Goal: Feedback & Contribution: Contribute content

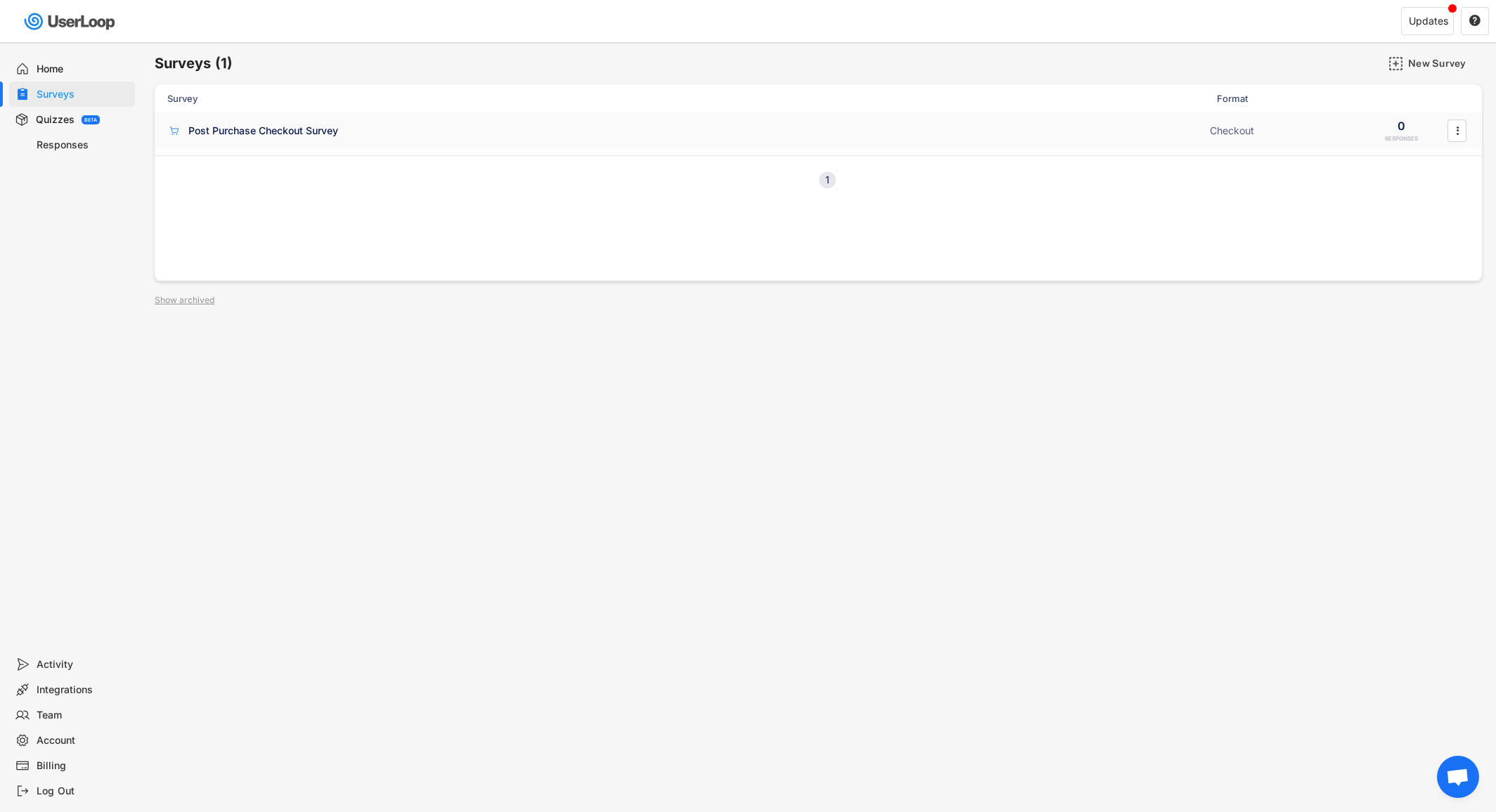
click at [333, 135] on div "Post Purchase Checkout Survey" at bounding box center [263, 131] width 150 height 14
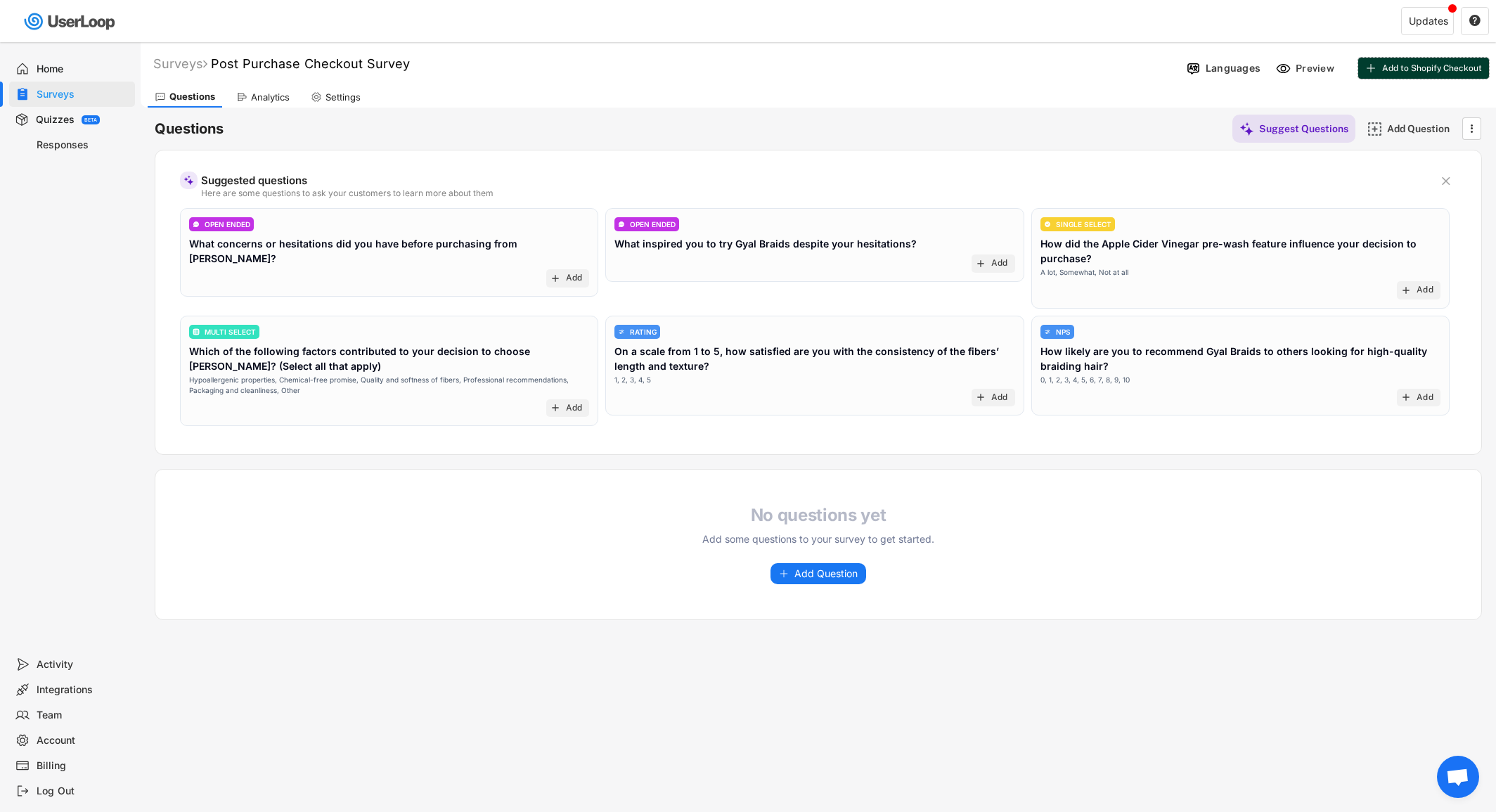
drag, startPoint x: 1400, startPoint y: 70, endPoint x: 861, endPoint y: 149, distance: 544.8
click at [932, 140] on div "Surveys Post Purchase Checkout Survey Languages Preview Add to Shopify Checkout…" at bounding box center [818, 380] width 1355 height 677
click at [833, 573] on span "Add Question" at bounding box center [826, 573] width 64 height 10
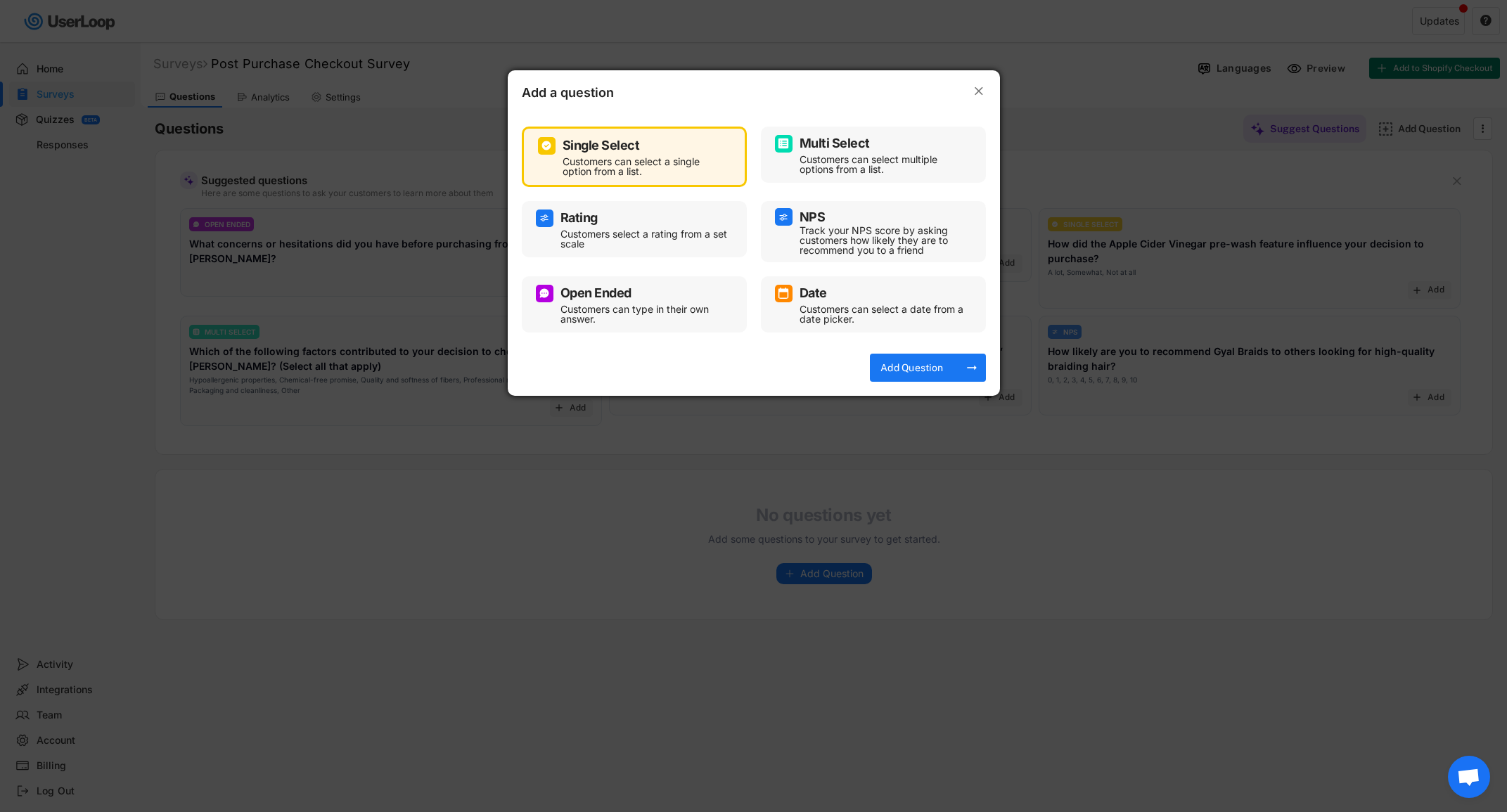
click at [793, 168] on div "Multi Select Customers can select multiple options from a list." at bounding box center [872, 154] width 197 height 42
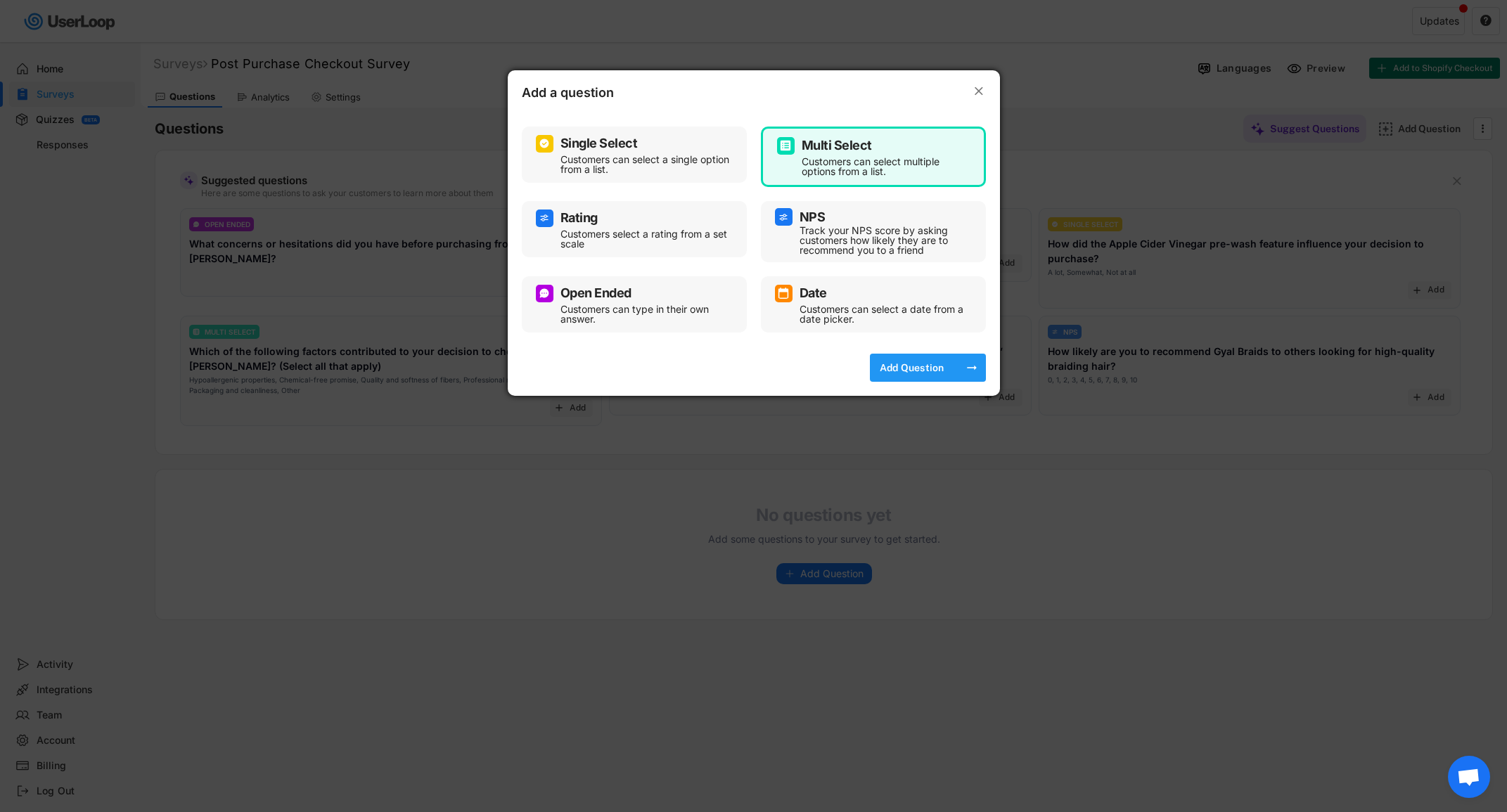
click at [890, 366] on div "Add Question" at bounding box center [912, 368] width 70 height 13
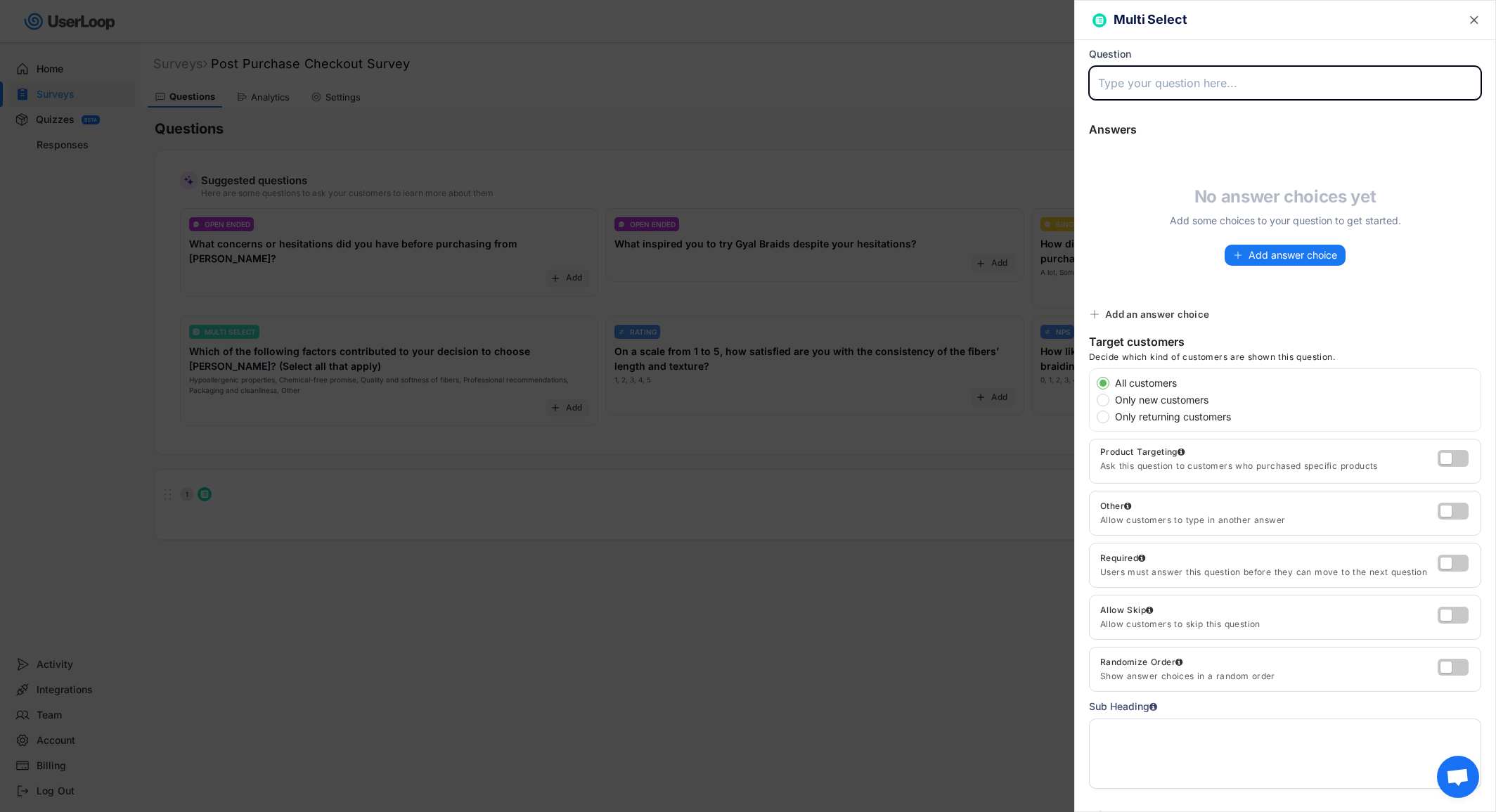
click at [1147, 83] on input "input" at bounding box center [1284, 83] width 392 height 34
drag, startPoint x: 1124, startPoint y: 85, endPoint x: 1082, endPoint y: 86, distance: 42.0
click at [1082, 86] on div "Multi Select  Question Answers Suggest Answers No answer choices yet Add some …" at bounding box center [1285, 406] width 422 height 812
type input "Be honest, what pisses you off most about braiding hair?"
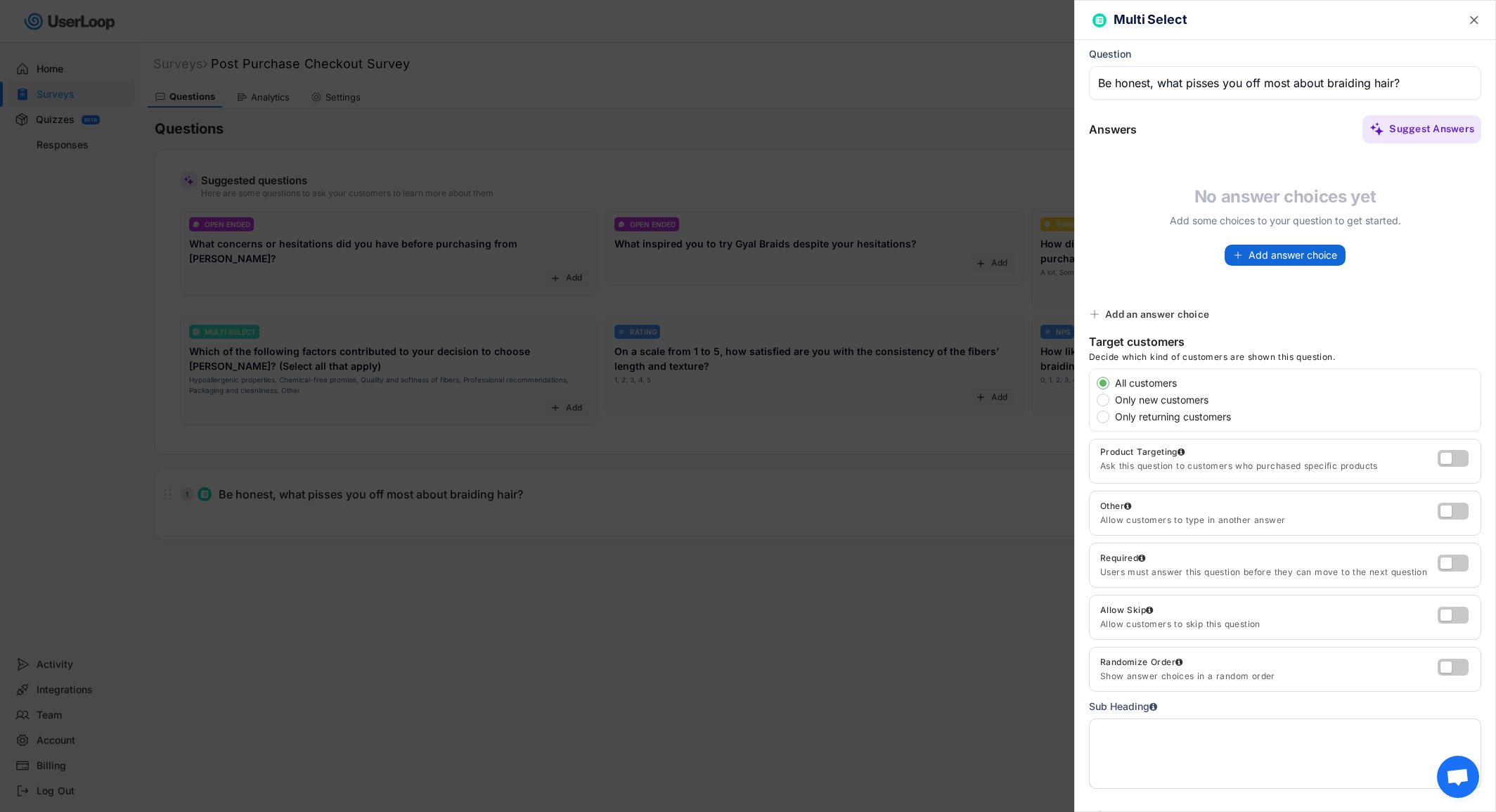
click at [1255, 263] on button "Add answer choice" at bounding box center [1285, 256] width 121 height 22
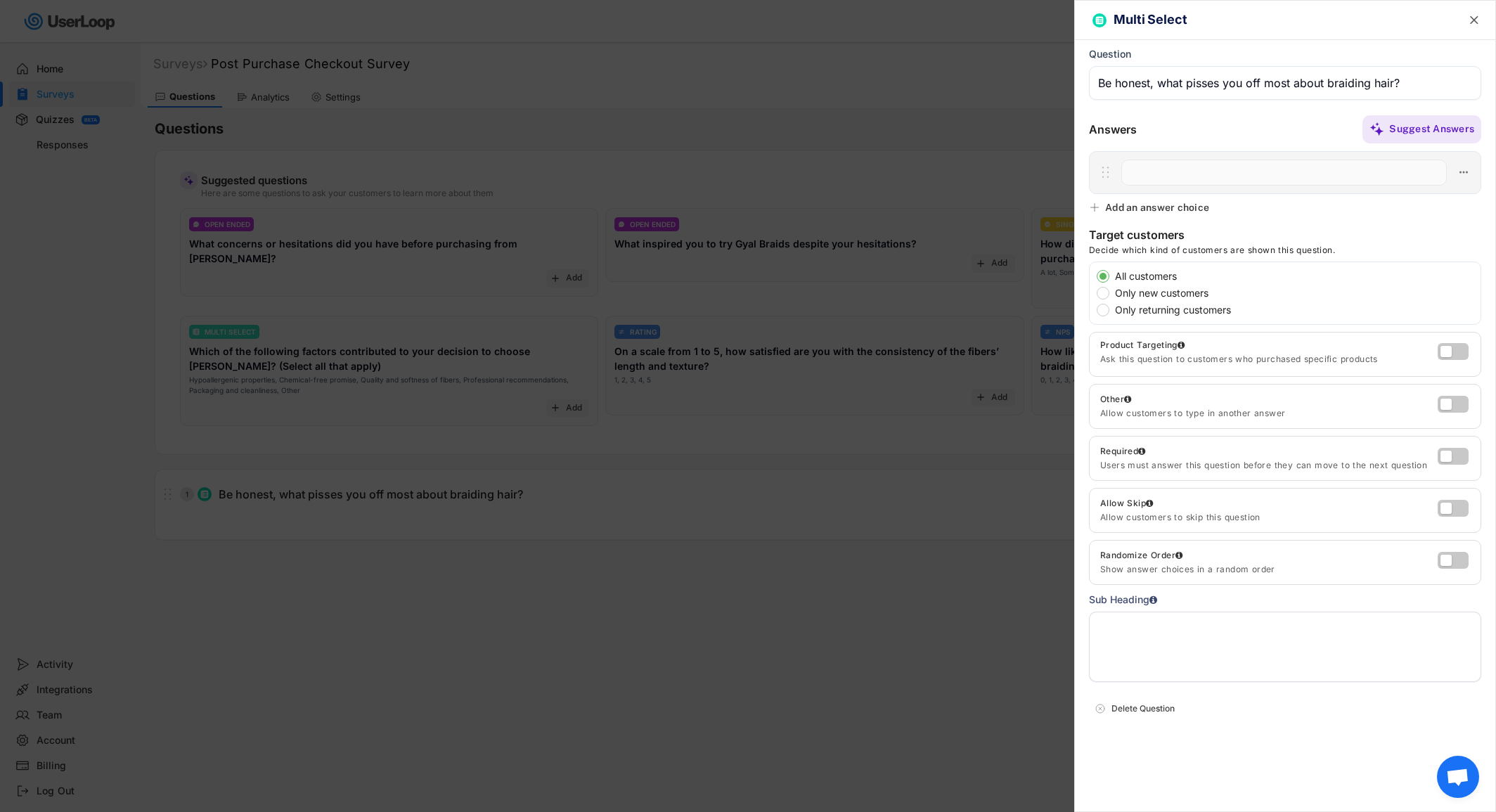
paste input "That chemical smell 🤢"
type input "That chemical smell 🤢"
click at [1131, 204] on div "Add an answer choice" at bounding box center [1157, 207] width 104 height 13
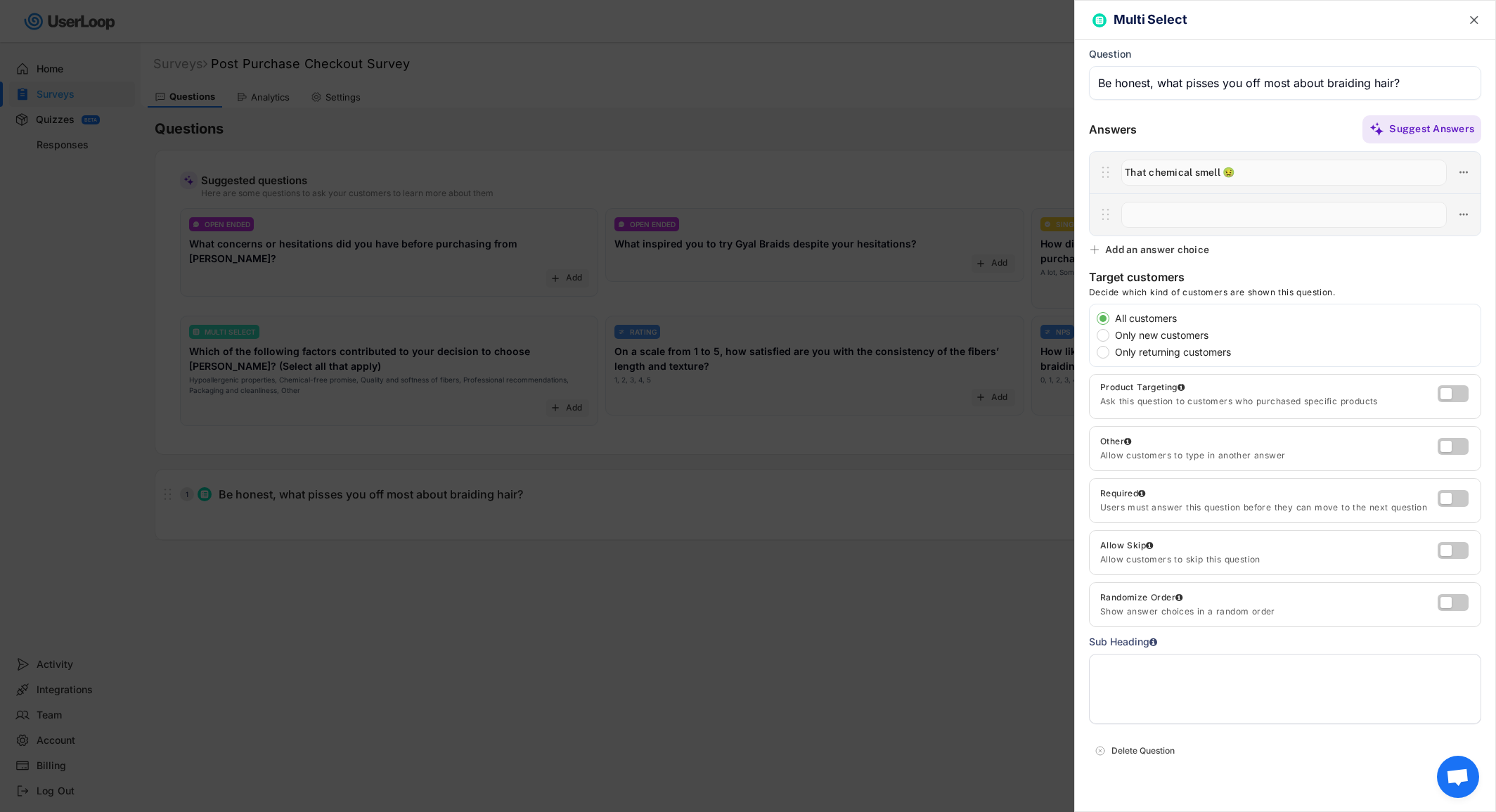
click at [1131, 249] on div "Add an answer choice" at bounding box center [1157, 249] width 104 height 13
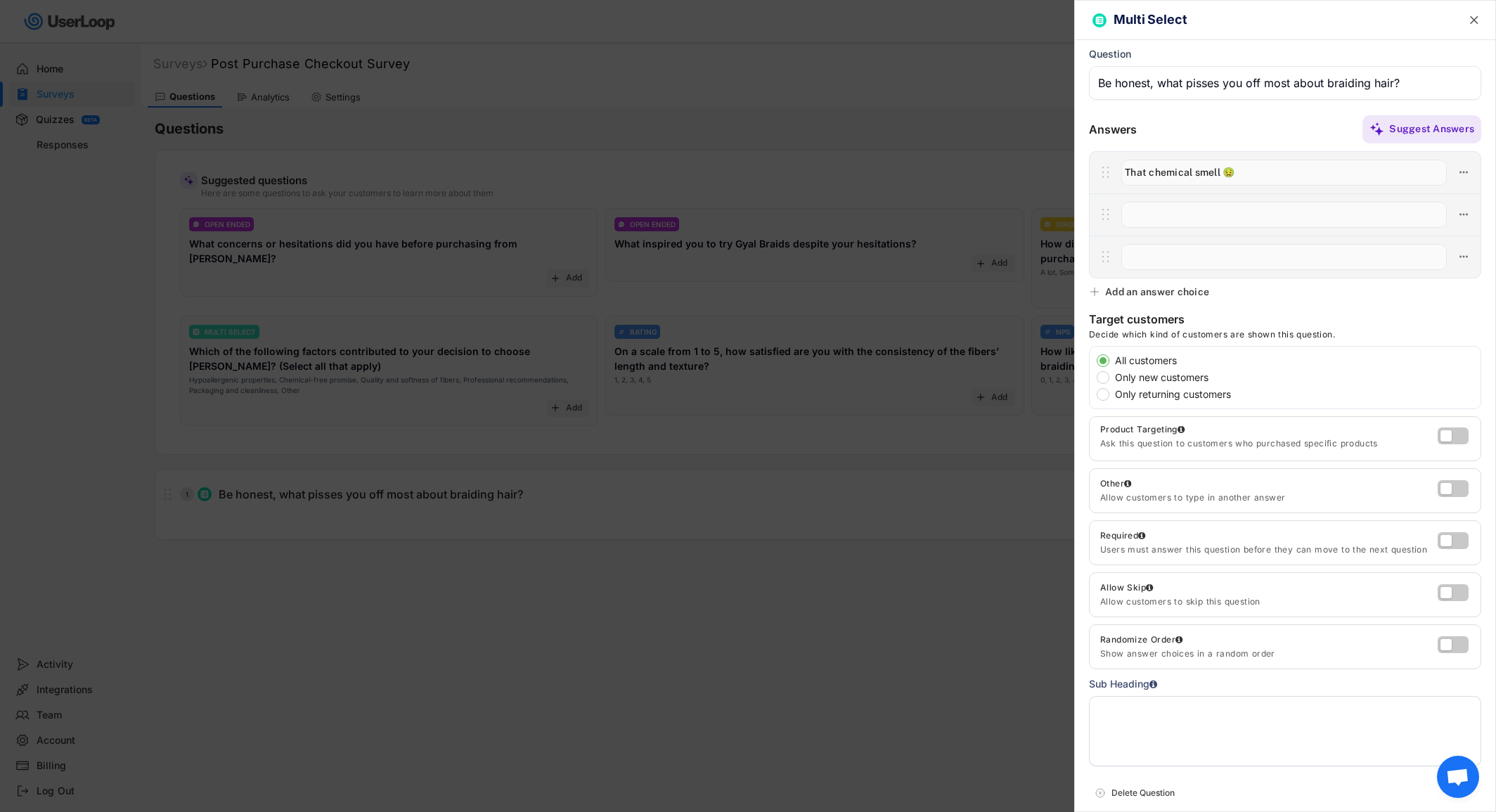
click at [834, 688] on div at bounding box center [748, 406] width 1496 height 812
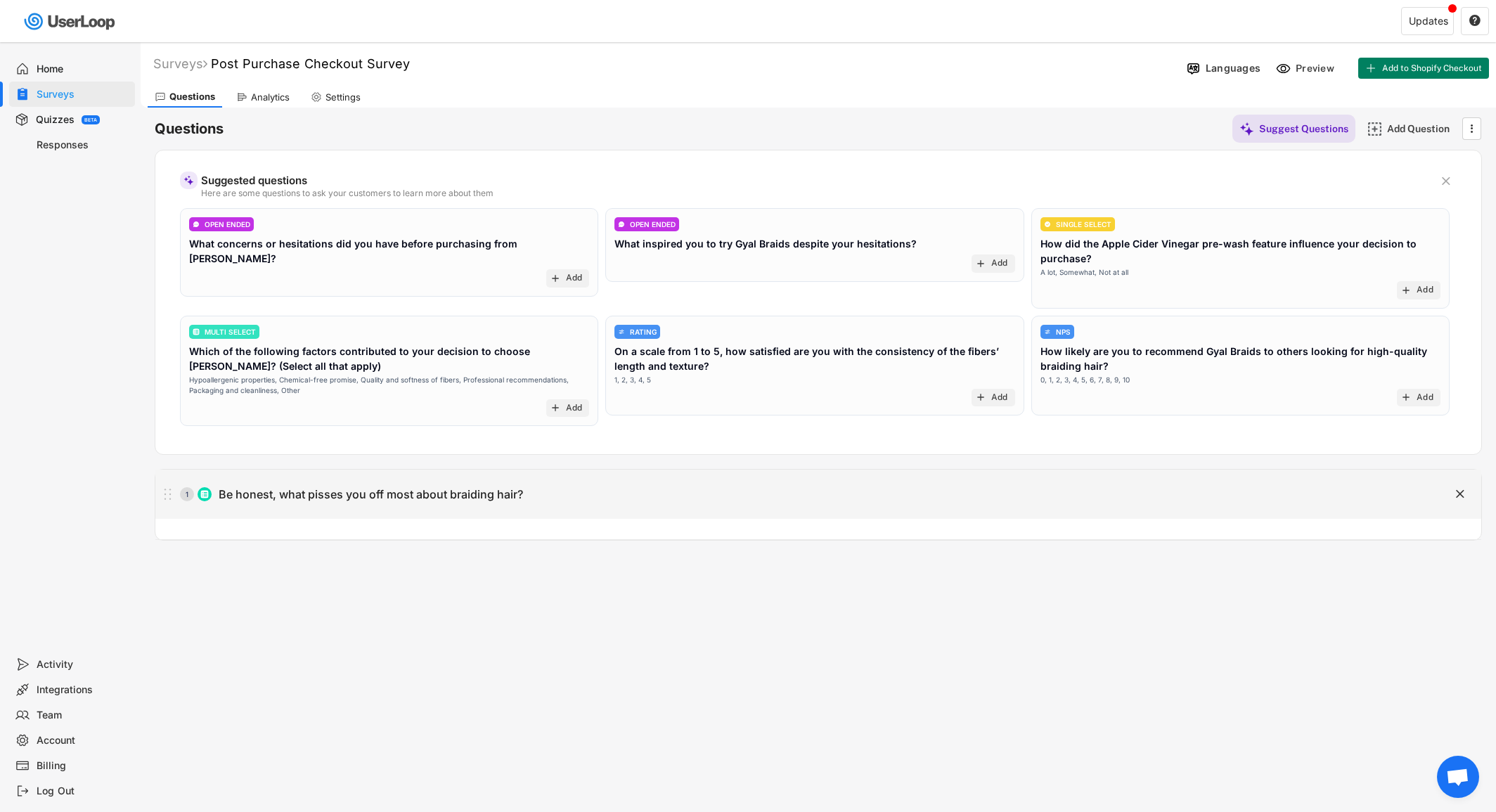
click at [433, 487] on div "Be honest, what pisses you off most about braiding hair?" at bounding box center [371, 494] width 304 height 14
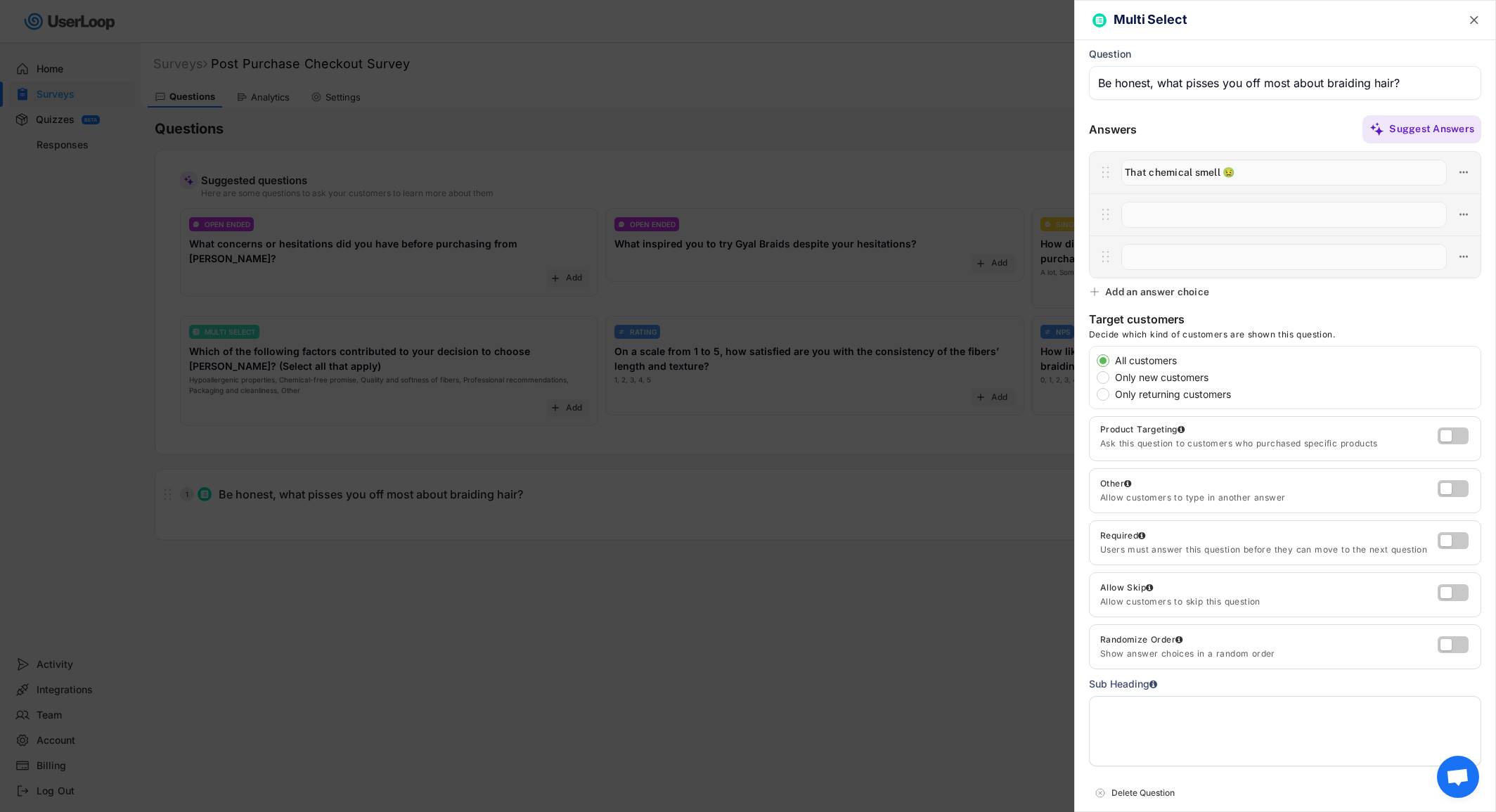
click at [1203, 210] on input "input" at bounding box center [1283, 214] width 326 height 26
paste input "Heavy braids that strain my neck"
type input "Heavy braids that strain my neck"
click at [1140, 255] on input "input" at bounding box center [1283, 257] width 326 height 26
paste input "My scalp on fire from the itching"
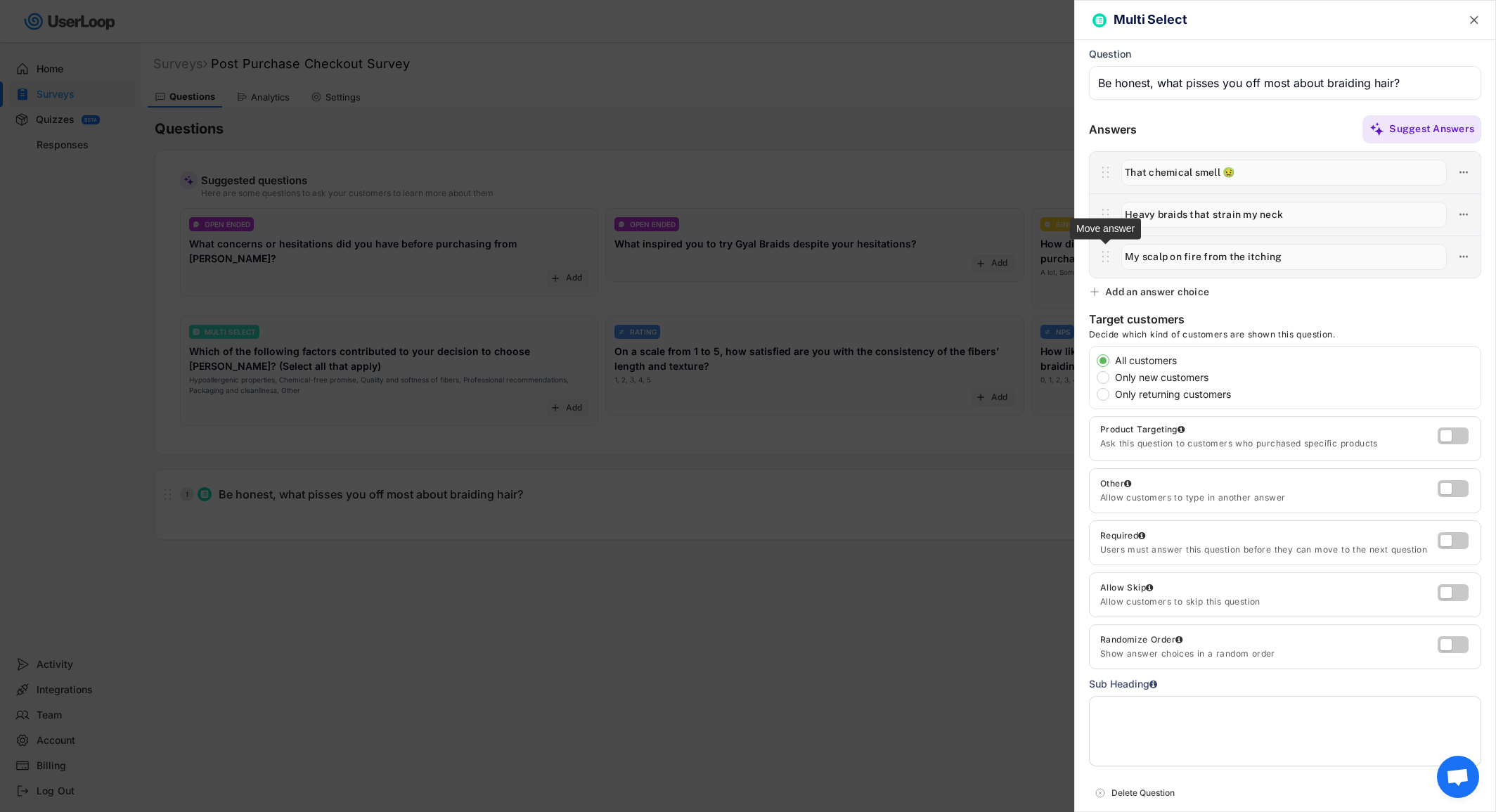
type input "My scalp on fire from the itching"
type input "That chemical smell 🤢"
type input "Heavy braids that strain my neck"
click at [1148, 291] on div "Add an answer choice" at bounding box center [1157, 292] width 104 height 13
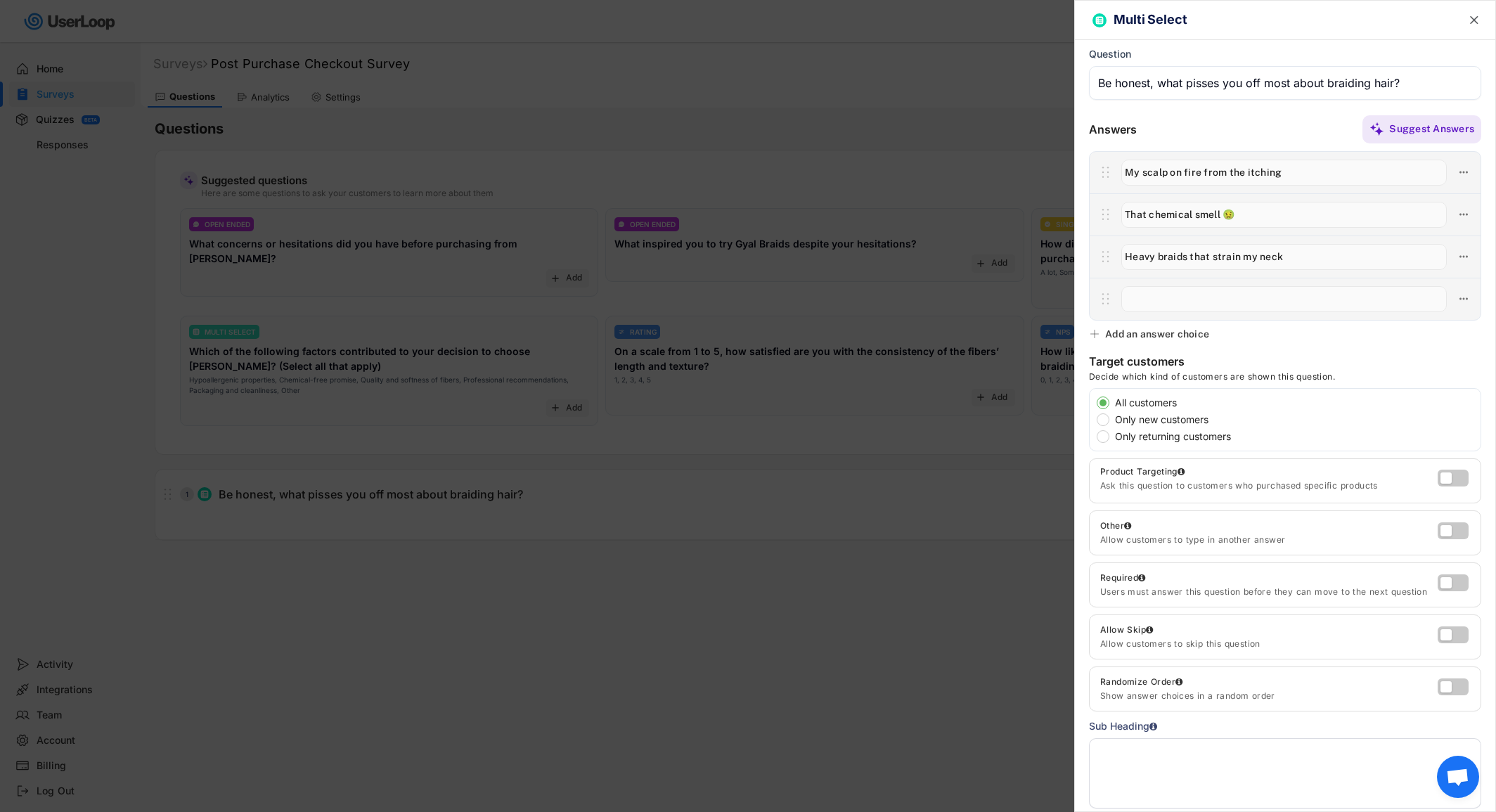
paste input "Tangles and frizz while braiding"
type input "Tangles and frizz while braiding"
click at [1137, 336] on div "Add an answer choice" at bounding box center [1157, 334] width 104 height 13
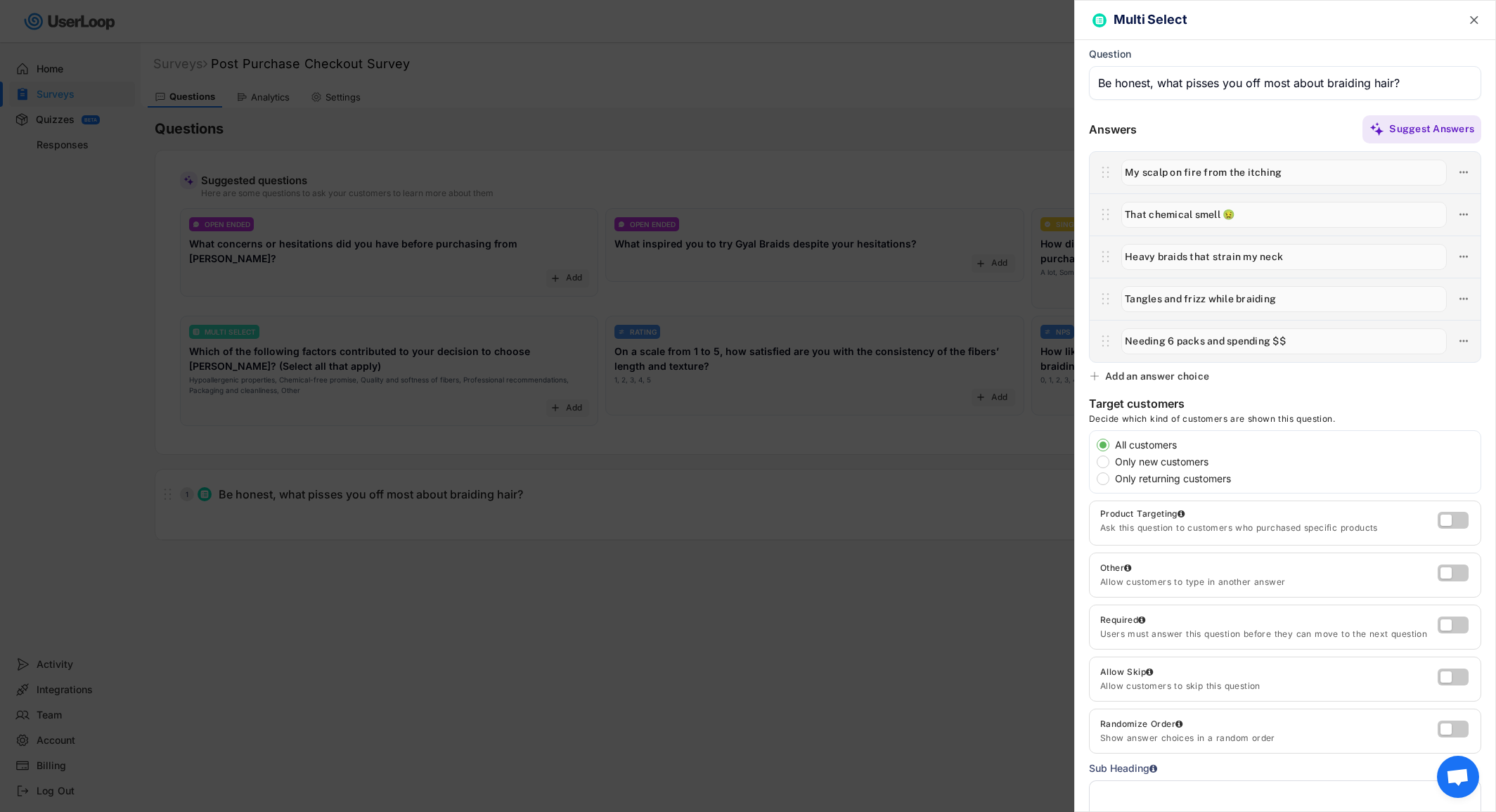
drag, startPoint x: 1168, startPoint y: 341, endPoint x: 1313, endPoint y: 345, distance: 145.1
click at [1313, 345] on input "input" at bounding box center [1283, 341] width 326 height 26
click at [1277, 342] on input "input" at bounding box center [1283, 341] width 326 height 26
type input "Needing 6 packs and spending $$"
click at [1454, 345] on button at bounding box center [1464, 341] width 20 height 20
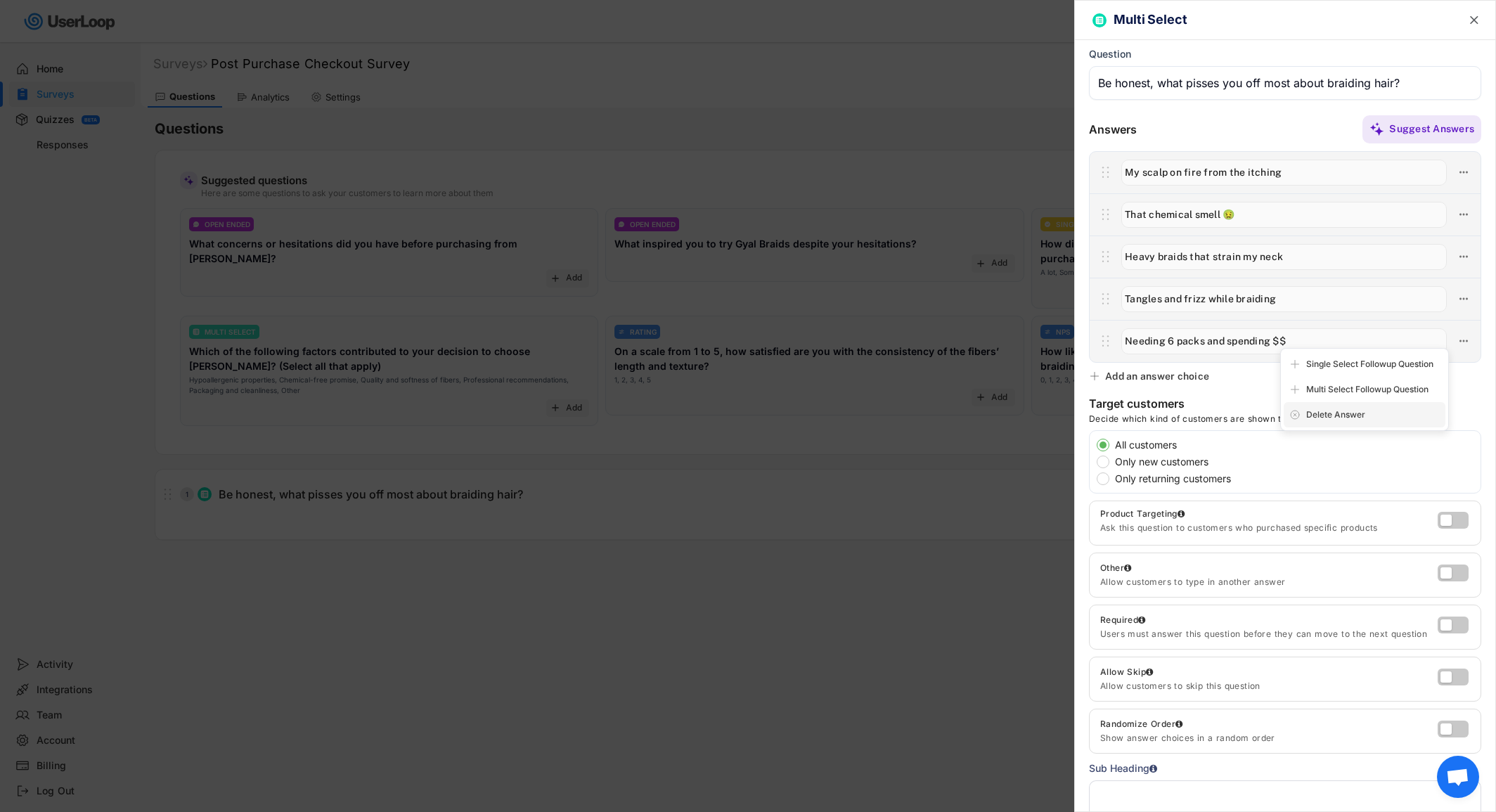
click at [1361, 410] on div "Delete Answer" at bounding box center [1372, 415] width 134 height 13
click at [1355, 419] on div "Are you sure? Click to confirm." at bounding box center [1372, 415] width 134 height 13
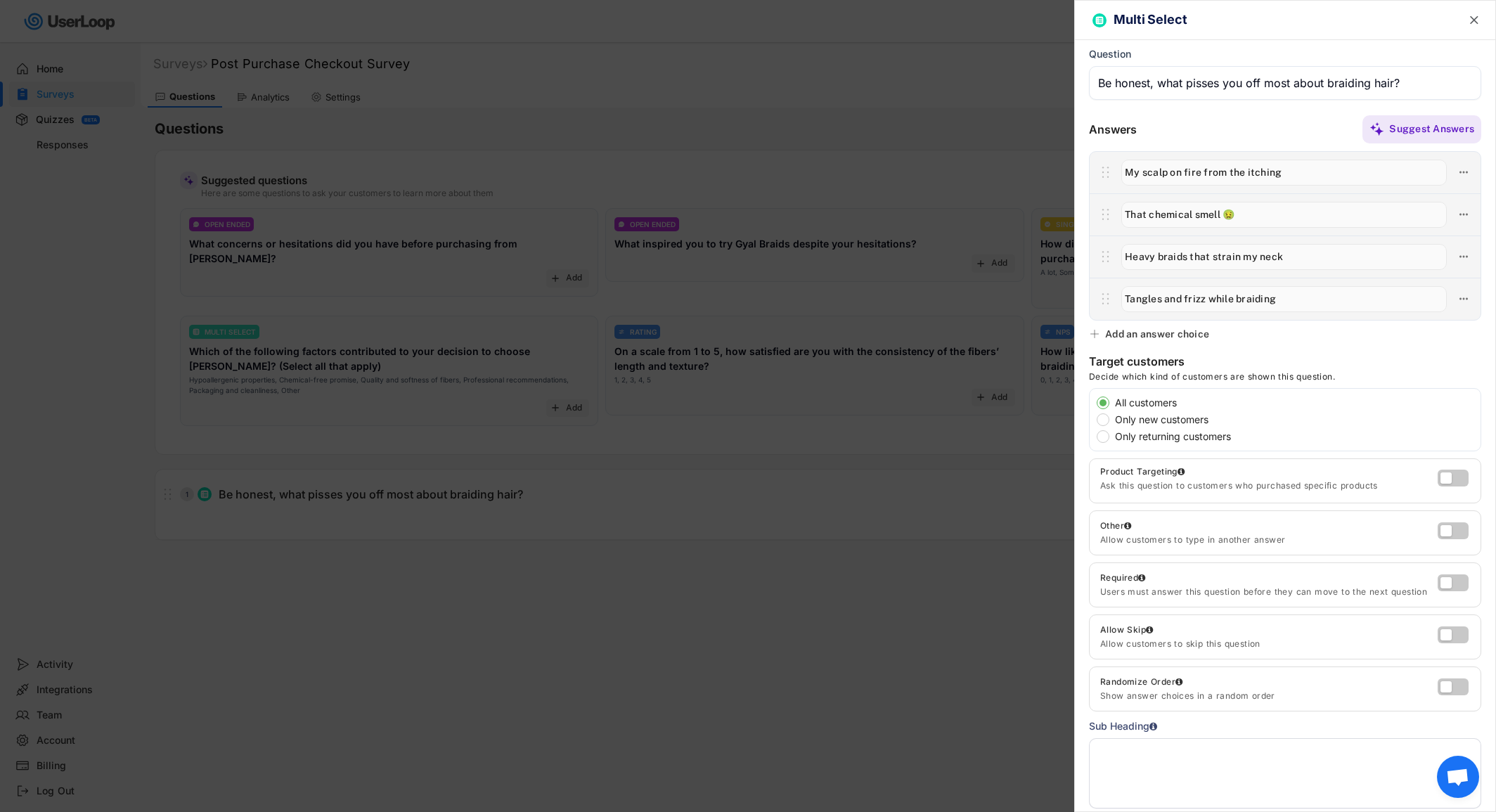
click at [1111, 420] on label "Only new customers" at bounding box center [1296, 419] width 370 height 10
click at [1095, 407] on input "Only new customers" at bounding box center [1090, 402] width 9 height 9
radio input "true"
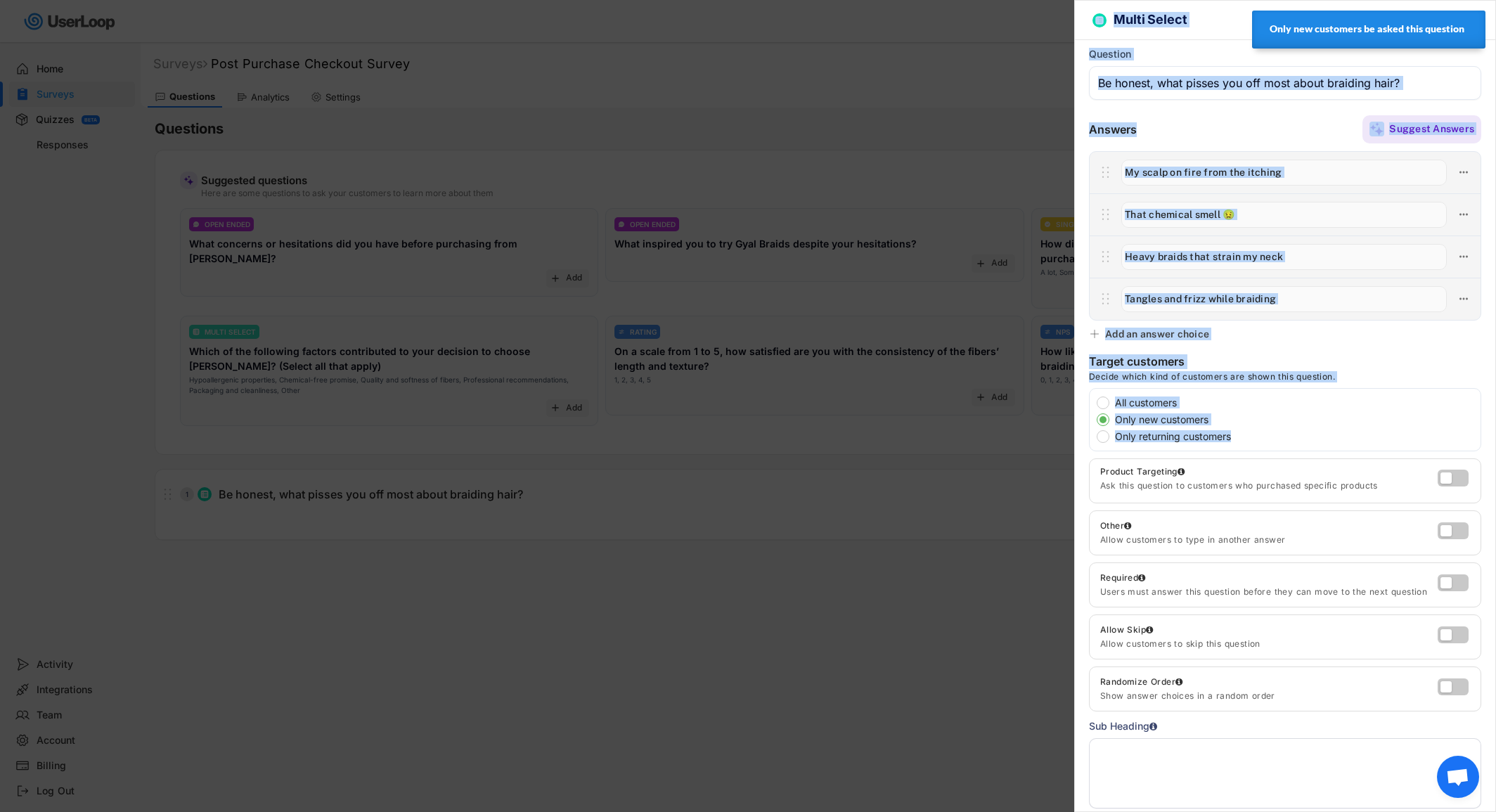
drag, startPoint x: 1027, startPoint y: 537, endPoint x: 1098, endPoint y: 421, distance: 136.0
click at [1095, 430] on body "Surveys (1) New Survey Survey Format Responses Post Purchase Checkout Survey AC…" at bounding box center [748, 406] width 1496 height 812
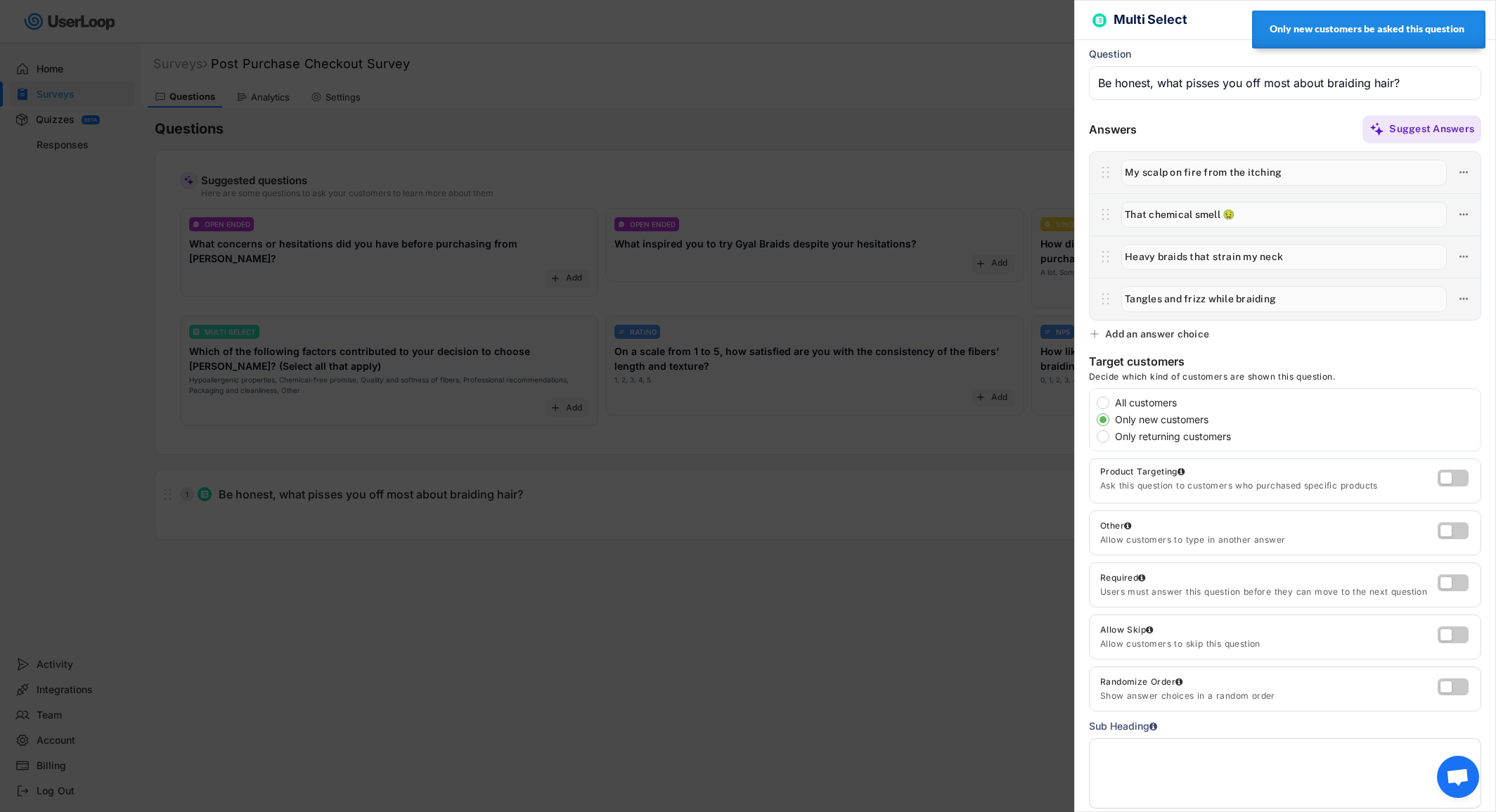
click at [1111, 400] on label "All customers" at bounding box center [1296, 402] width 370 height 10
click at [1095, 400] on input "All customers" at bounding box center [1090, 402] width 9 height 9
radio input "true"
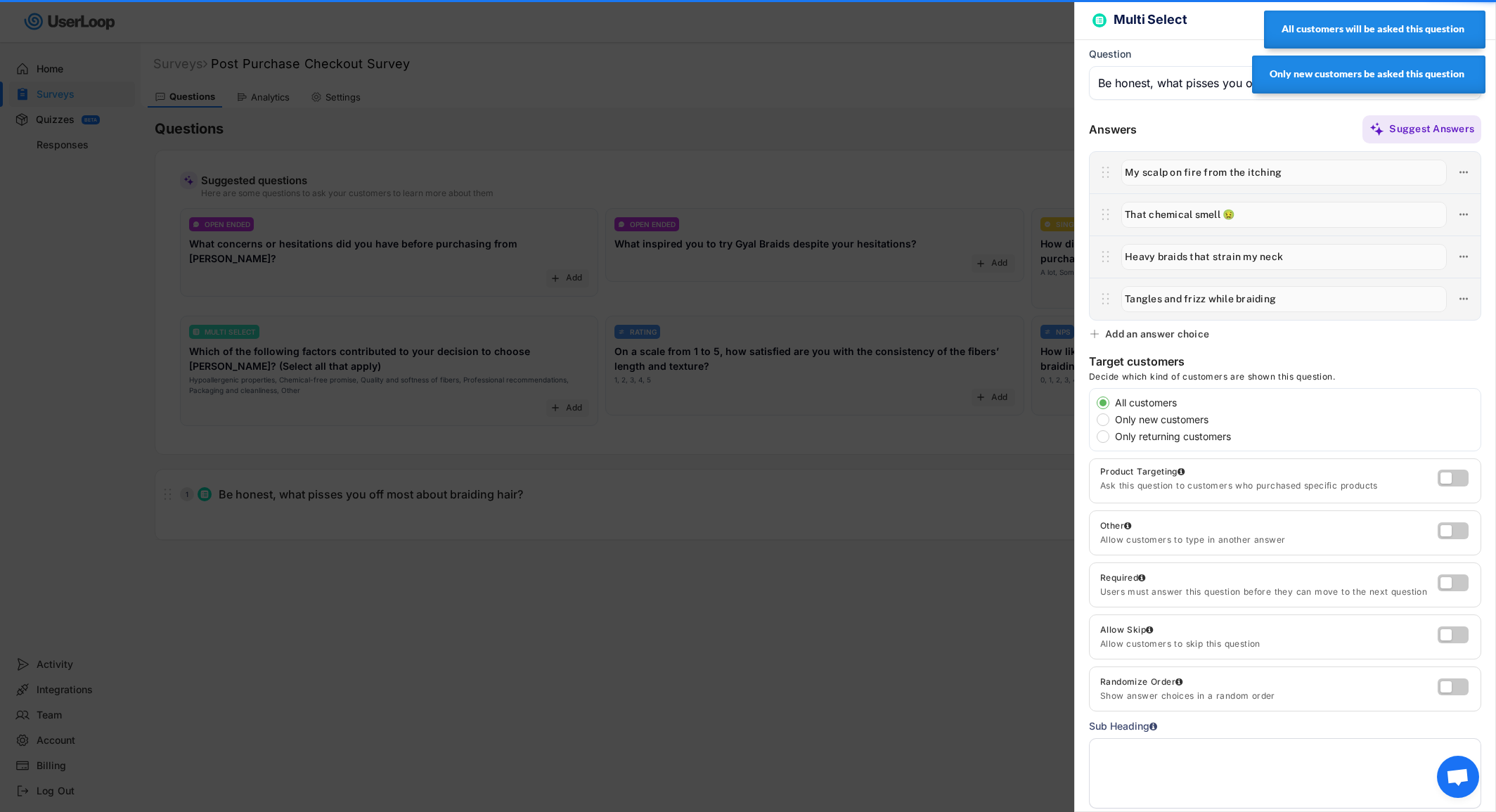
click at [1012, 537] on div at bounding box center [748, 406] width 1496 height 812
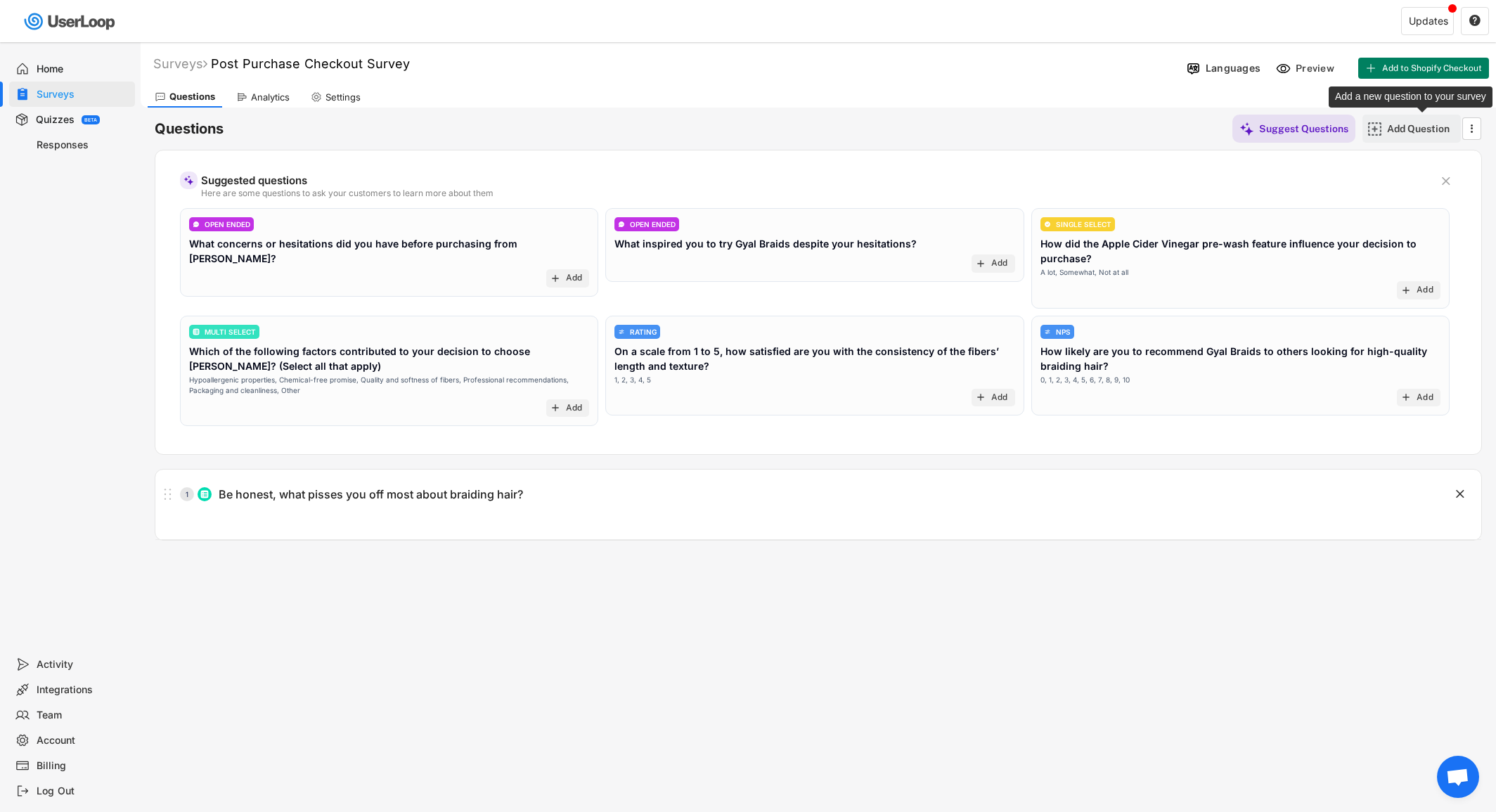
click at [1395, 128] on div "Add Question" at bounding box center [1422, 128] width 70 height 13
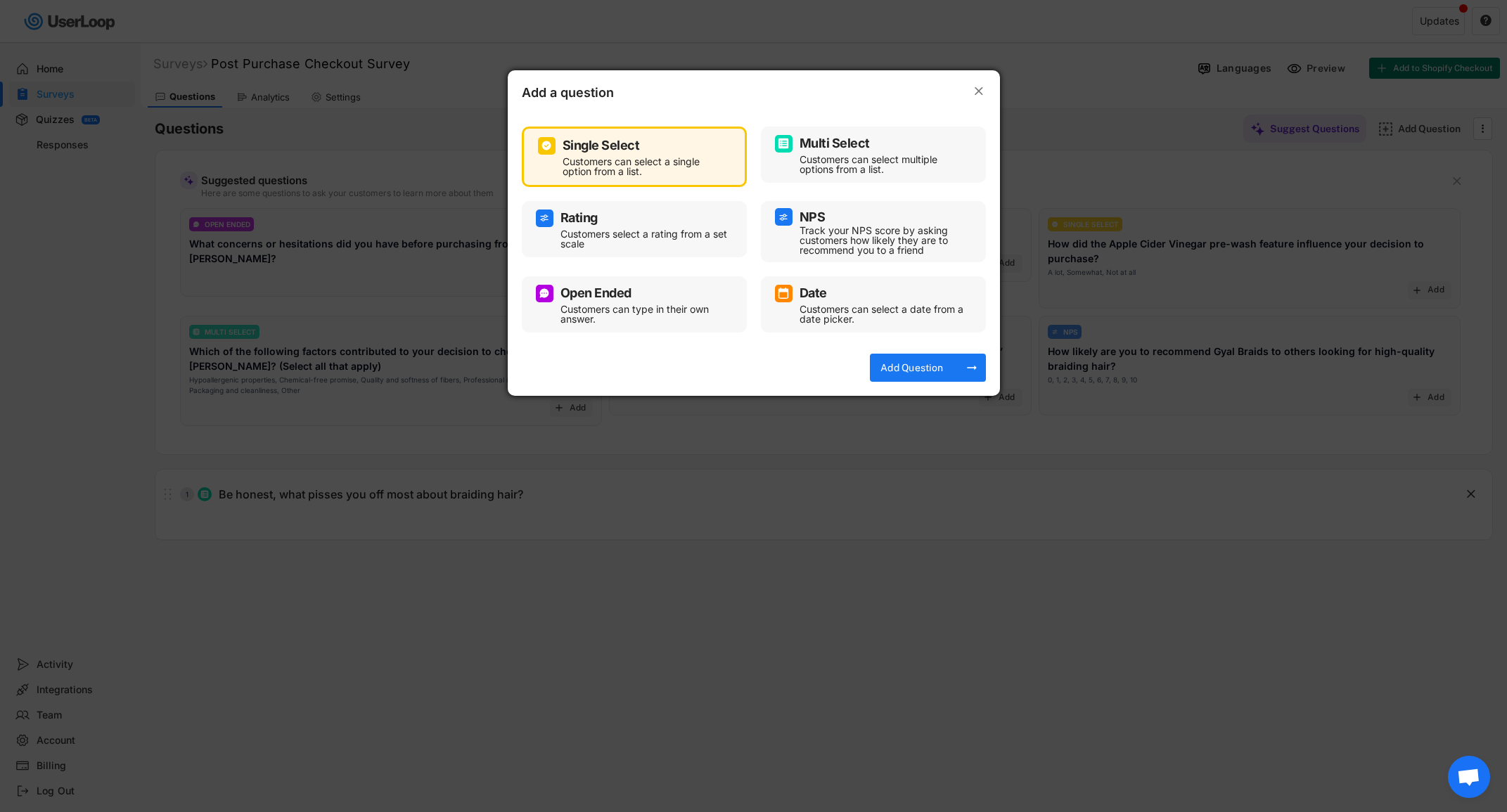
click at [805, 160] on div "Customers can select multiple options from a list." at bounding box center [884, 164] width 169 height 20
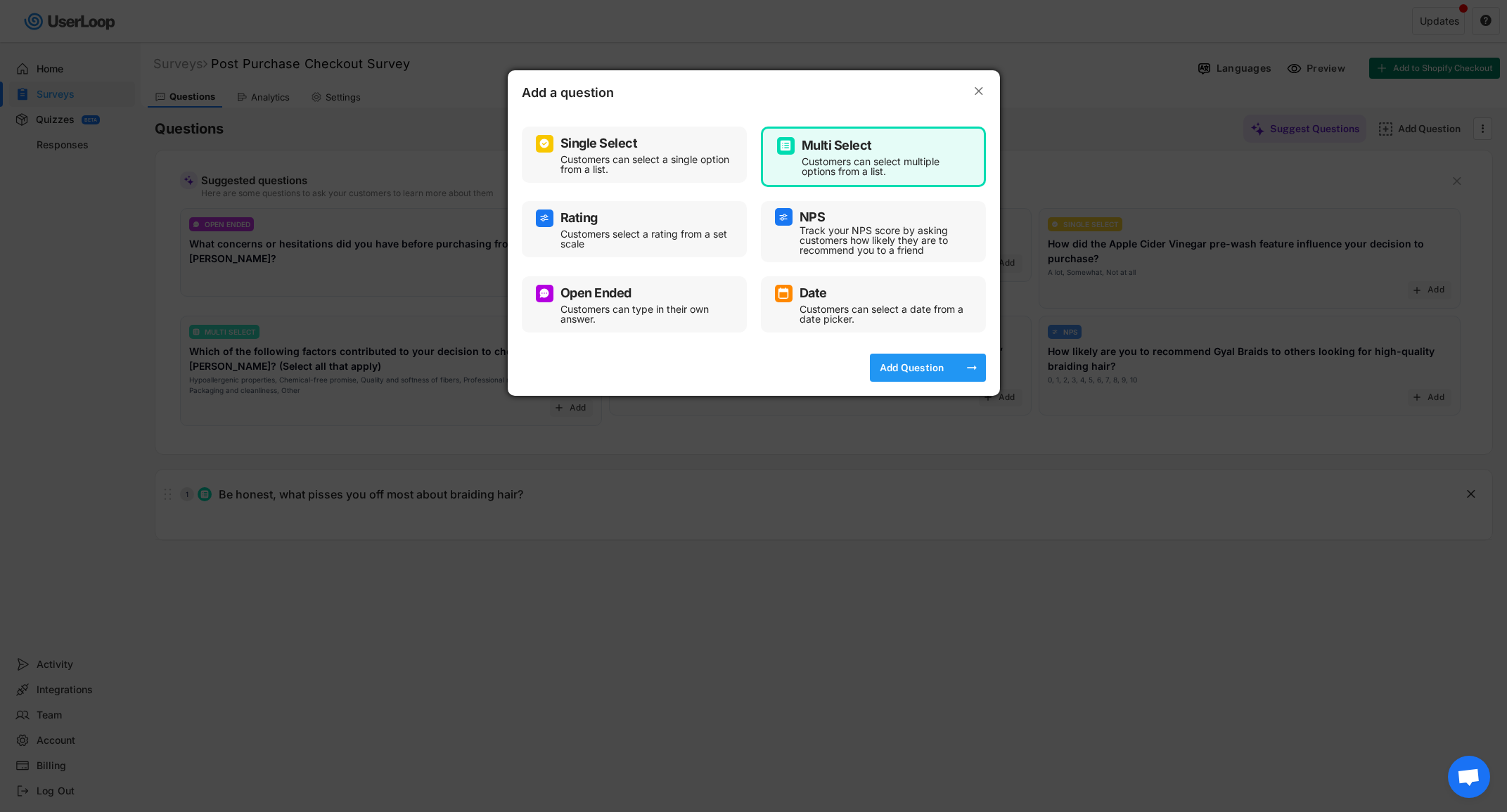
click at [895, 366] on div "Add Question" at bounding box center [912, 368] width 70 height 13
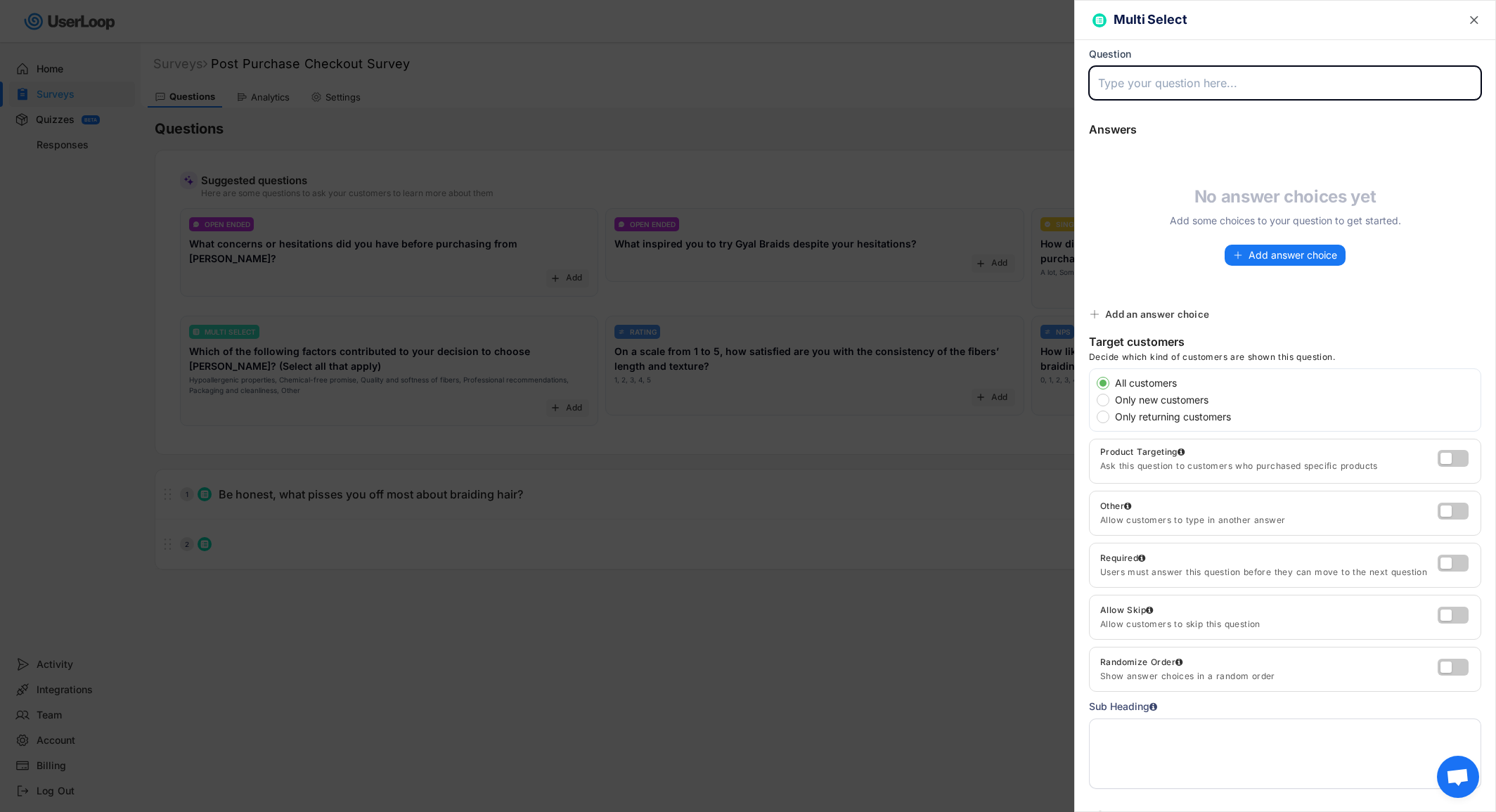
paste input "How do you prep your braiding hair before install?"
type input "How do you prep your braiding hair before install?"
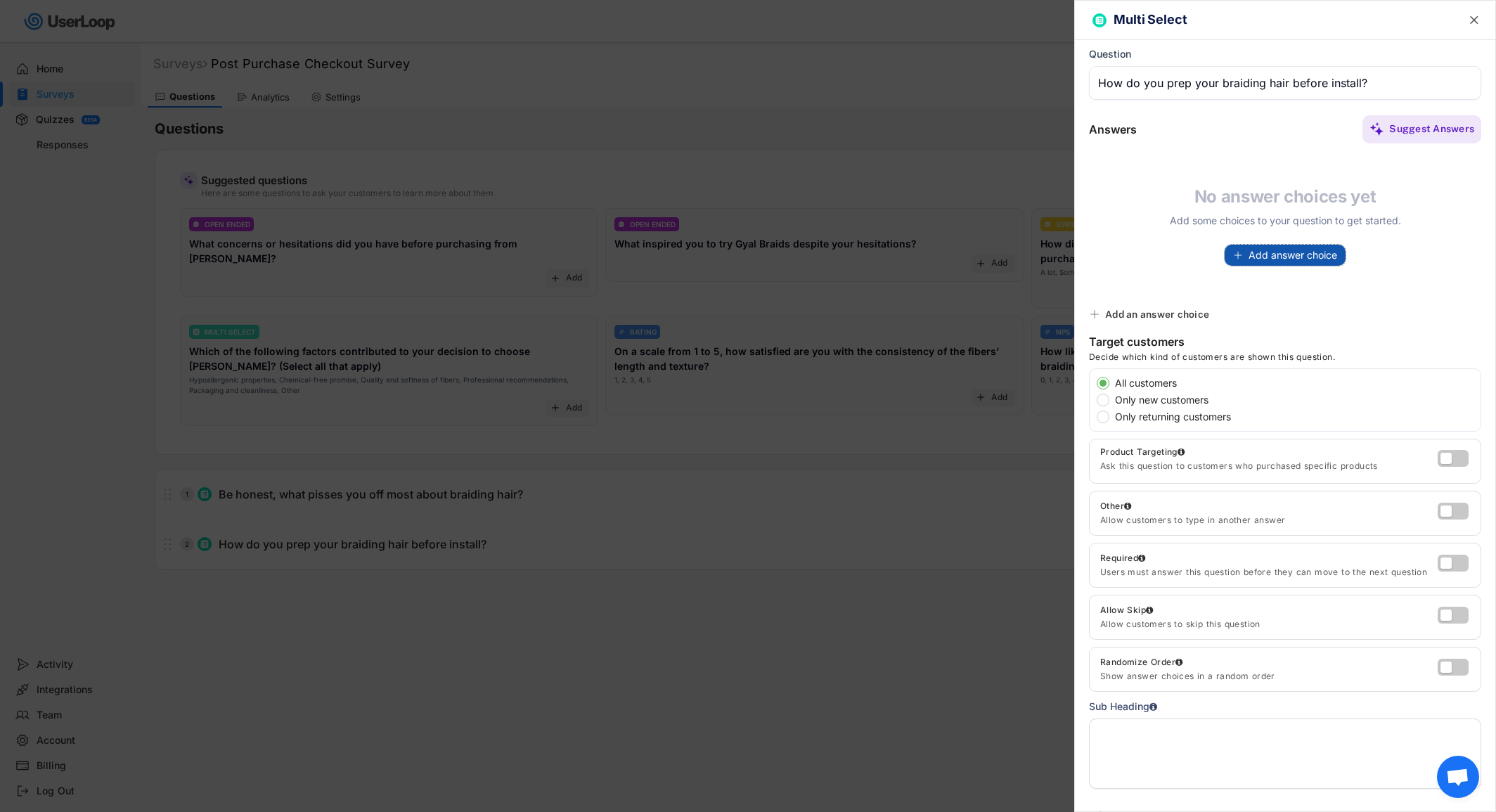
click at [1253, 251] on span "Add answer choice" at bounding box center [1292, 255] width 89 height 10
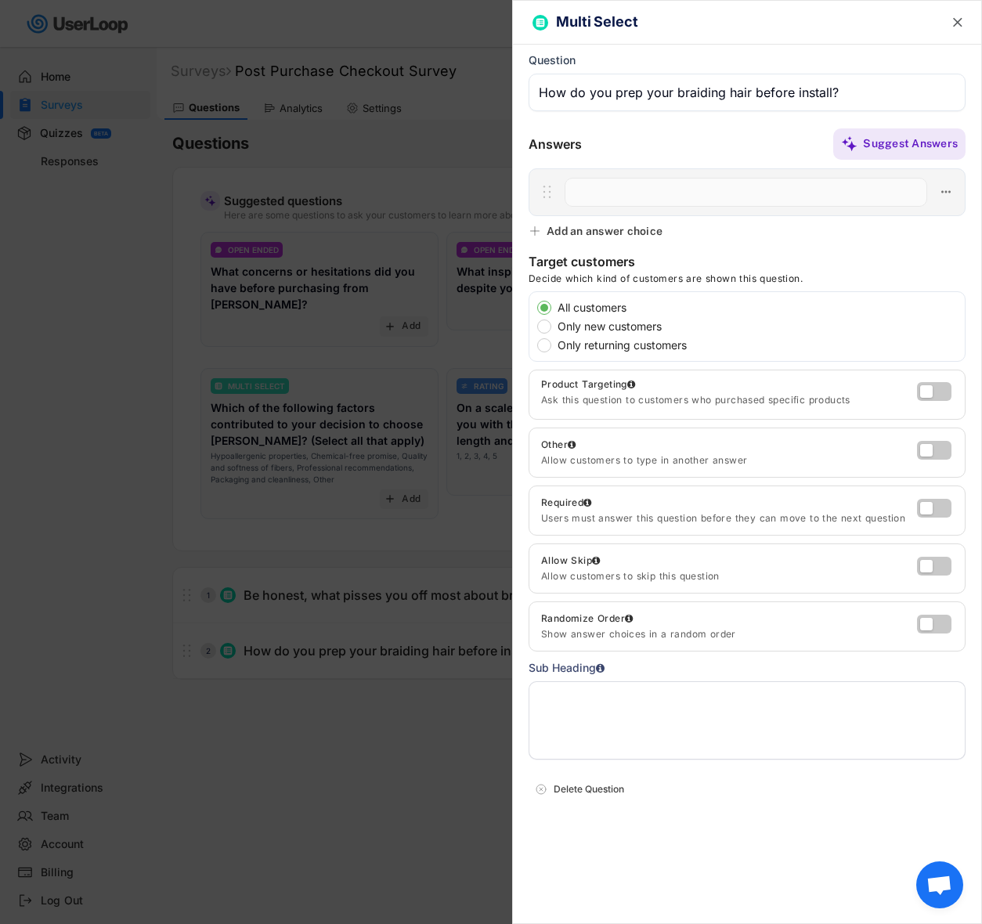
paste input "I don’t – I suffer through itch 😖"
type input "I don’t – I suffer through itch 😖"
click at [615, 227] on div "Add an answer choice" at bounding box center [605, 231] width 116 height 14
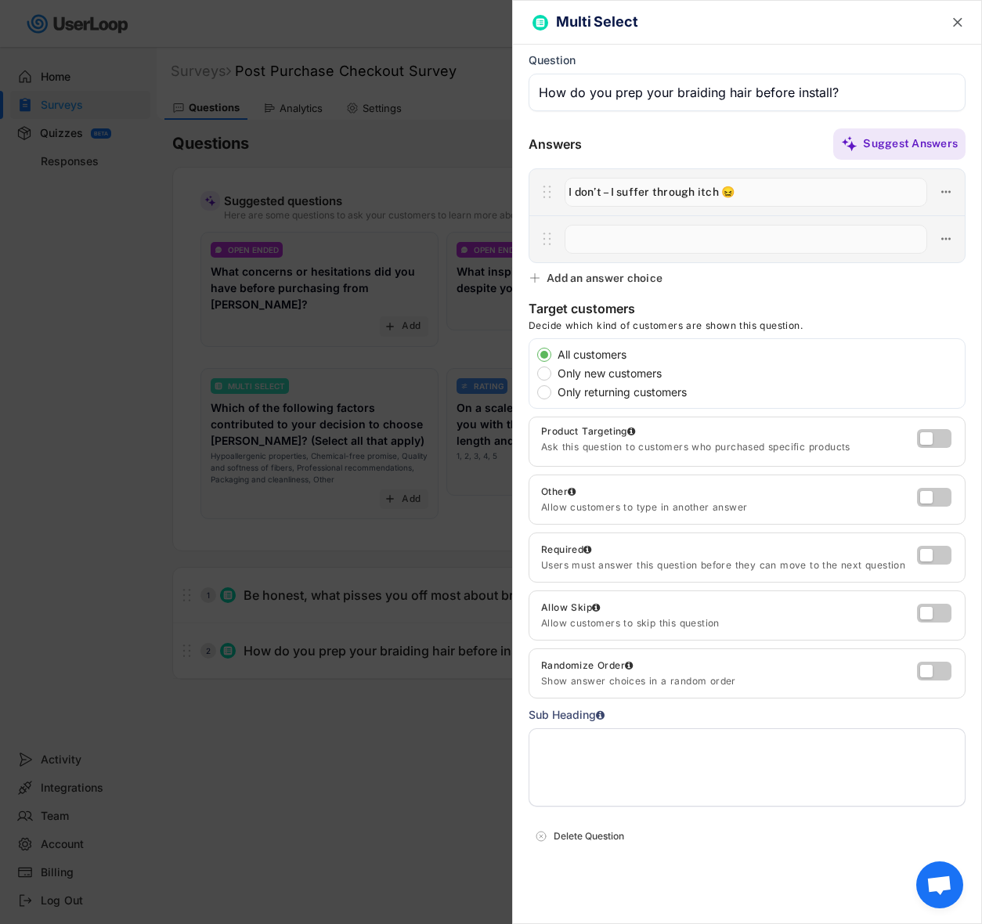
paste input "I do an ACV wash myself (soak for hours)"
type input "I do an ACV wash myself (soak for hours)"
click at [544, 281] on div "Add an answer choice" at bounding box center [598, 278] width 138 height 14
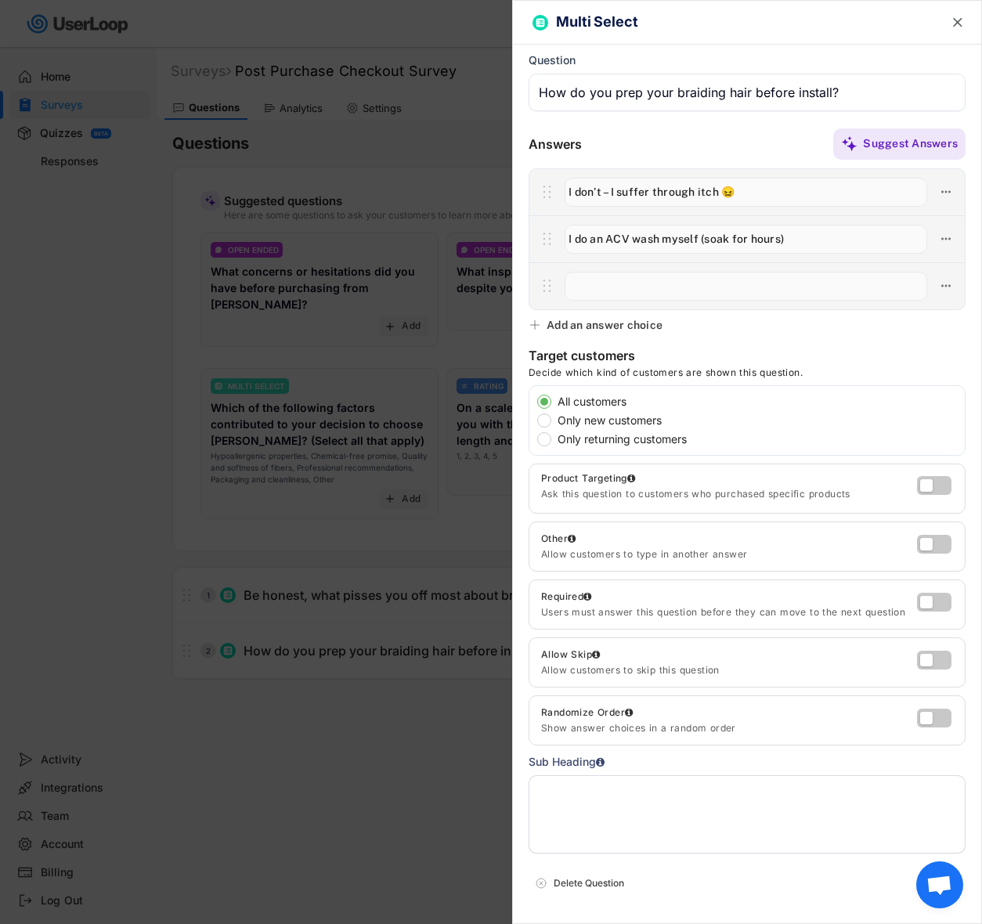
paste input "My stylist pre-soaks it (costs extra)"
type input "My stylist pre-soaks it (costs extra)"
click at [588, 323] on div "Add an answer choice" at bounding box center [605, 325] width 116 height 14
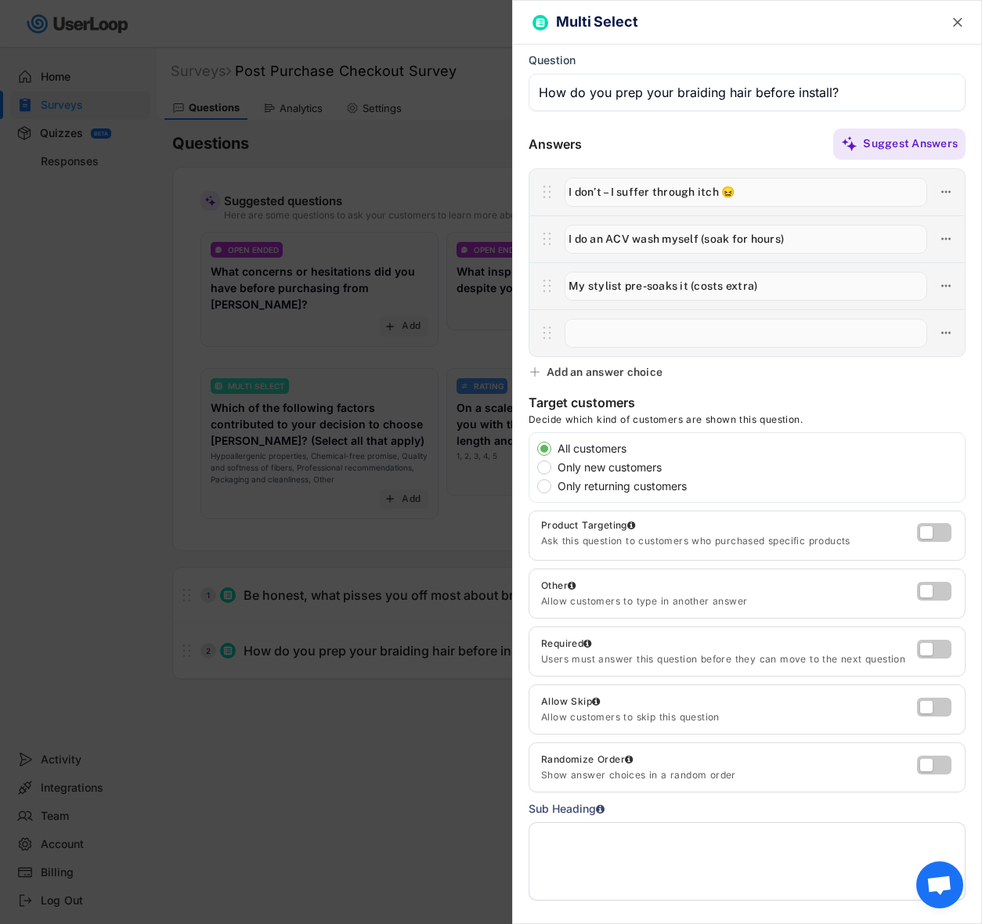
paste input "I didn’t know prep was needed!"
type input "I didn’t know prep was needed!"
click at [953, 19] on text "" at bounding box center [957, 22] width 9 height 16
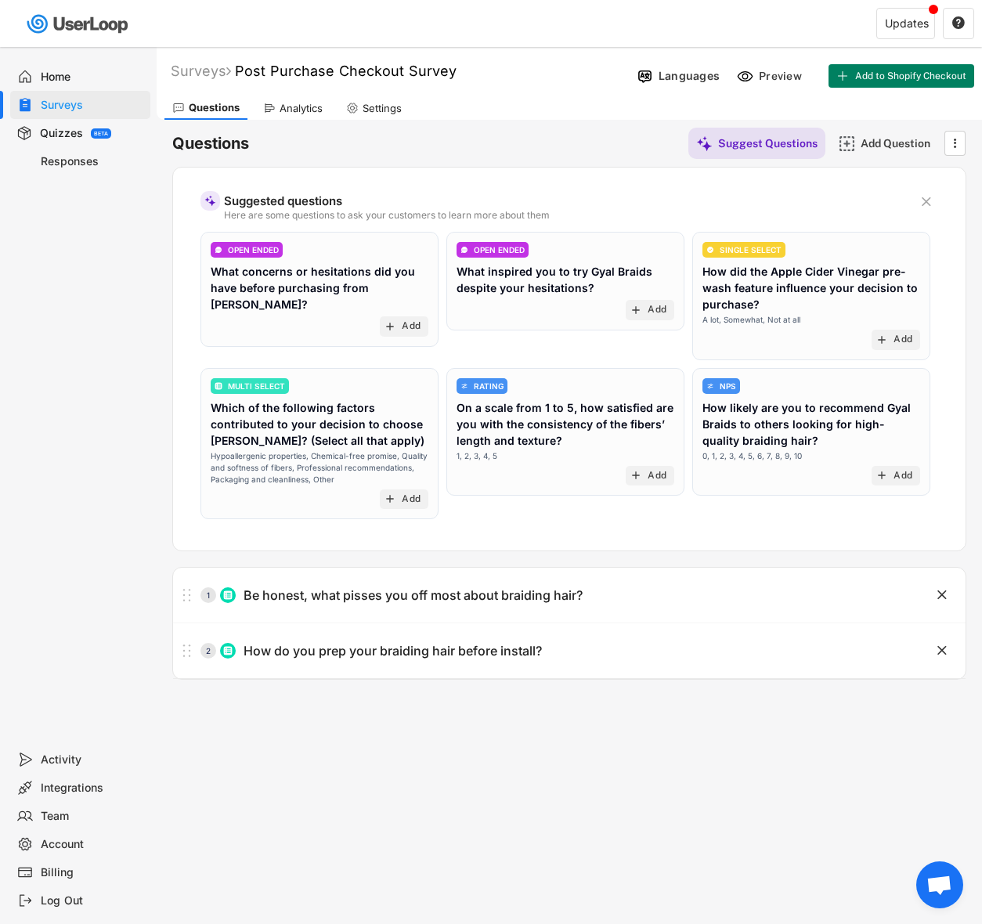
click at [811, 765] on div "Surveys Post Purchase Checkout Survey Languages Preview Add to Shopify Checkout…" at bounding box center [570, 424] width 826 height 755
drag, startPoint x: 927, startPoint y: 194, endPoint x: 820, endPoint y: 199, distance: 106.6
click at [820, 199] on div "Suggested questions Here are some questions to ask your customers to learn more…" at bounding box center [569, 201] width 761 height 37
click at [873, 148] on div "Add Question" at bounding box center [900, 143] width 78 height 14
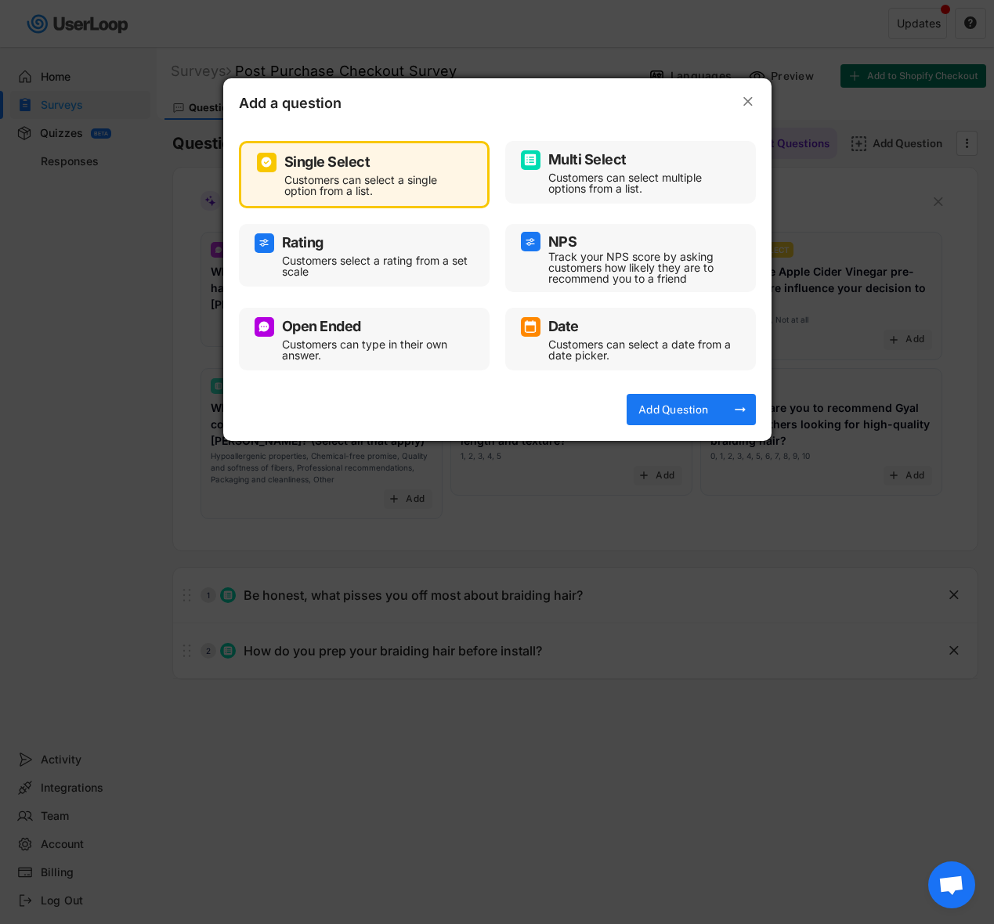
click at [675, 172] on div "Customers can select multiple options from a list." at bounding box center [642, 183] width 188 height 22
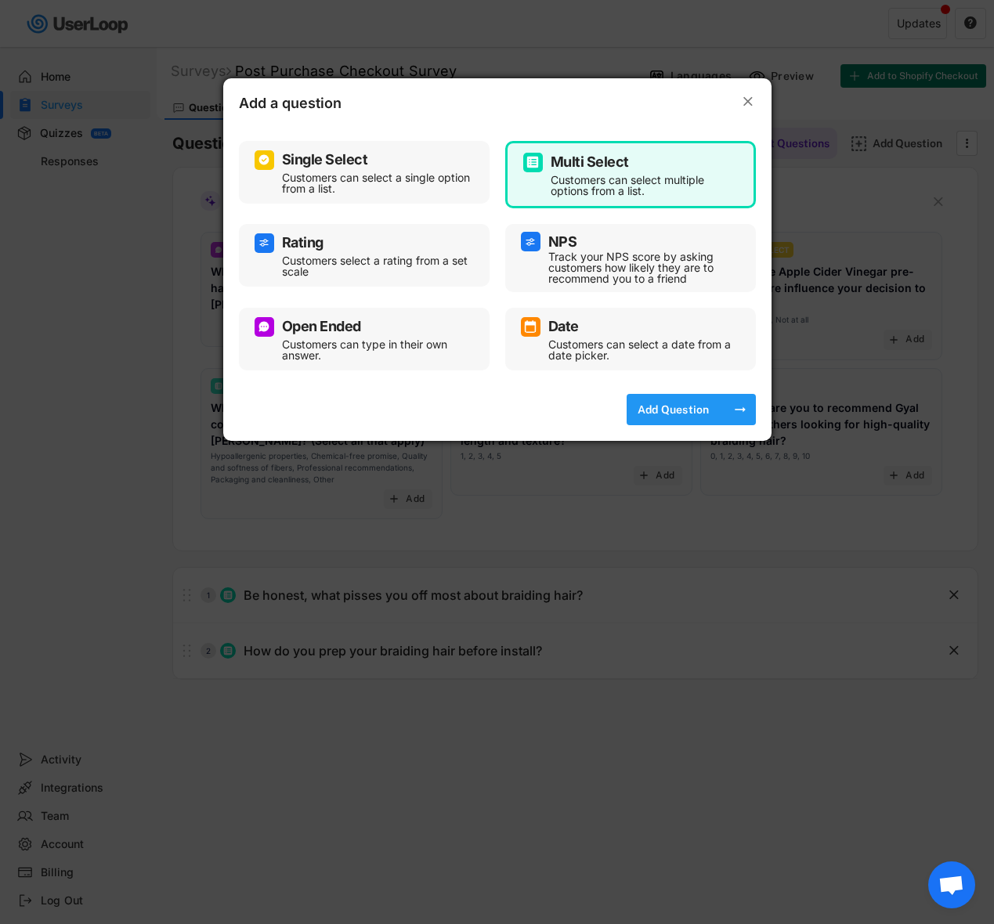
click at [656, 414] on div "Add Question" at bounding box center [674, 410] width 78 height 14
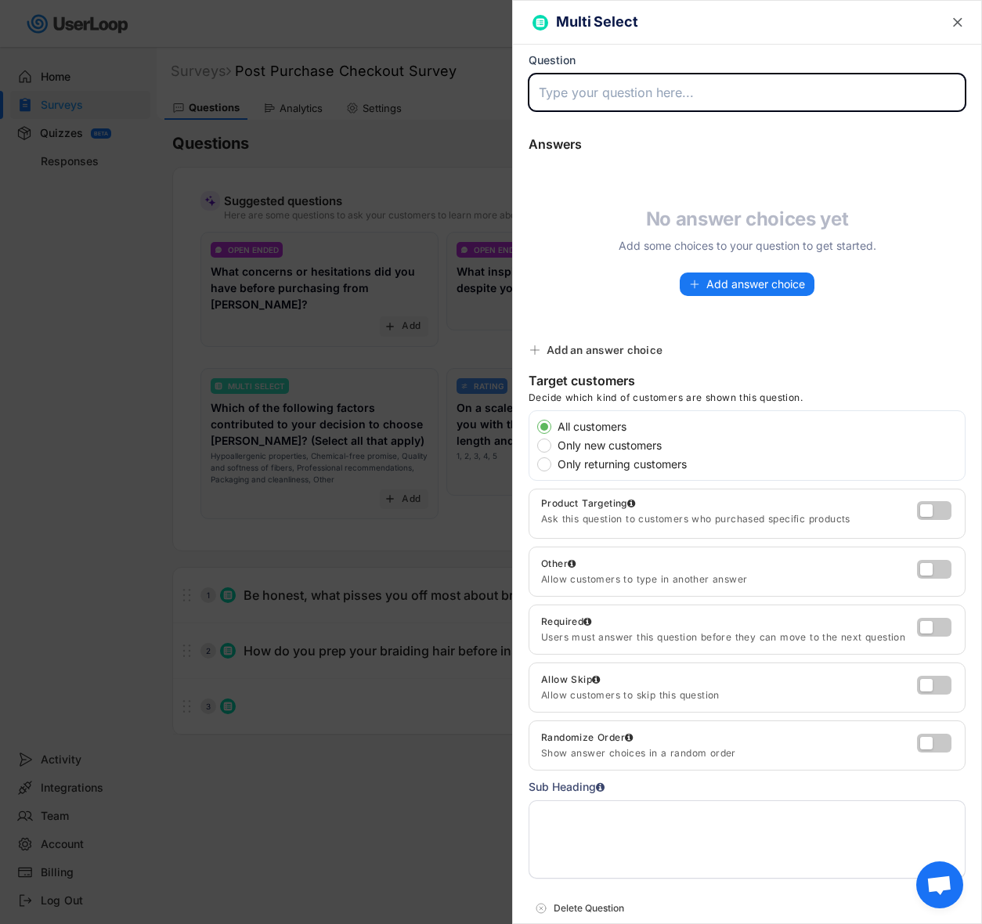
paste input "What brand of braiding hair do you usually use now? (No judgment!)"
type input "What brand of braiding hair do you usually use now? (No judgment!)"
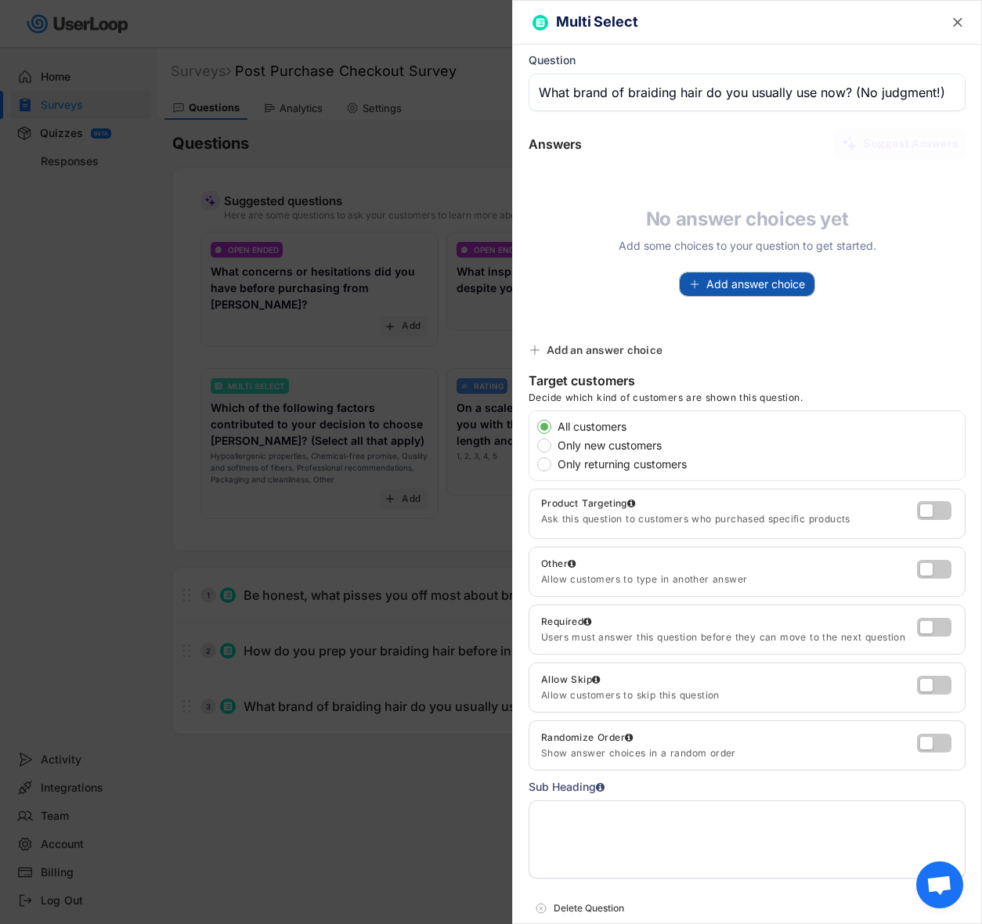
click at [716, 288] on span "Add answer choice" at bounding box center [756, 284] width 99 height 11
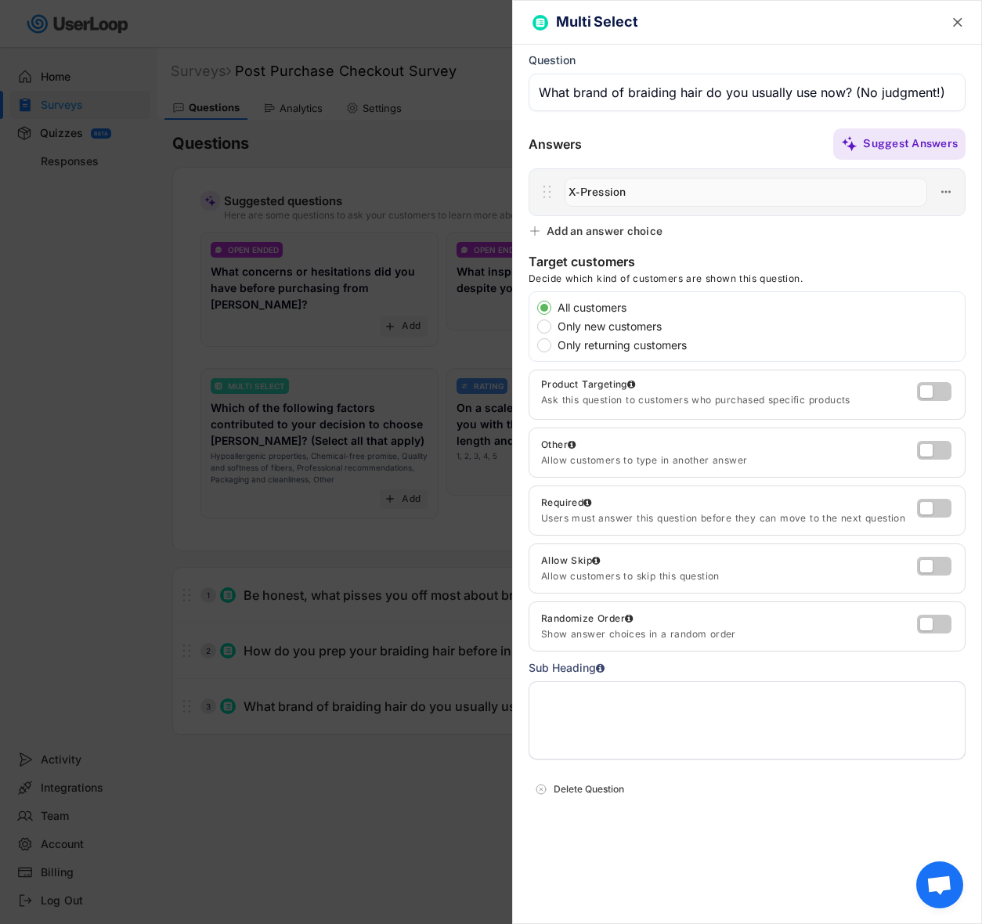
type input "X-Pression"
click at [628, 232] on div "Add an answer choice" at bounding box center [605, 231] width 116 height 14
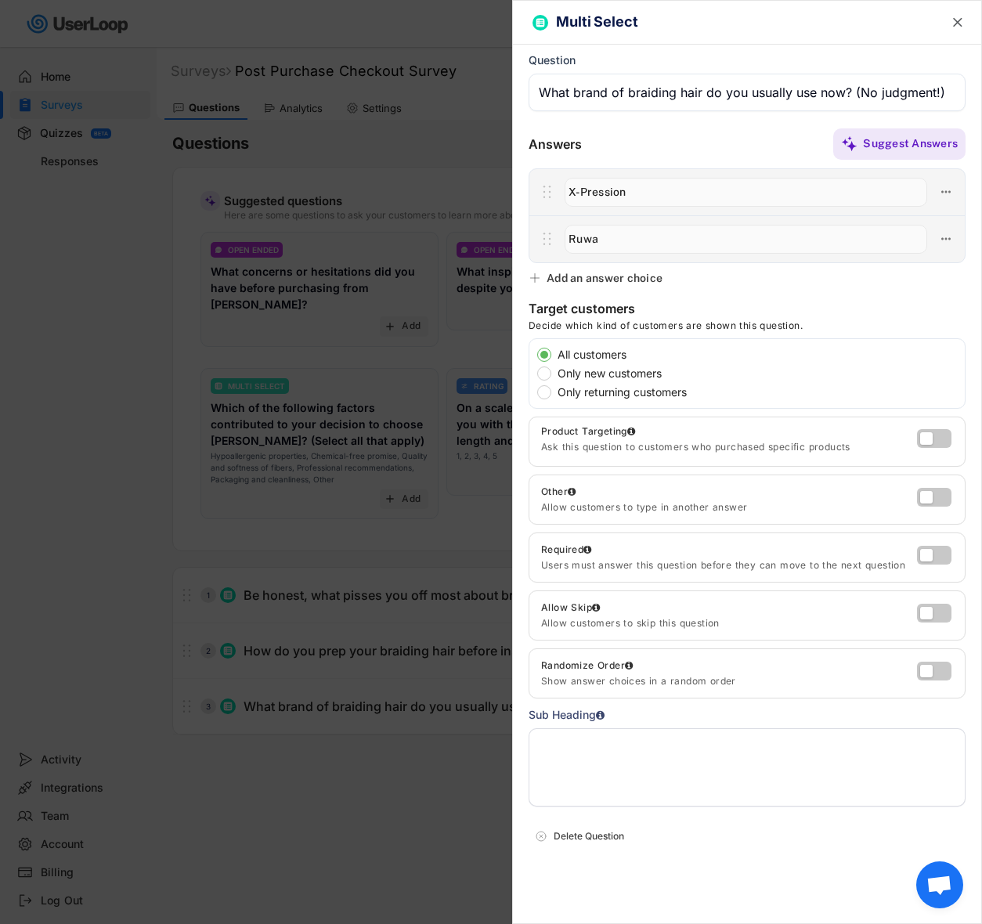
type input "Ruwa"
click at [601, 282] on div "Add an answer choice" at bounding box center [605, 278] width 116 height 14
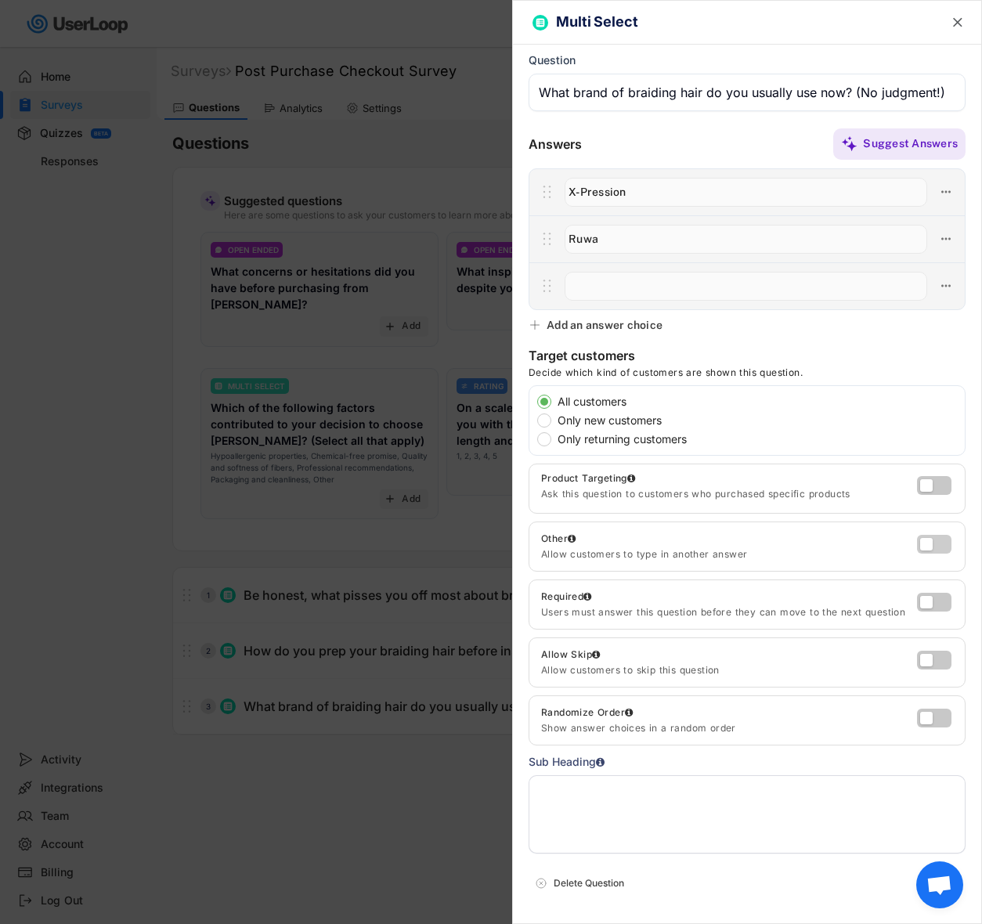
click at [934, 545] on label at bounding box center [930, 540] width 34 height 19
click at [0, 0] on input "checkbox" at bounding box center [0, 0] width 0 height 0
type input "Other"
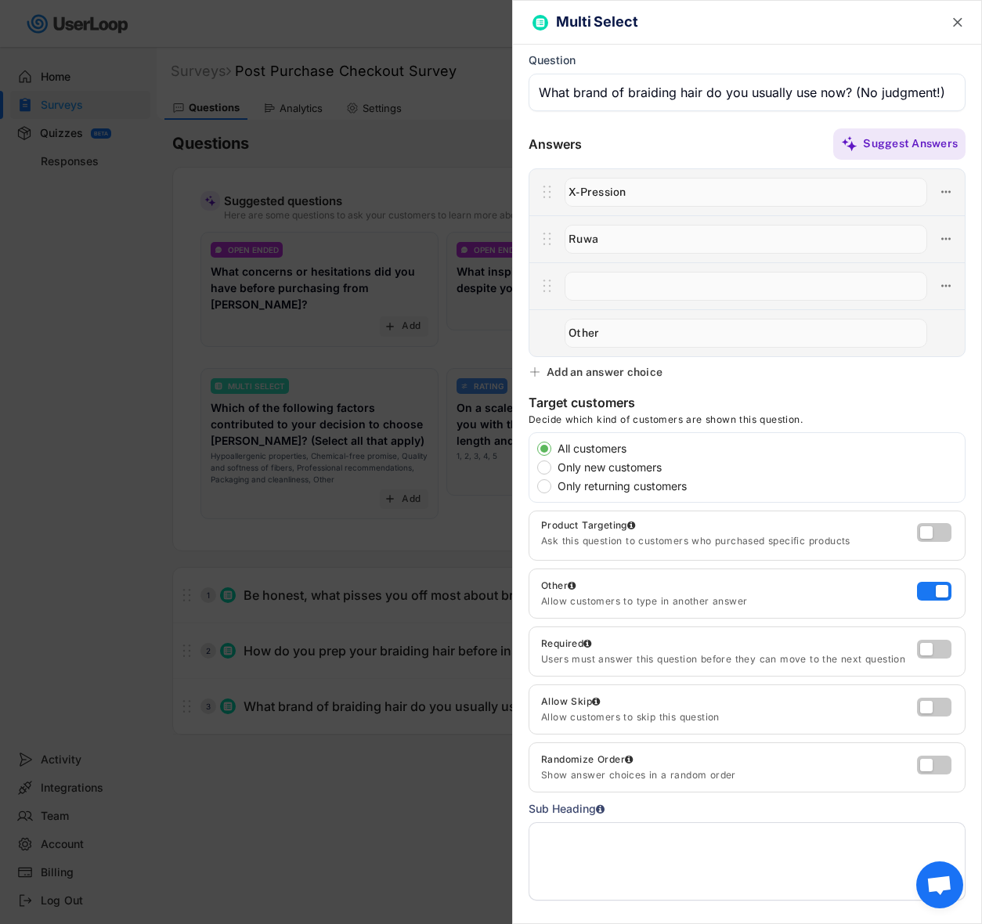
click at [599, 292] on input "input" at bounding box center [746, 286] width 363 height 29
type input "EZ Braid"
click at [631, 334] on input "input" at bounding box center [746, 333] width 363 height 29
click at [953, 16] on text "" at bounding box center [957, 22] width 9 height 16
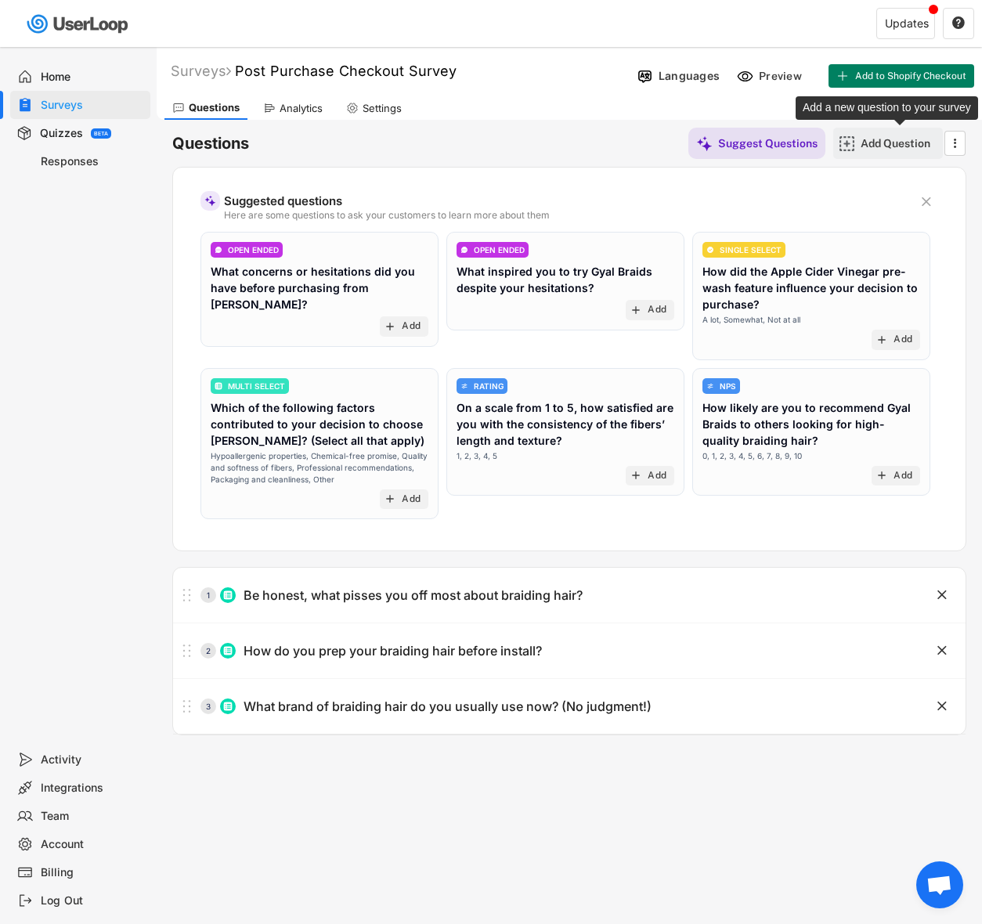
click at [886, 136] on div "Add Question" at bounding box center [900, 143] width 78 height 31
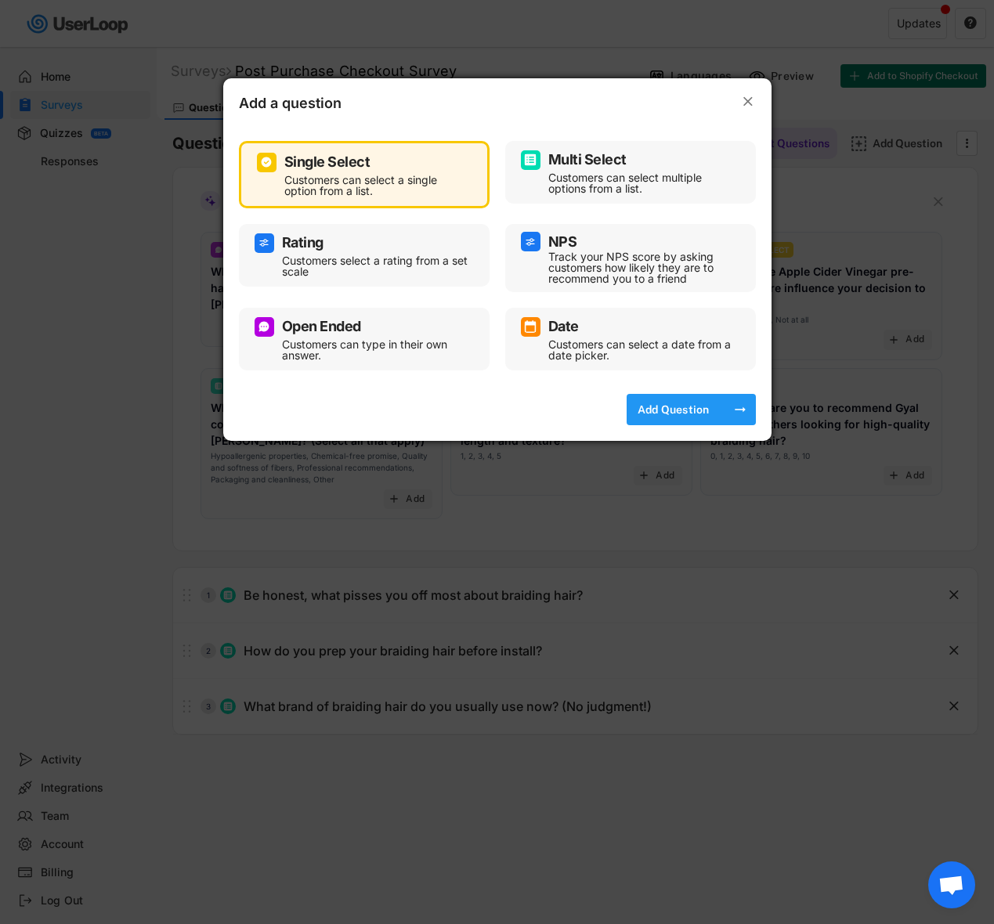
click at [667, 408] on div "Add Question" at bounding box center [674, 410] width 78 height 14
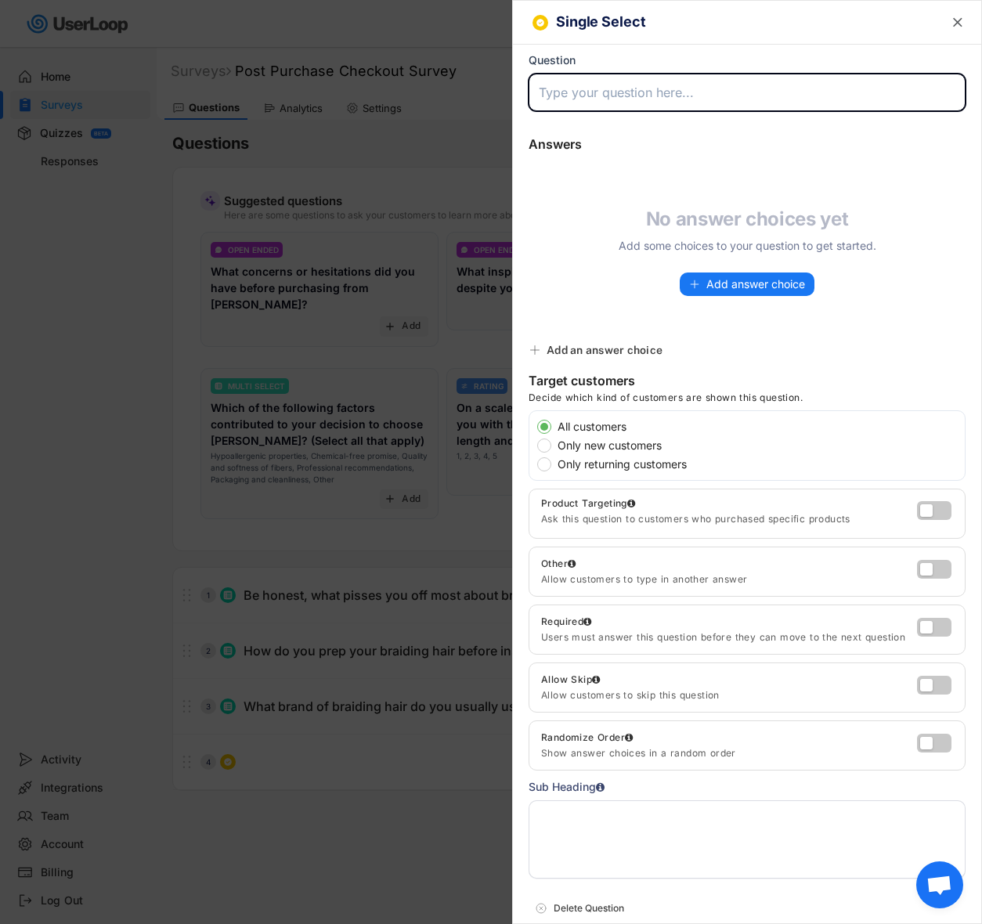
click at [617, 86] on input "input" at bounding box center [747, 93] width 437 height 38
paste input "How does your scalp feel a week after getting braids?"
type input "How does your scalp feel a week after getting braids?"
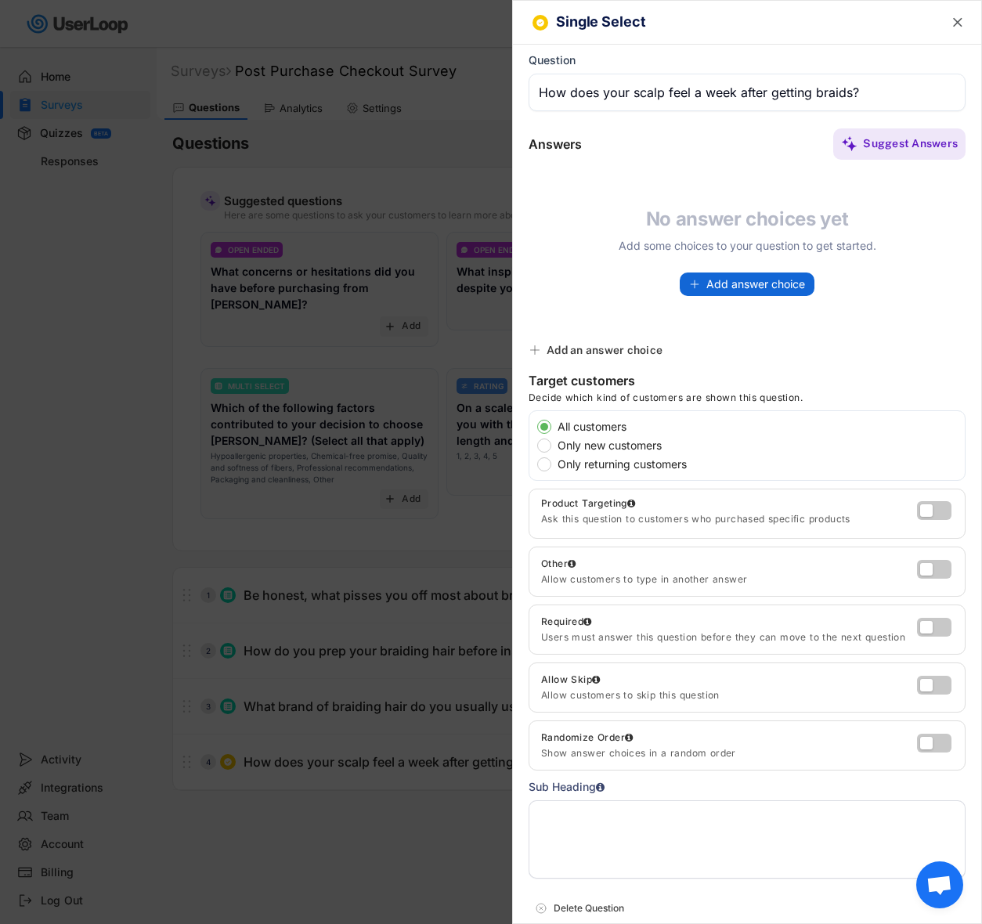
click at [707, 283] on span "Add answer choice" at bounding box center [756, 284] width 99 height 11
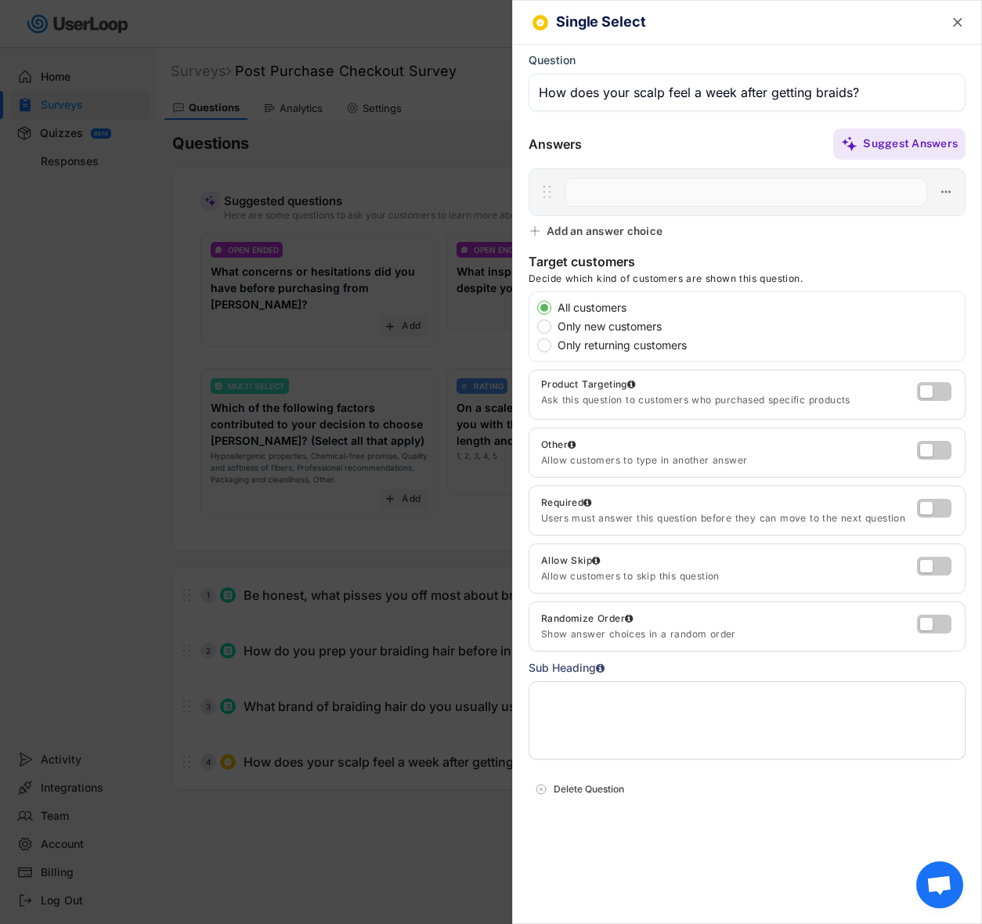
paste input "Fine, no issues"
type input "Fine, no issues"
click at [630, 230] on div "Add an answer choice" at bounding box center [605, 231] width 116 height 14
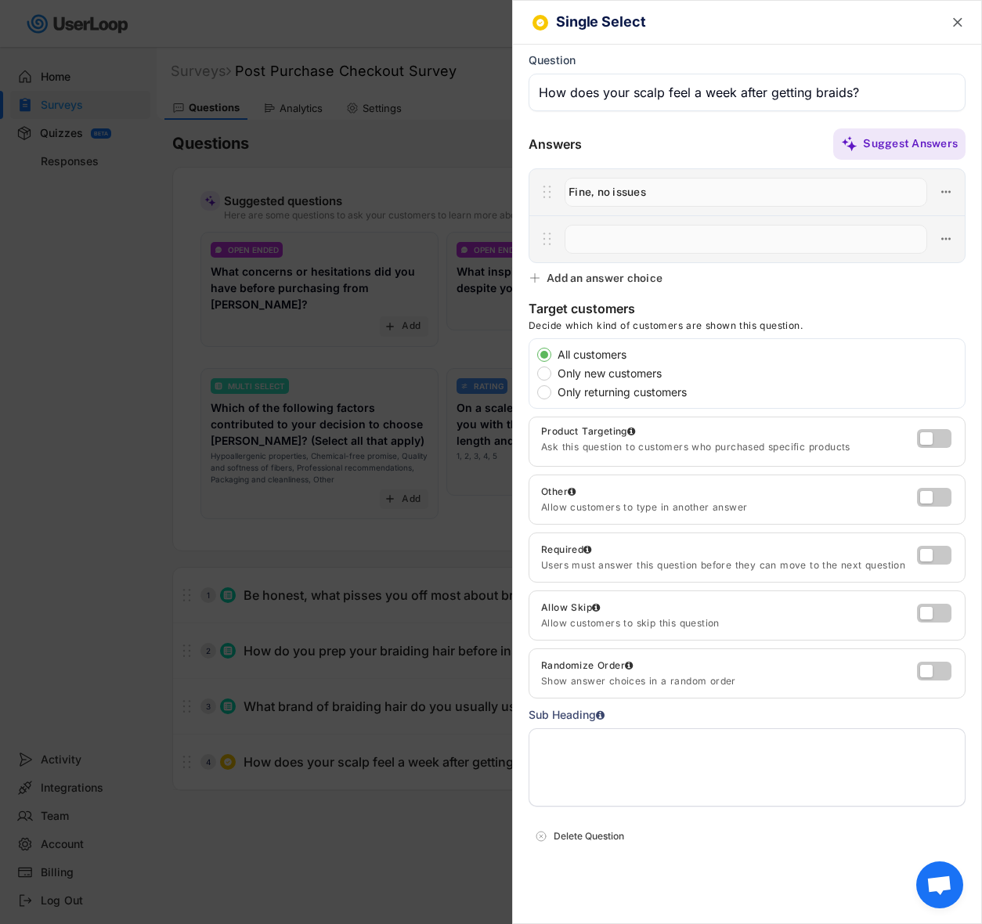
click at [617, 281] on div "Add an answer choice" at bounding box center [605, 278] width 116 height 14
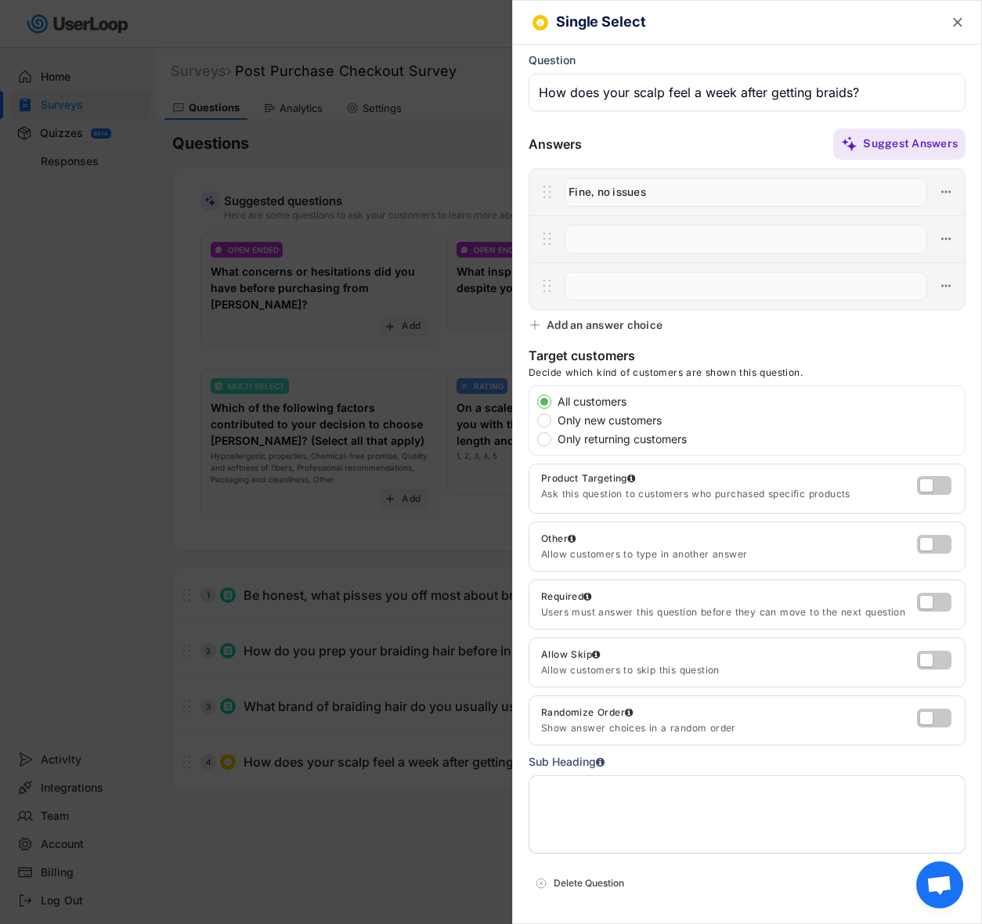
click at [613, 325] on div "Add an answer choice" at bounding box center [605, 325] width 116 height 14
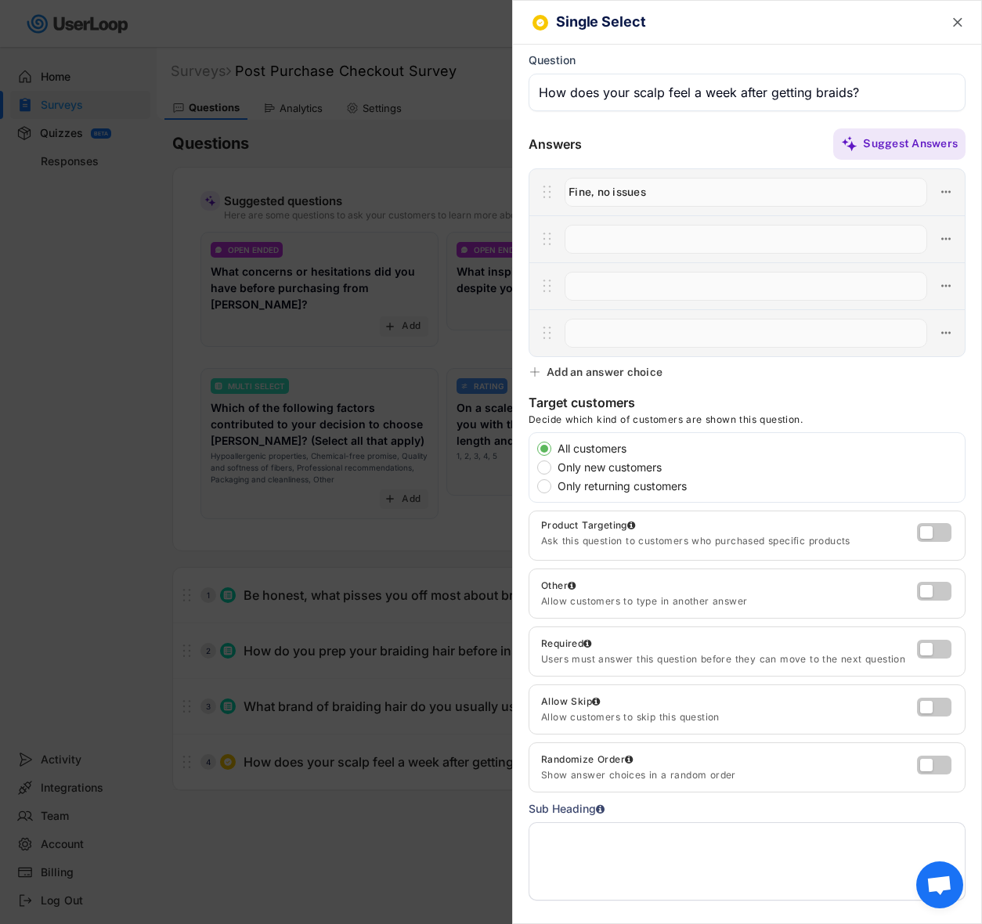
click at [617, 374] on div "Add an answer choice" at bounding box center [605, 372] width 116 height 14
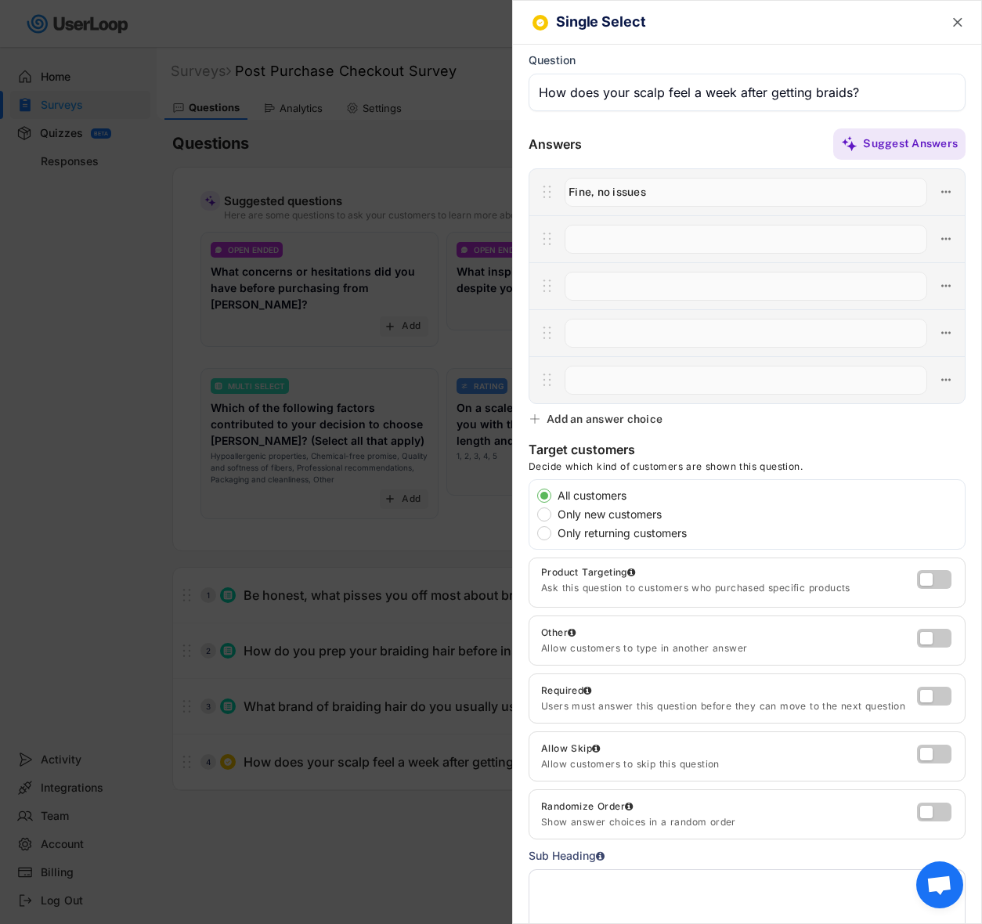
click at [596, 239] on input "input" at bounding box center [746, 239] width 363 height 29
paste input "A bit itchy but tolerable"
type input "A bit itchy but tolerable"
click at [631, 285] on input "input" at bounding box center [746, 286] width 363 height 29
paste input "Very itchy or red, but I push through"
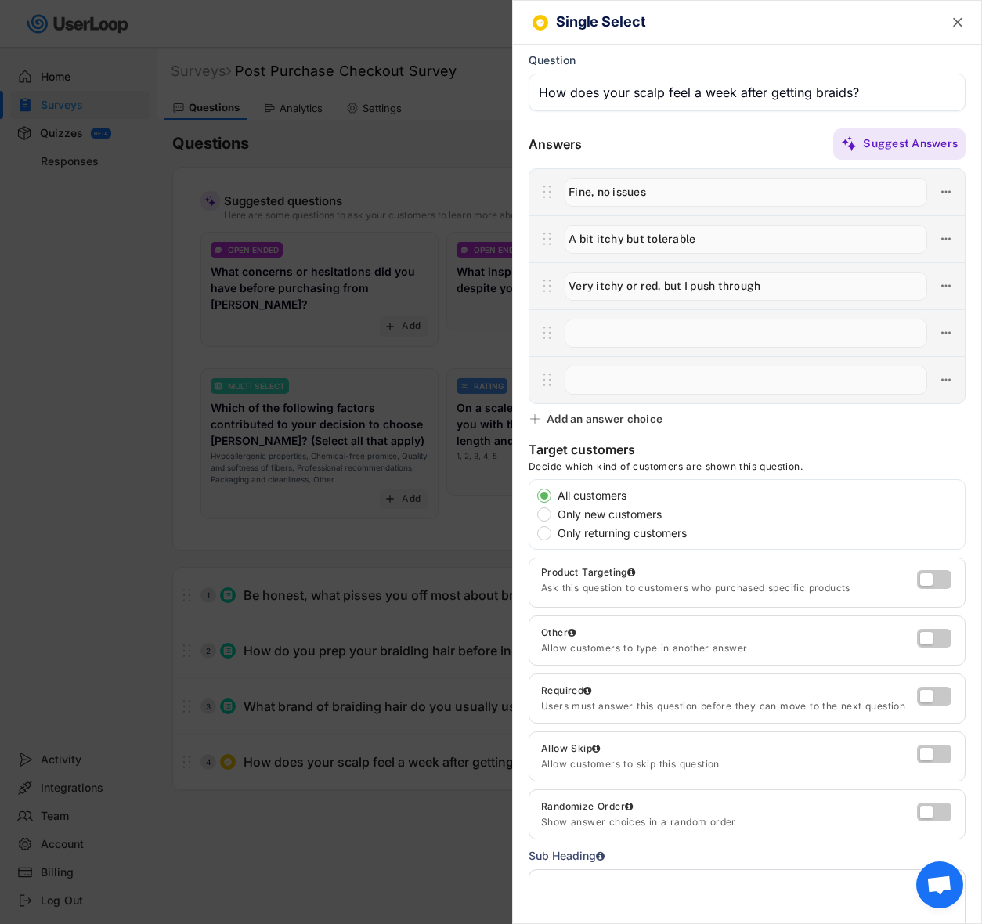
type input "Very itchy or red, but I push through"
click at [629, 327] on input "input" at bounding box center [746, 333] width 363 height 29
paste input "I usually have to take them out early 😢"
type input "I usually have to take them out early 😢"
click at [941, 381] on button at bounding box center [946, 380] width 22 height 22
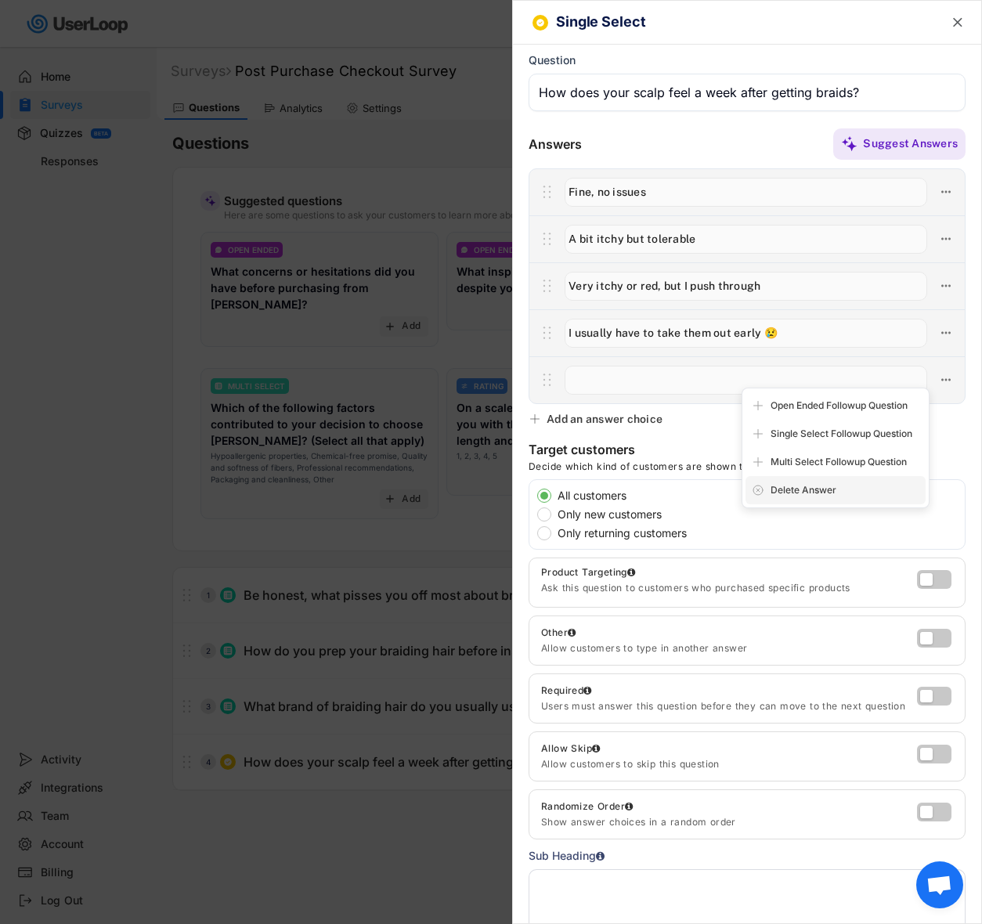
click at [805, 483] on div "Delete Answer" at bounding box center [845, 490] width 149 height 14
click at [790, 493] on div "Are you sure? Click to confirm." at bounding box center [845, 490] width 149 height 14
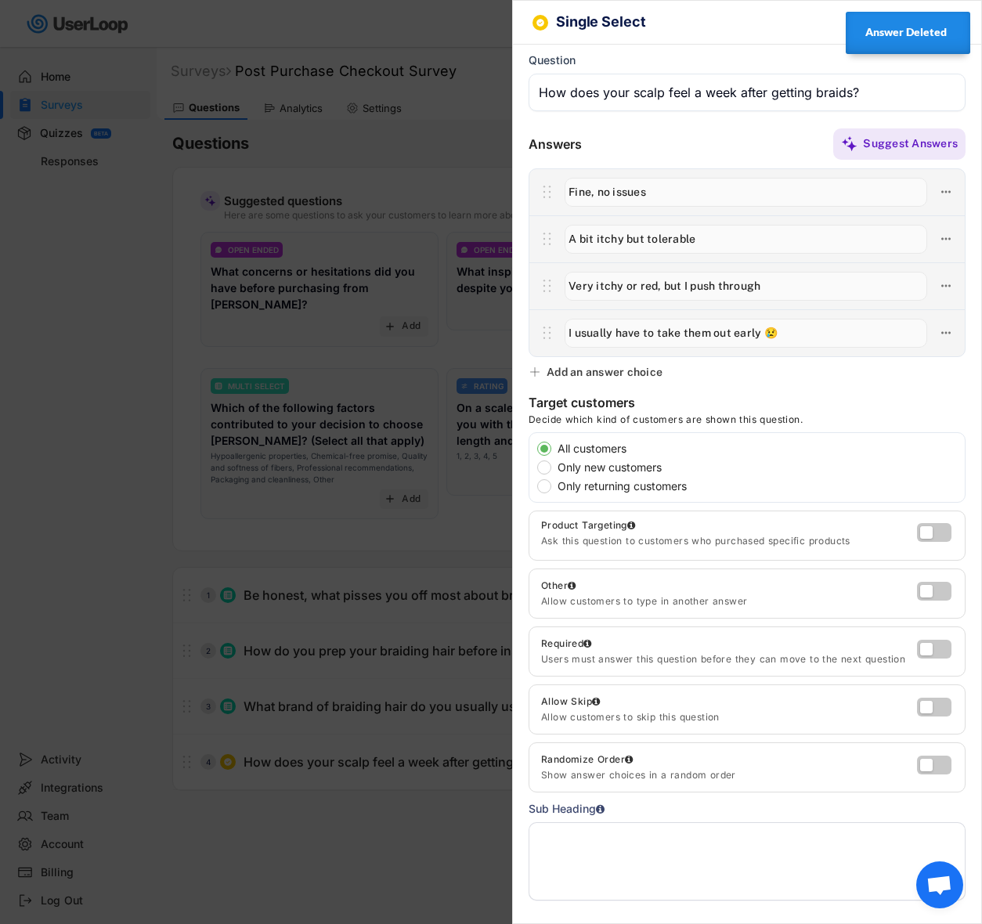
click at [634, 24] on h6 "Single Select" at bounding box center [736, 22] width 361 height 16
click at [960, 22] on div "Answer Deleted" at bounding box center [909, 33] width 125 height 42
click at [953, 19] on text "" at bounding box center [957, 22] width 9 height 16
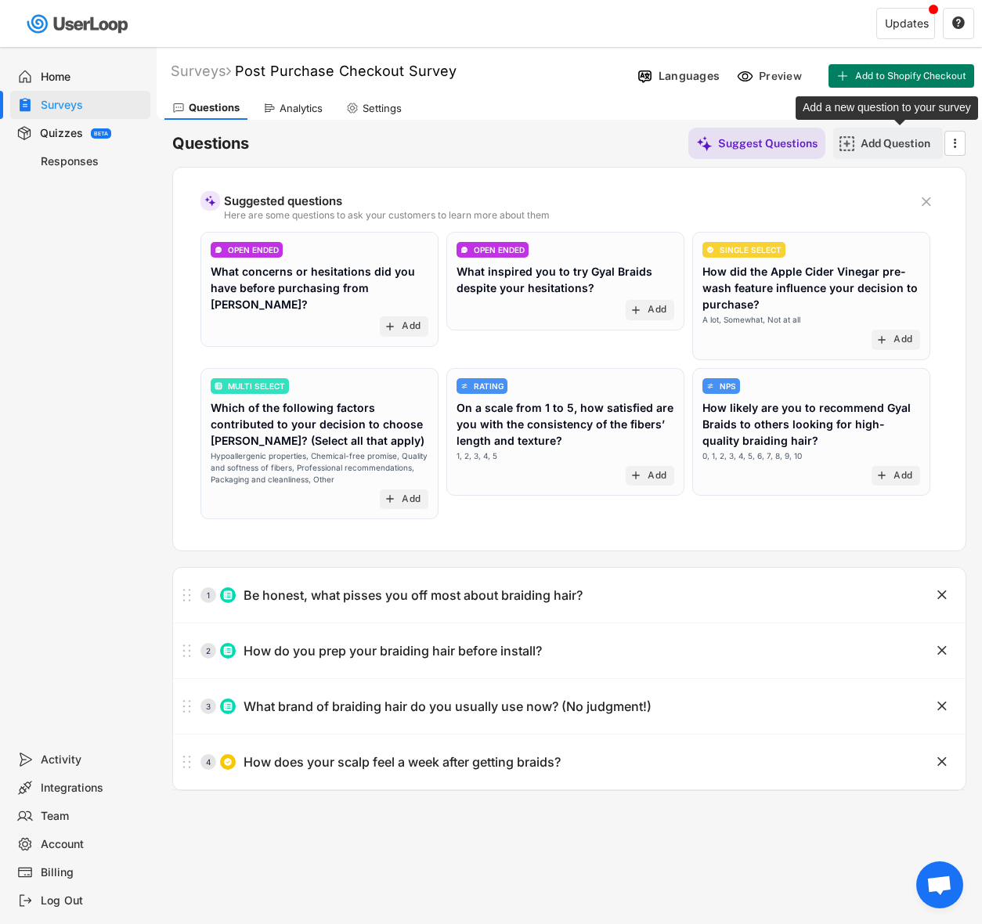
click at [881, 142] on div "Add Question" at bounding box center [900, 143] width 78 height 14
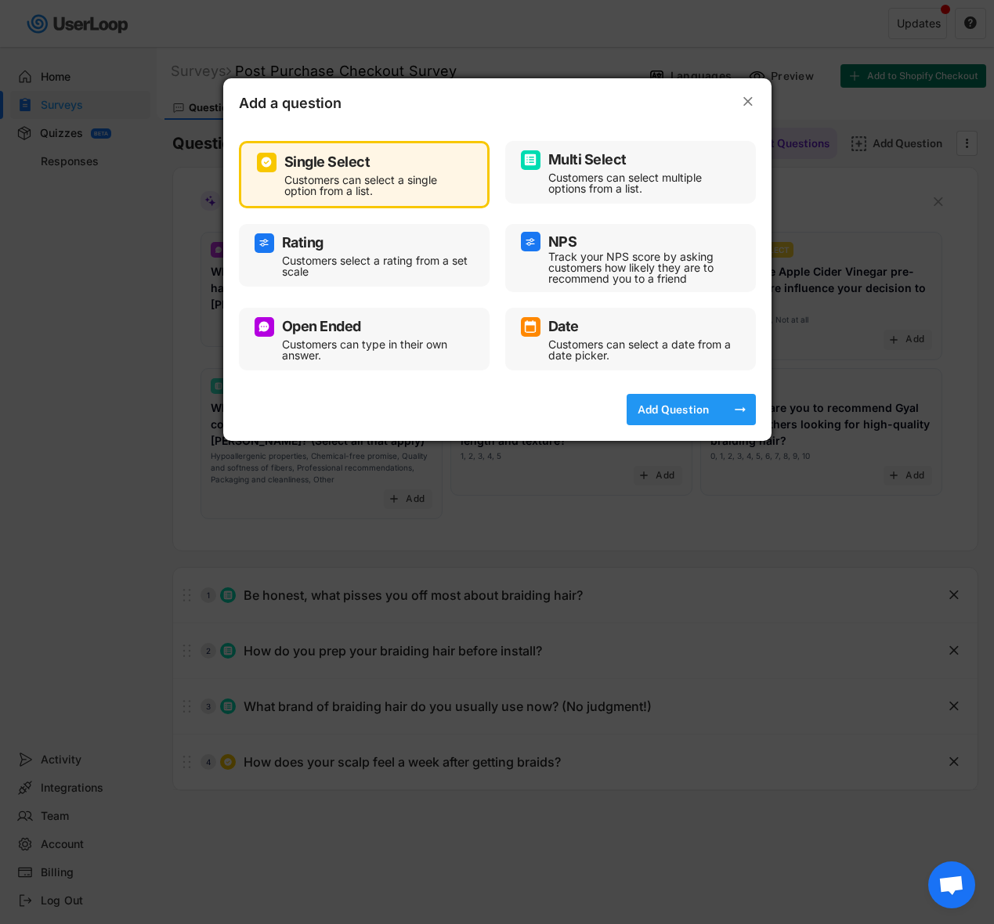
click at [637, 399] on div "Add Question" at bounding box center [674, 409] width 78 height 31
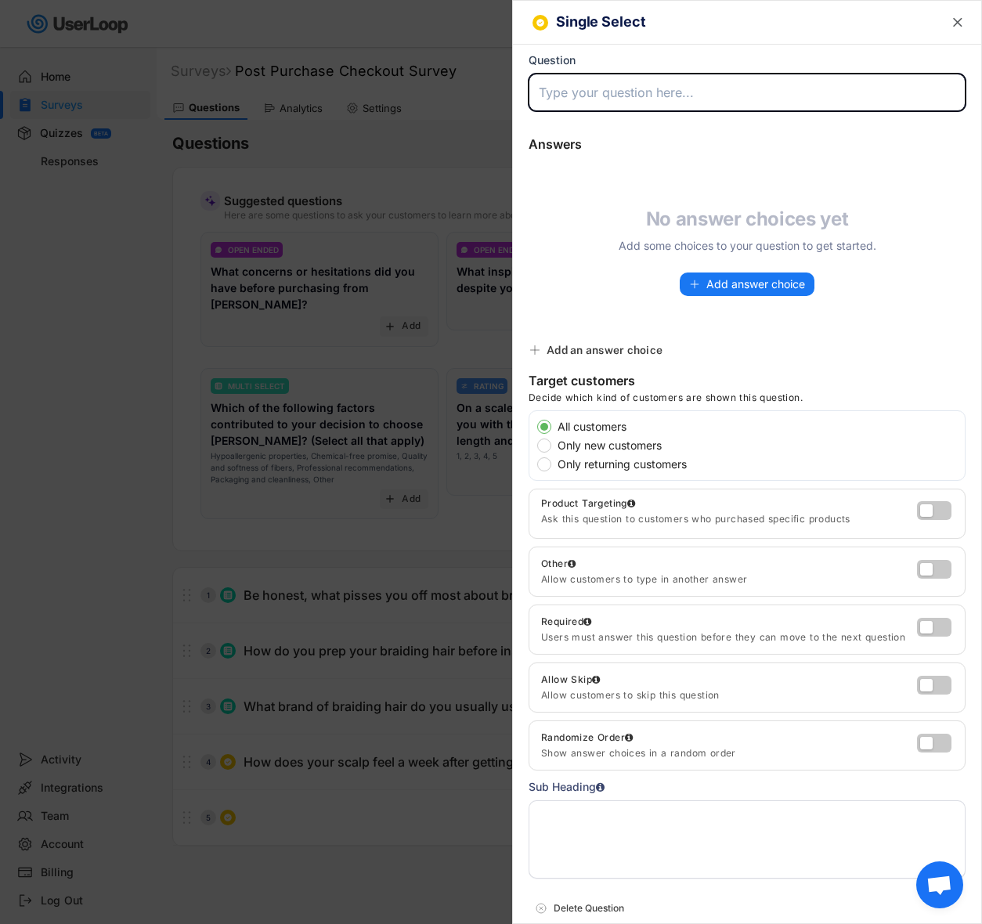
paste input "How long do you typically keep your braids in?"
type input "How long do you typically keep your braids in?"
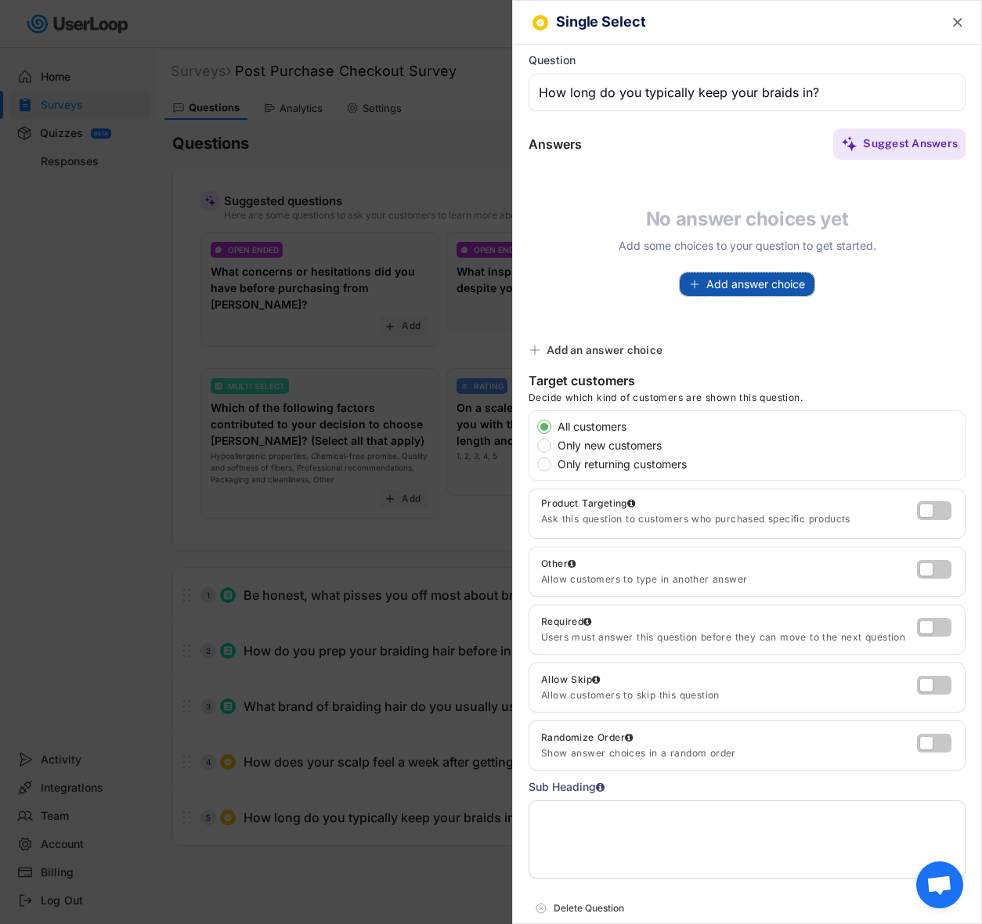
click at [721, 279] on span "Add answer choice" at bounding box center [756, 284] width 99 height 11
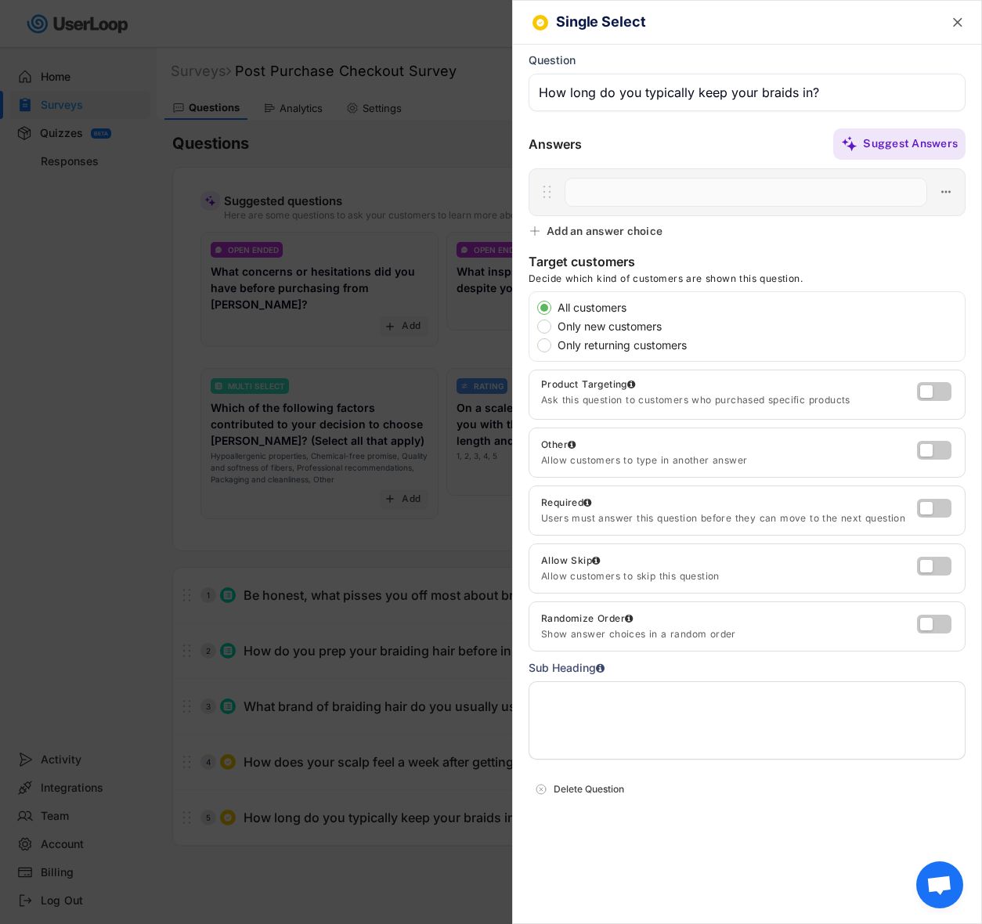
paste input "Less than 2 weeks"
type input "Less than 2 weeks"
click at [617, 235] on div "Add an answer choice" at bounding box center [605, 231] width 116 height 14
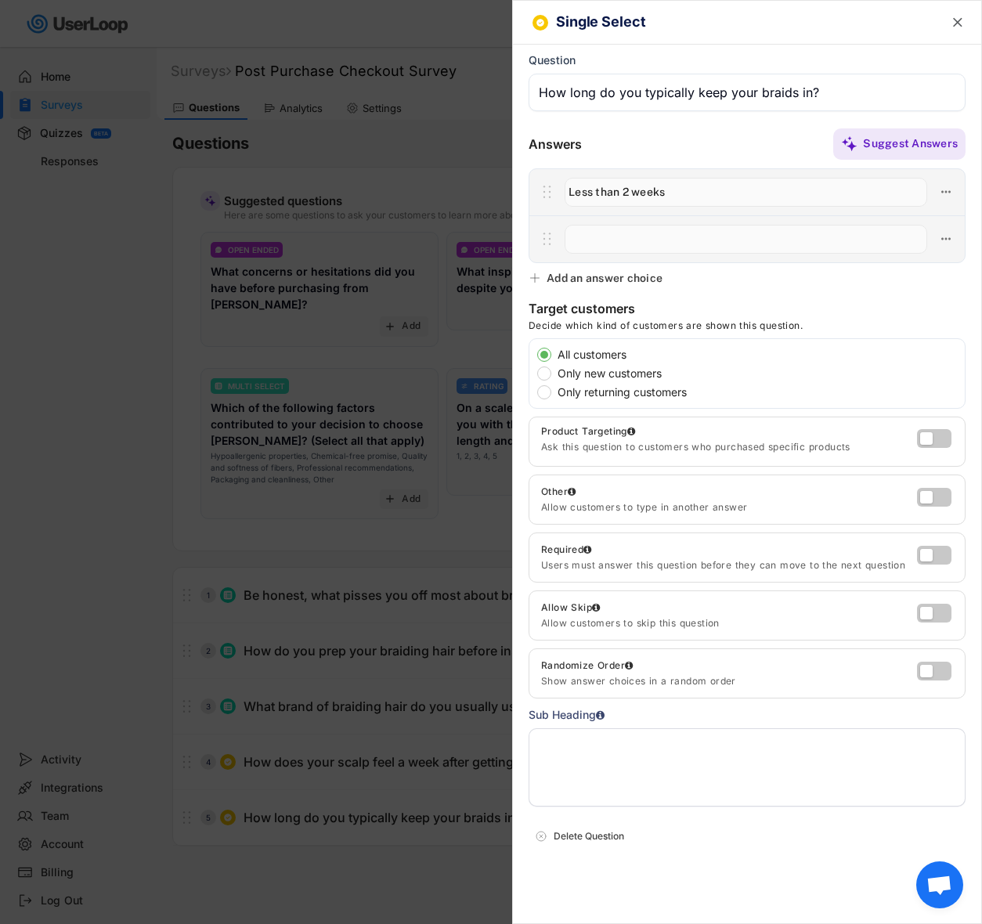
click at [613, 276] on div "Add an answer choice" at bounding box center [605, 278] width 116 height 14
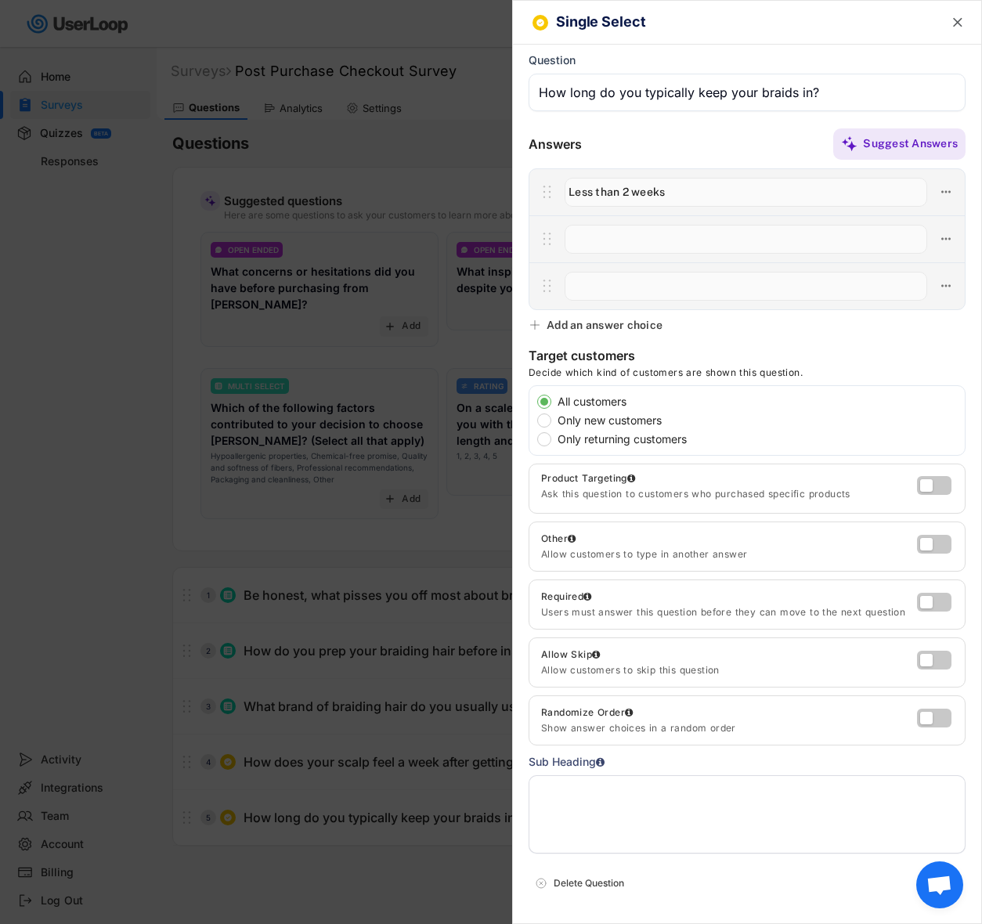
click at [586, 240] on input "input" at bounding box center [746, 239] width 363 height 29
paste input "2–4 weeks"
type input "2–4 weeks"
click at [604, 284] on input "input" at bounding box center [746, 286] width 363 height 29
paste input "4–6 weeks"
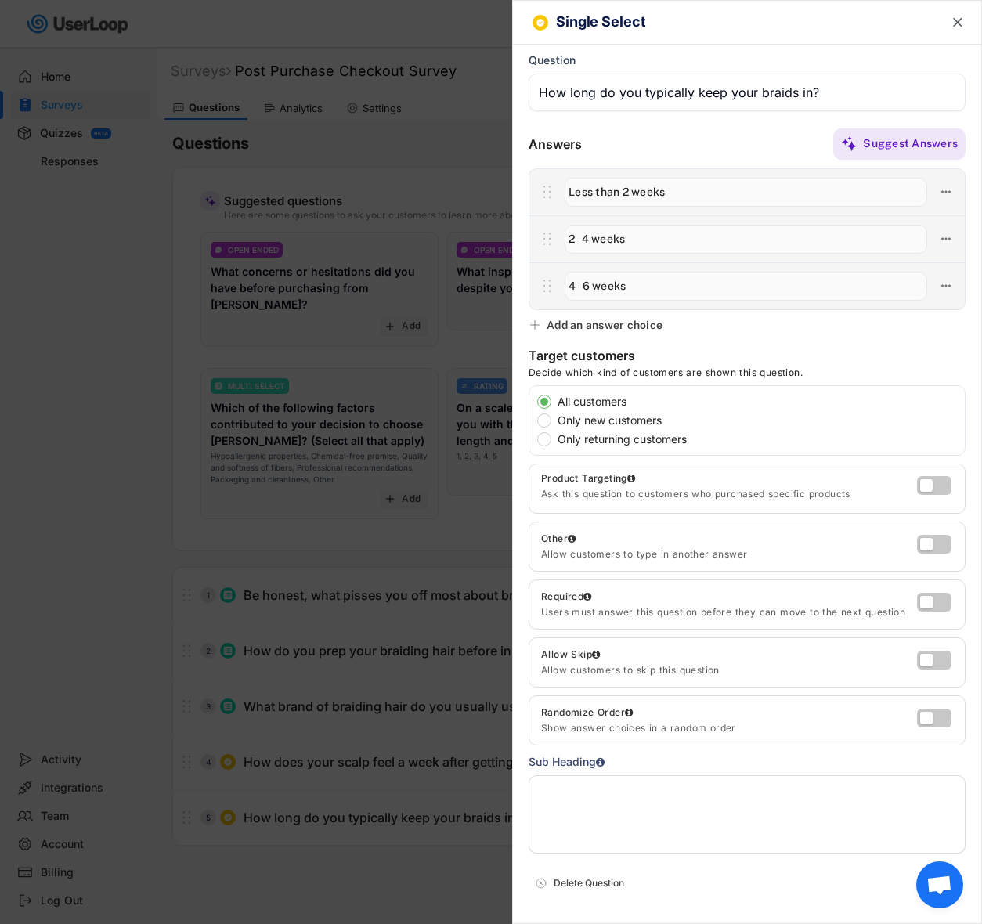
type input "4–6 weeks"
click at [603, 327] on div "Add an answer choice" at bounding box center [605, 325] width 116 height 14
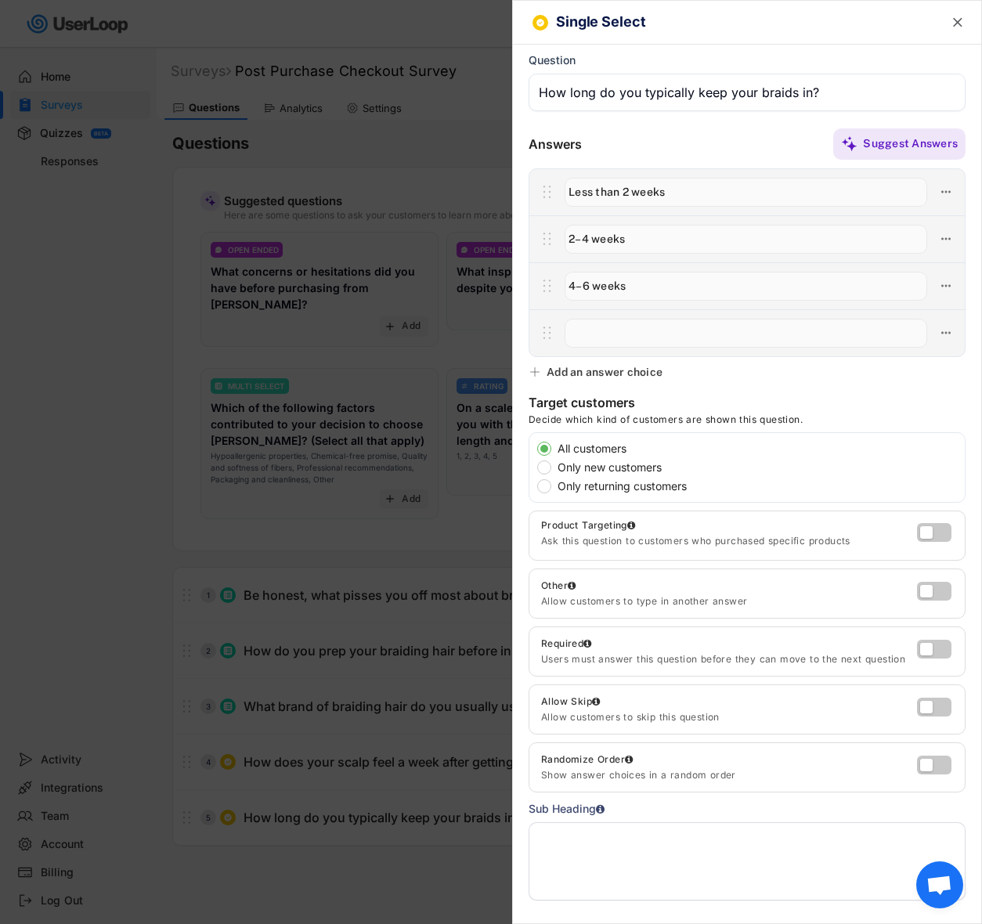
paste input "Over 6 weeks"
type input "Over 6 weeks"
click at [953, 20] on text "" at bounding box center [957, 22] width 9 height 16
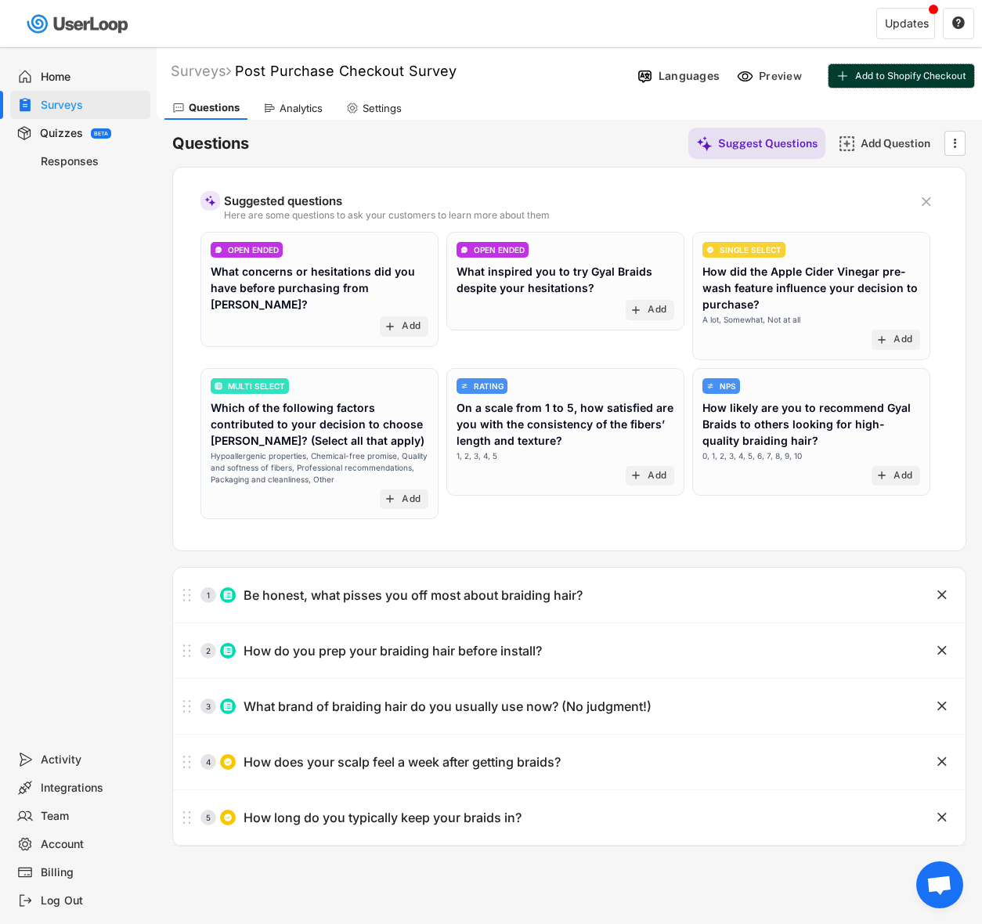
click at [905, 75] on span "Add to Shopify Checkout" at bounding box center [910, 75] width 111 height 9
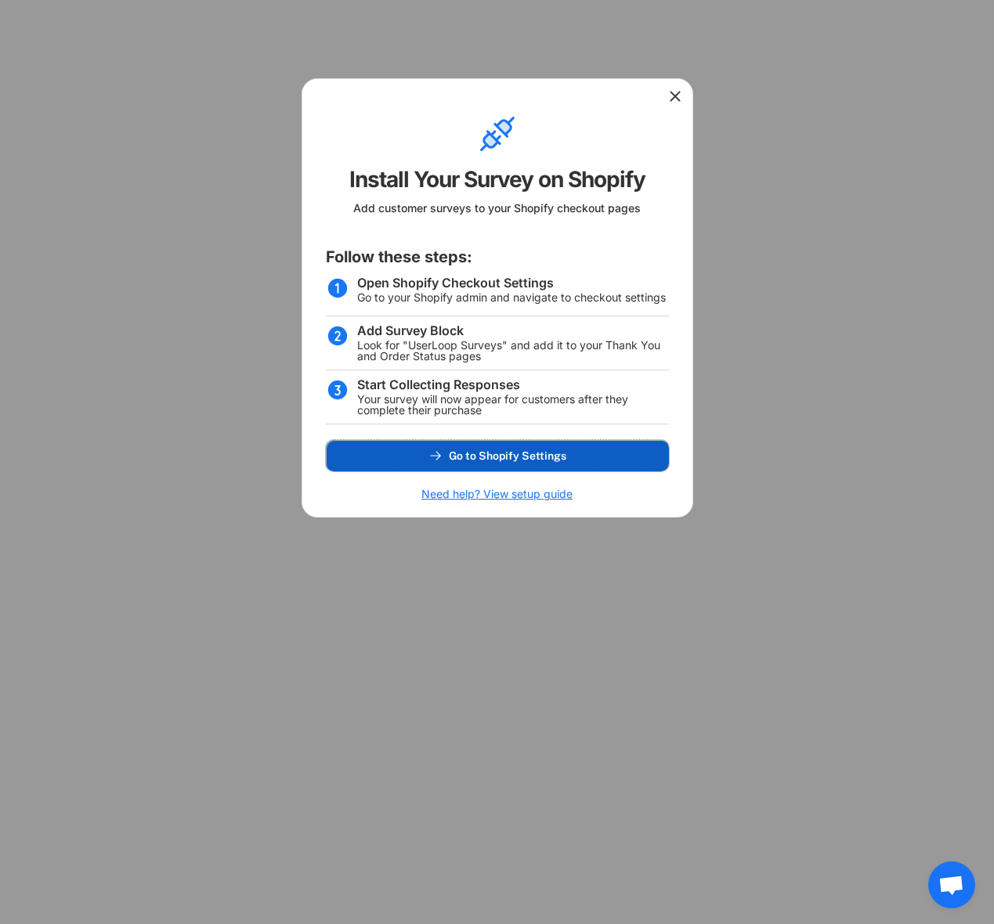
click at [473, 454] on span "Go to Shopify Settings" at bounding box center [508, 455] width 118 height 11
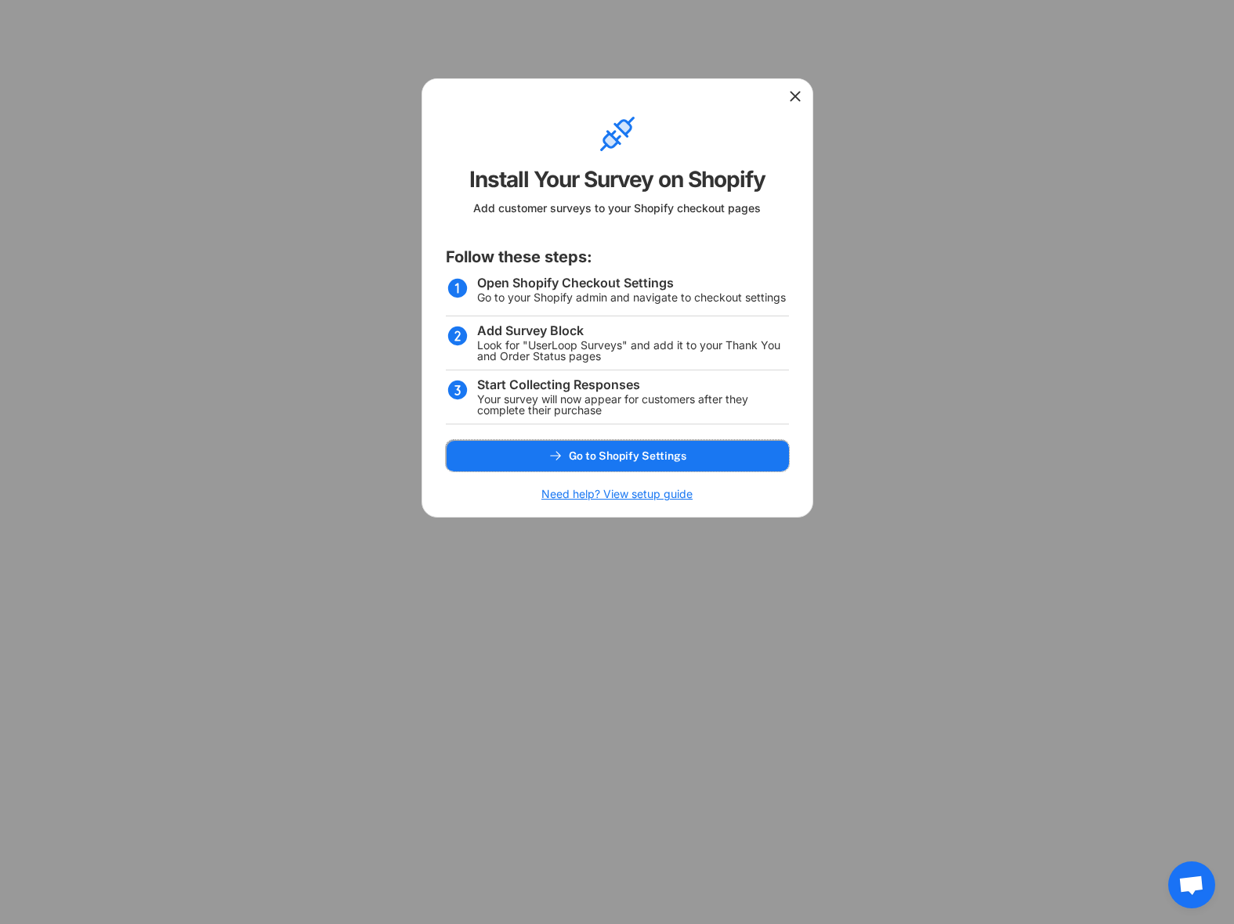
click at [798, 98] on icon at bounding box center [795, 97] width 16 height 16
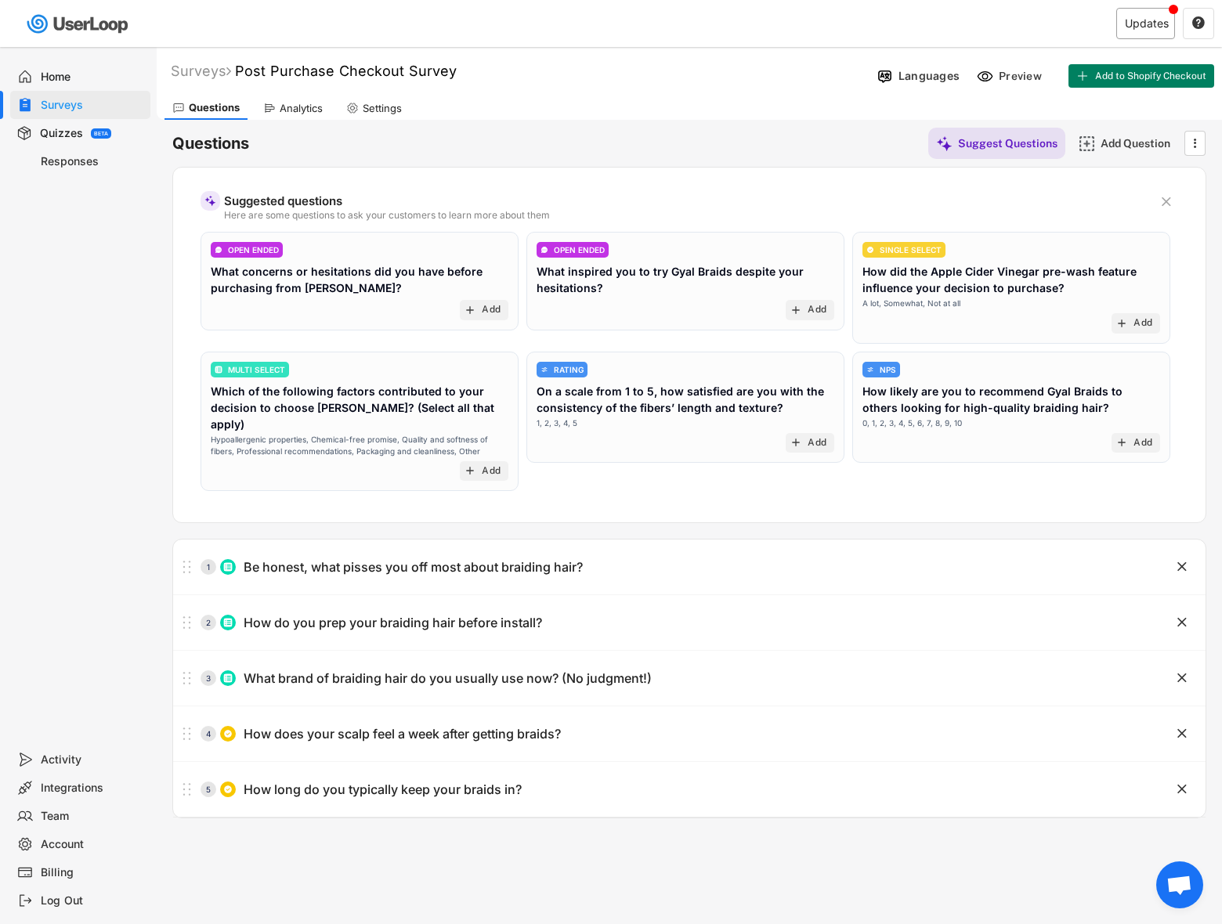
click at [1130, 18] on div "Updates" at bounding box center [1147, 23] width 44 height 11
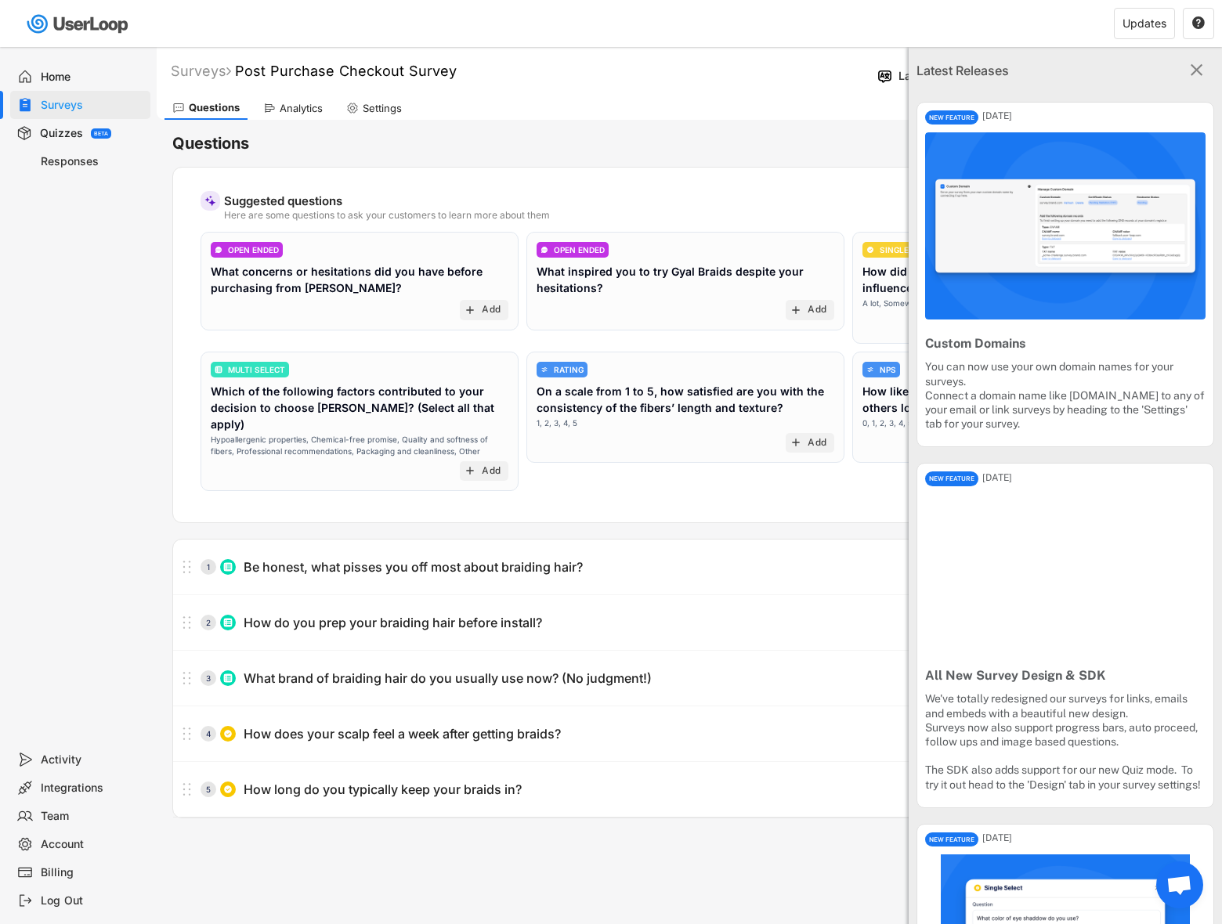
click at [1191, 71] on text "" at bounding box center [1197, 70] width 13 height 20
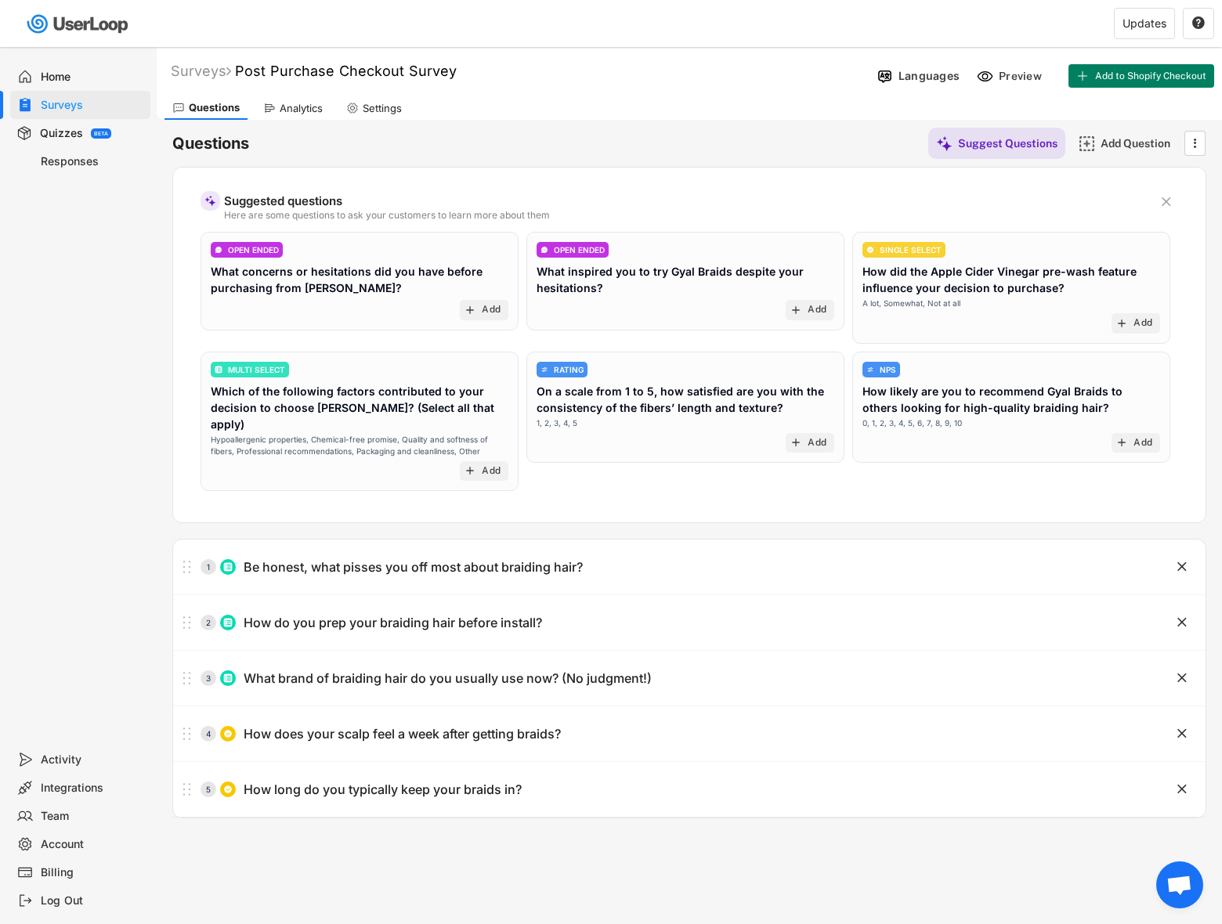
click at [45, 136] on div "Quizzes" at bounding box center [61, 133] width 43 height 15
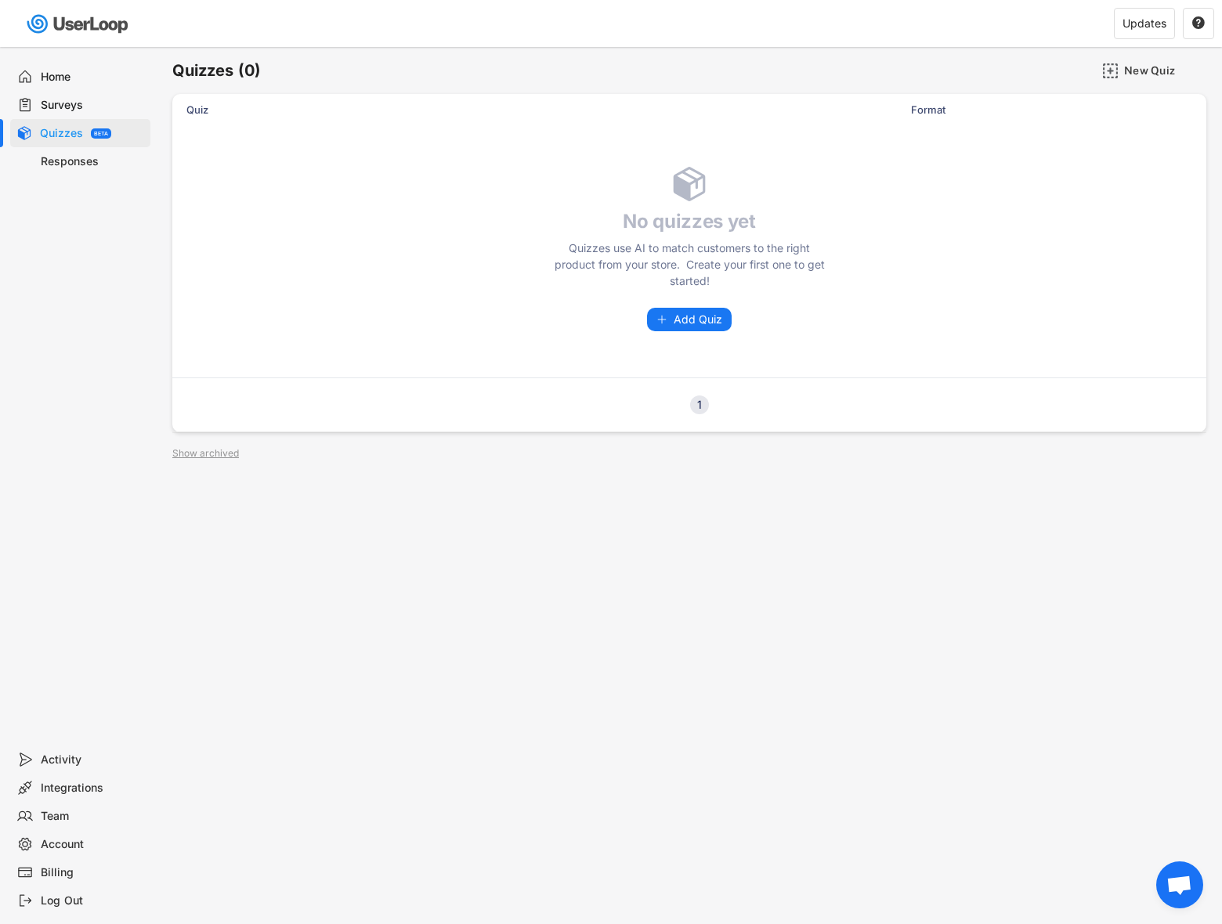
click at [43, 116] on div "Surveys" at bounding box center [80, 105] width 140 height 28
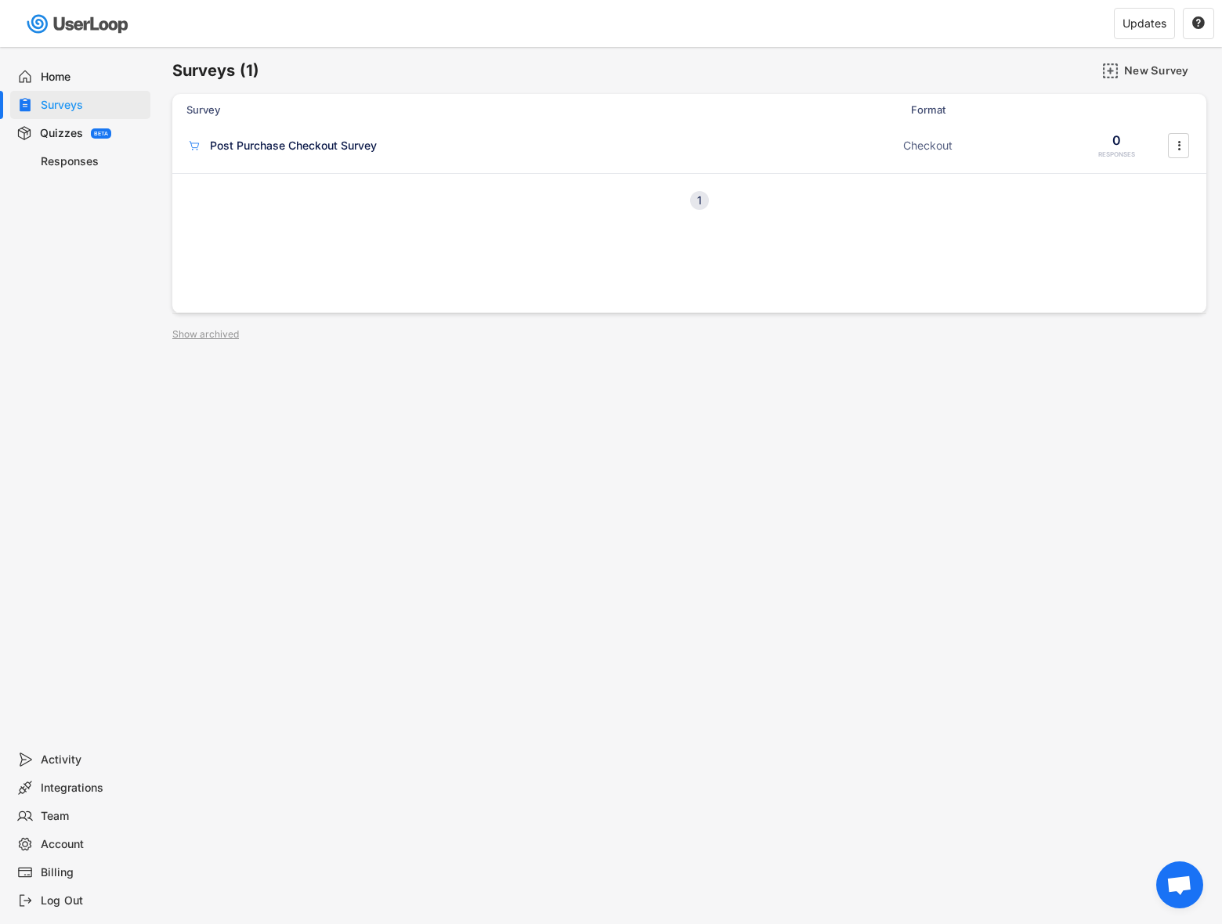
click at [94, 793] on div "Integrations" at bounding box center [92, 788] width 103 height 15
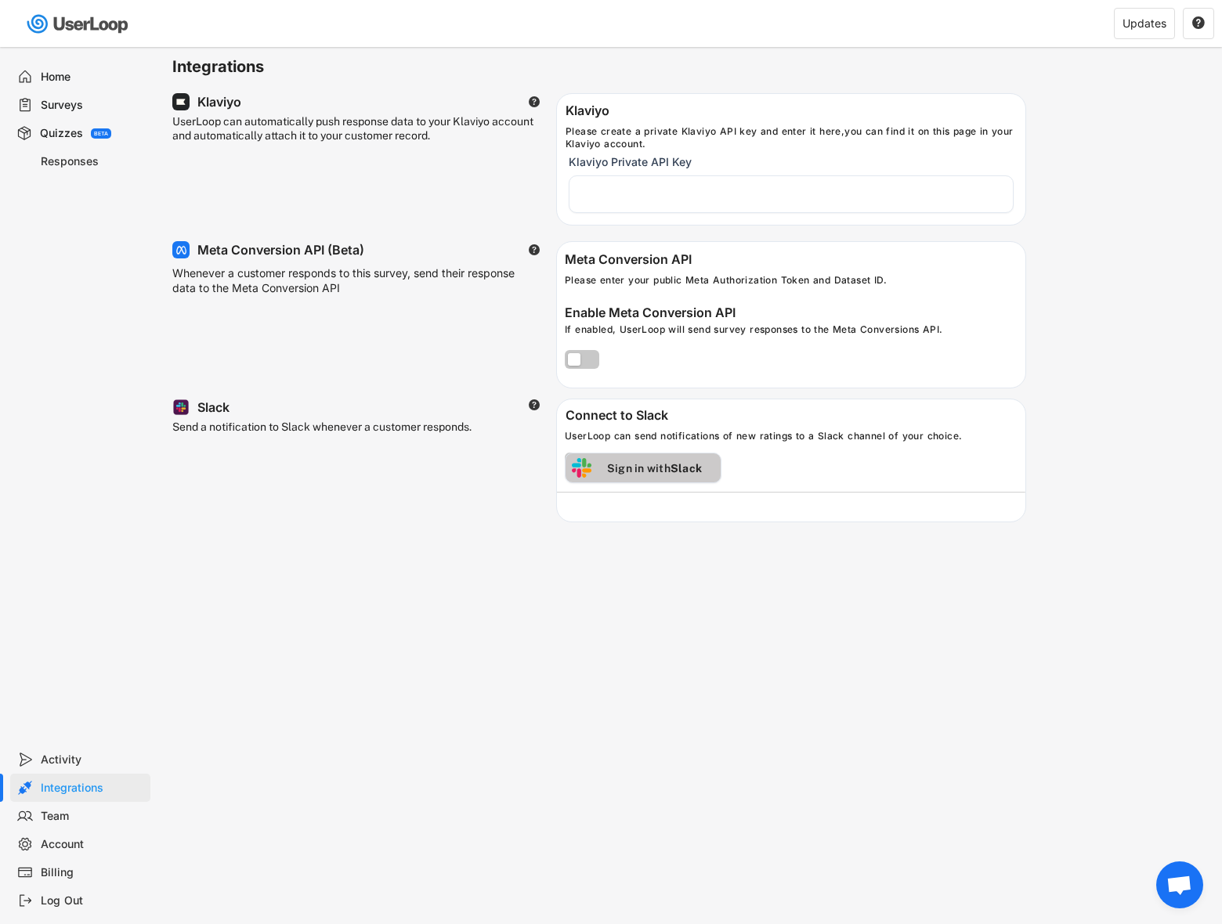
click at [638, 466] on div "Sign in with Slack" at bounding box center [654, 468] width 126 height 14
click at [587, 476] on label at bounding box center [578, 470] width 34 height 19
click at [0, 0] on input "checkbox" at bounding box center [0, 0] width 0 height 0
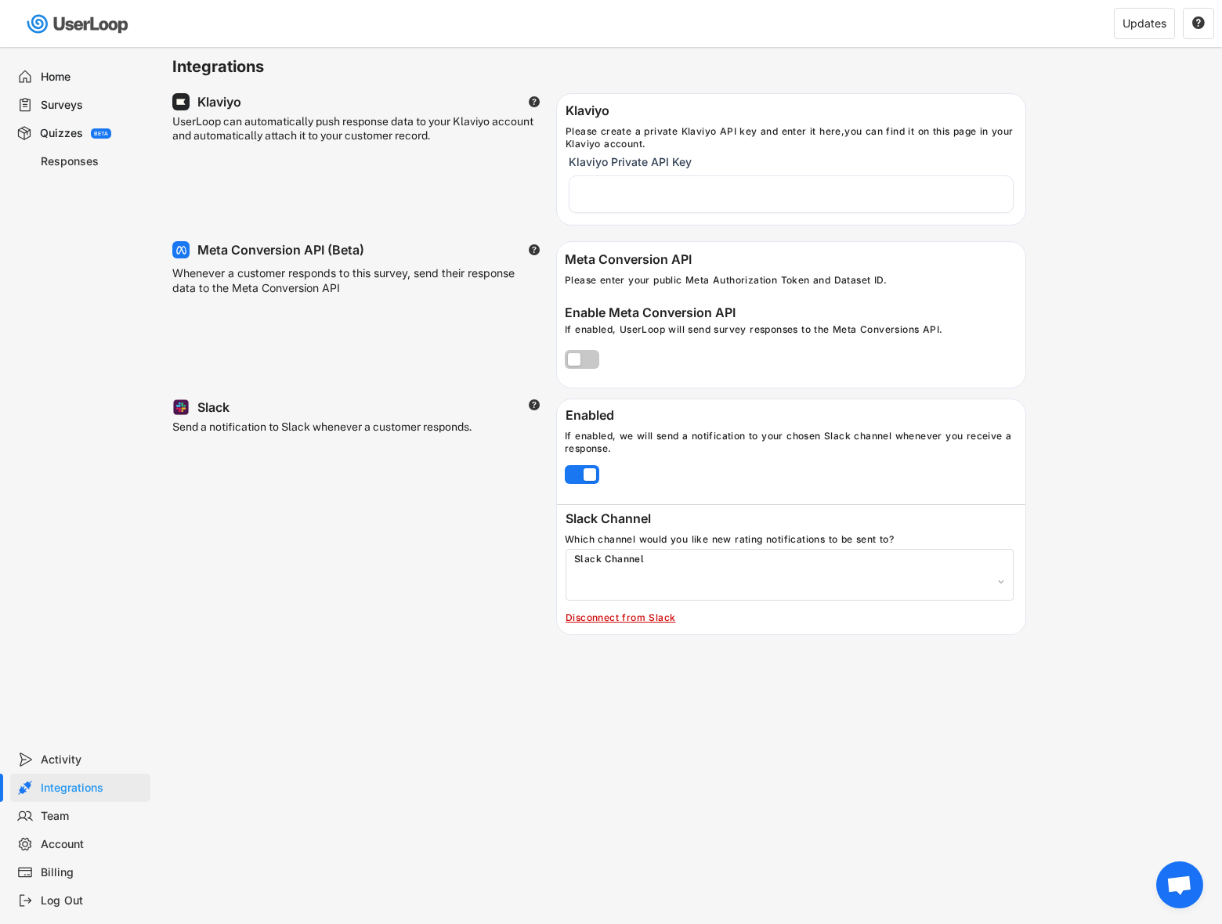
click at [617, 560] on div "Slack Channel" at bounding box center [793, 560] width 439 height 13
click at [654, 584] on select "all-gyal-braids social customer-success customer-quotes project-ux tiktok-shop" at bounding box center [793, 582] width 425 height 24
click at [680, 562] on div "Slack Channel" at bounding box center [793, 560] width 439 height 13
click at [635, 559] on div "Slack Channel" at bounding box center [793, 560] width 439 height 13
click at [677, 573] on select "all-gyal-braids social customer-success customer-quotes project-ux tiktok-shop" at bounding box center [793, 582] width 425 height 24
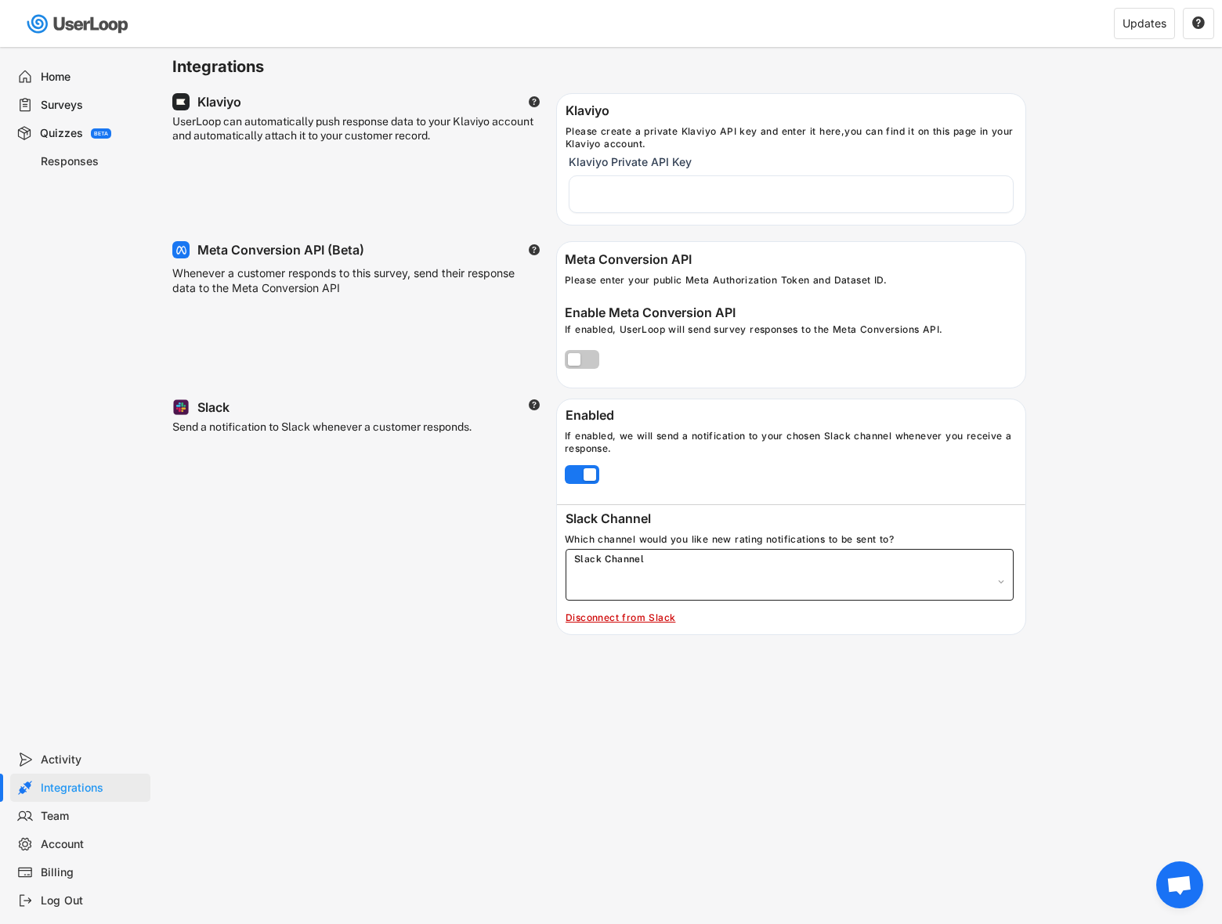
select select "{"_class":"StaticObject","data":{"_api_c2_id":"C08U0PD5EF6","_api_c2_name":"cus…"
click at [581, 570] on select "all-gyal-braids social customer-success customer-quotes project-ux tiktok-shop" at bounding box center [793, 582] width 425 height 24
click at [718, 673] on div "missing element 0% 0% 0% 0% Integrations UserLoop can automatically push respon…" at bounding box center [611, 462] width 1222 height 924
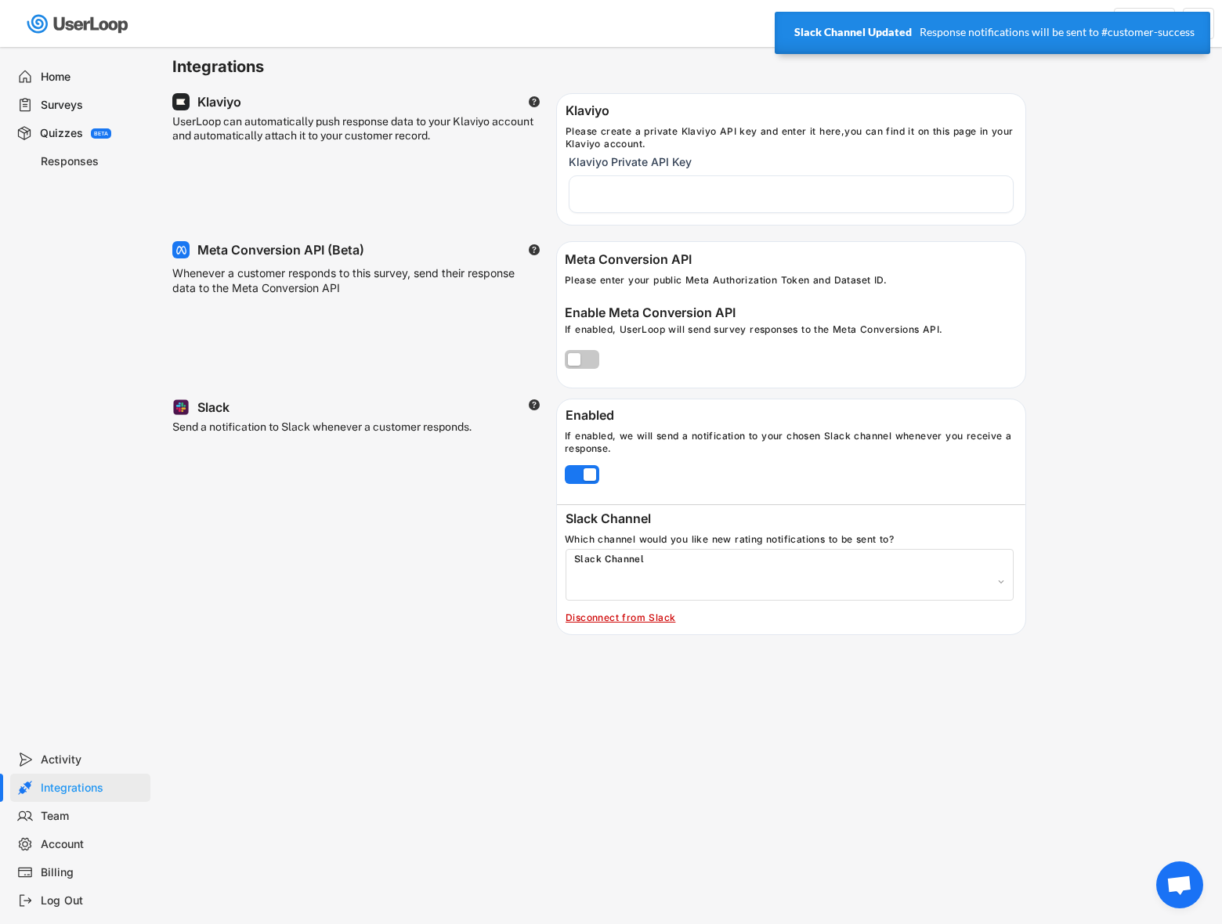
click at [58, 74] on div "Home" at bounding box center [92, 77] width 103 height 15
